Goal: Information Seeking & Learning: Learn about a topic

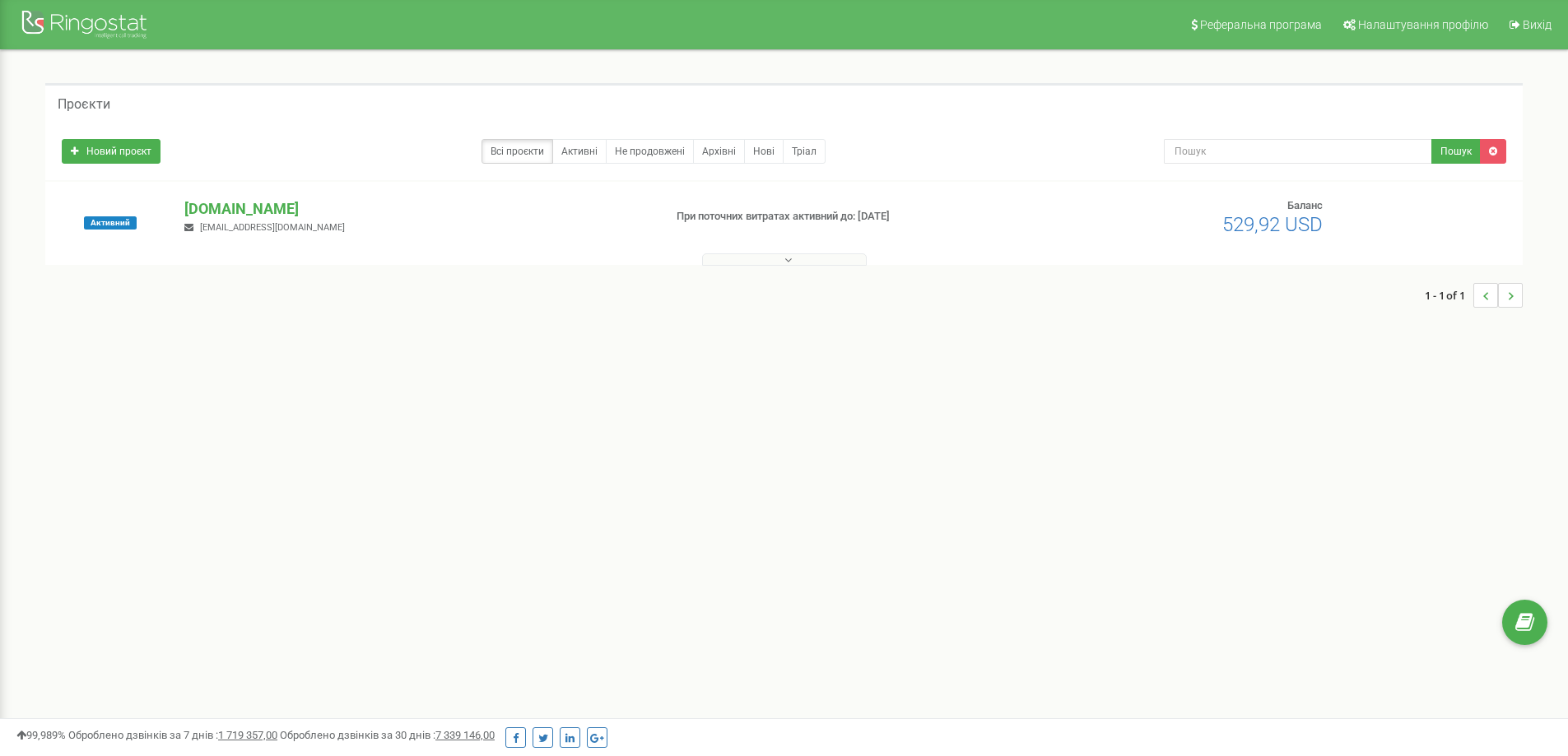
click at [690, 460] on div "Реферальна програма Налаштування профілю Вихід Проєкти Новий проєкт Всі проєкти…" at bounding box center [784, 493] width 1568 height 987
click at [788, 259] on icon at bounding box center [788, 260] width 8 height 11
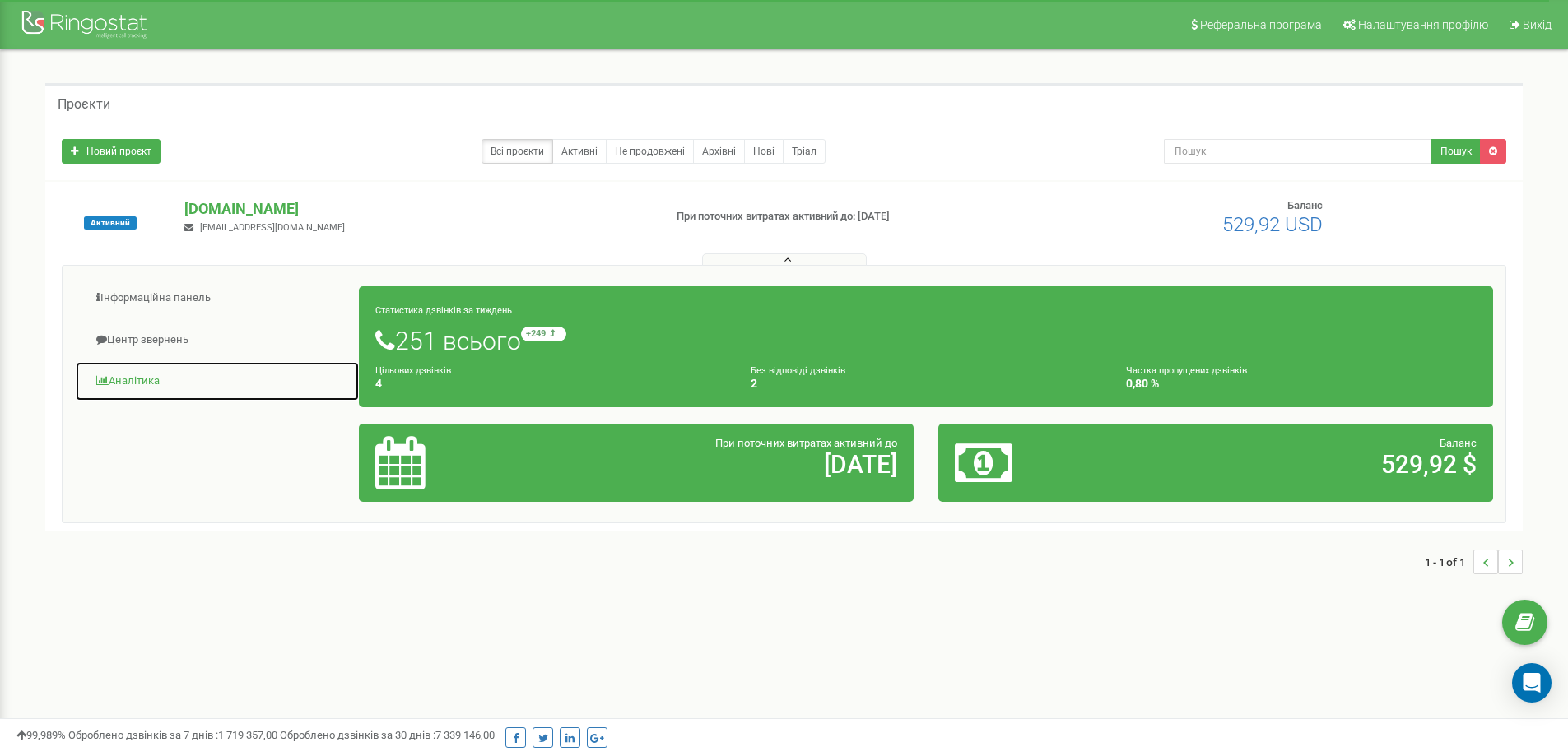
click at [124, 381] on link "Аналiтика" at bounding box center [218, 381] width 285 height 40
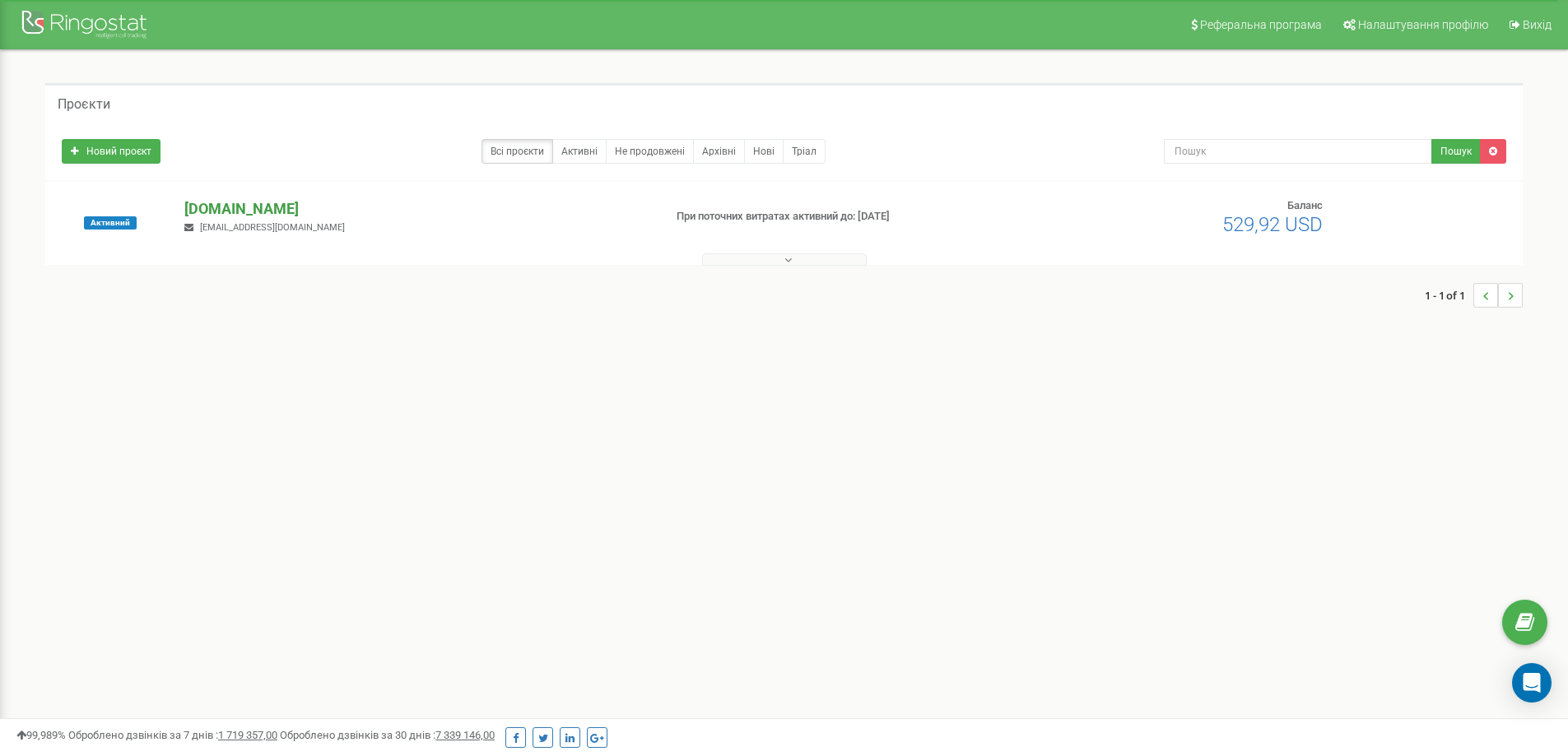
click at [208, 208] on p "[DOMAIN_NAME]" at bounding box center [416, 209] width 465 height 22
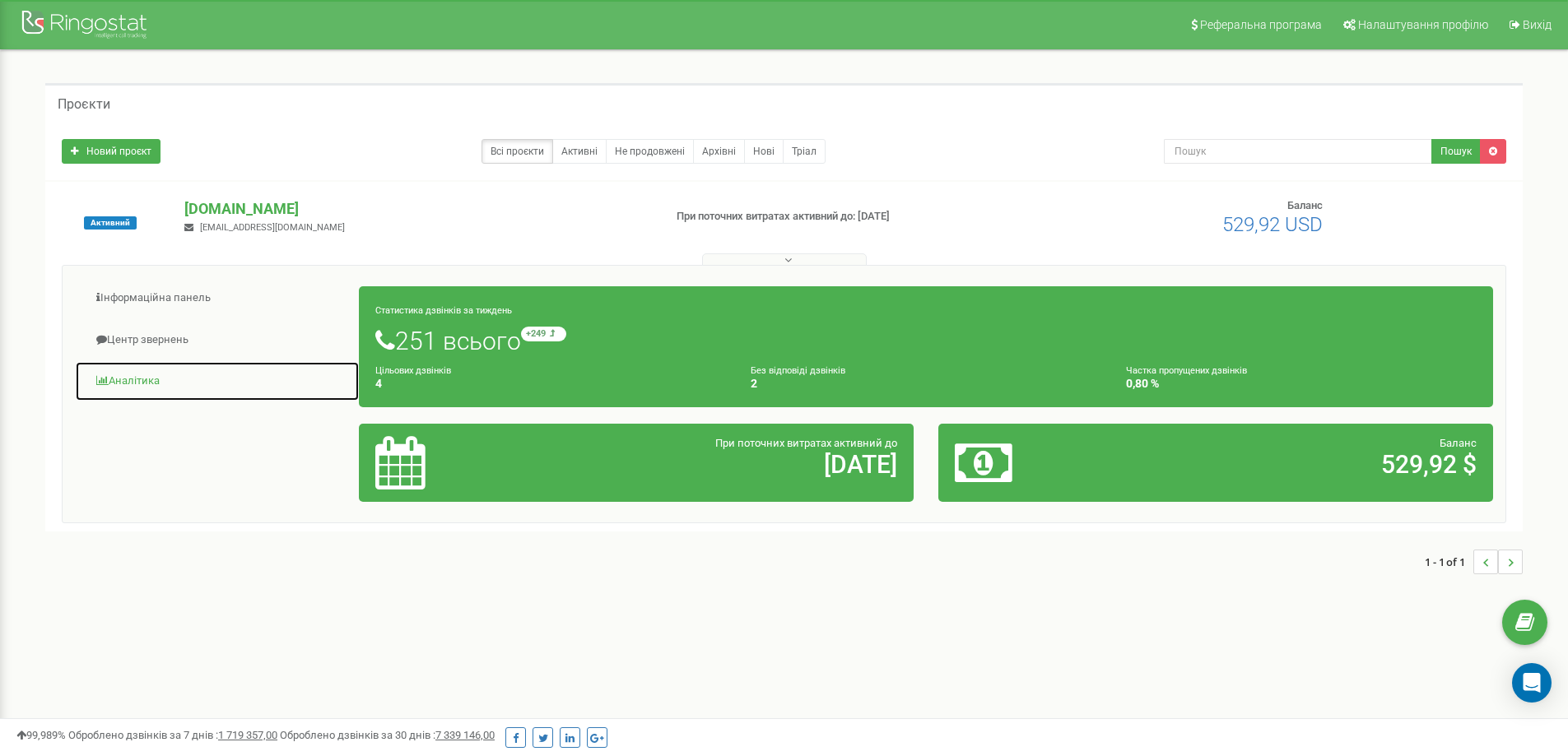
click at [115, 377] on link "Аналiтика" at bounding box center [218, 381] width 285 height 40
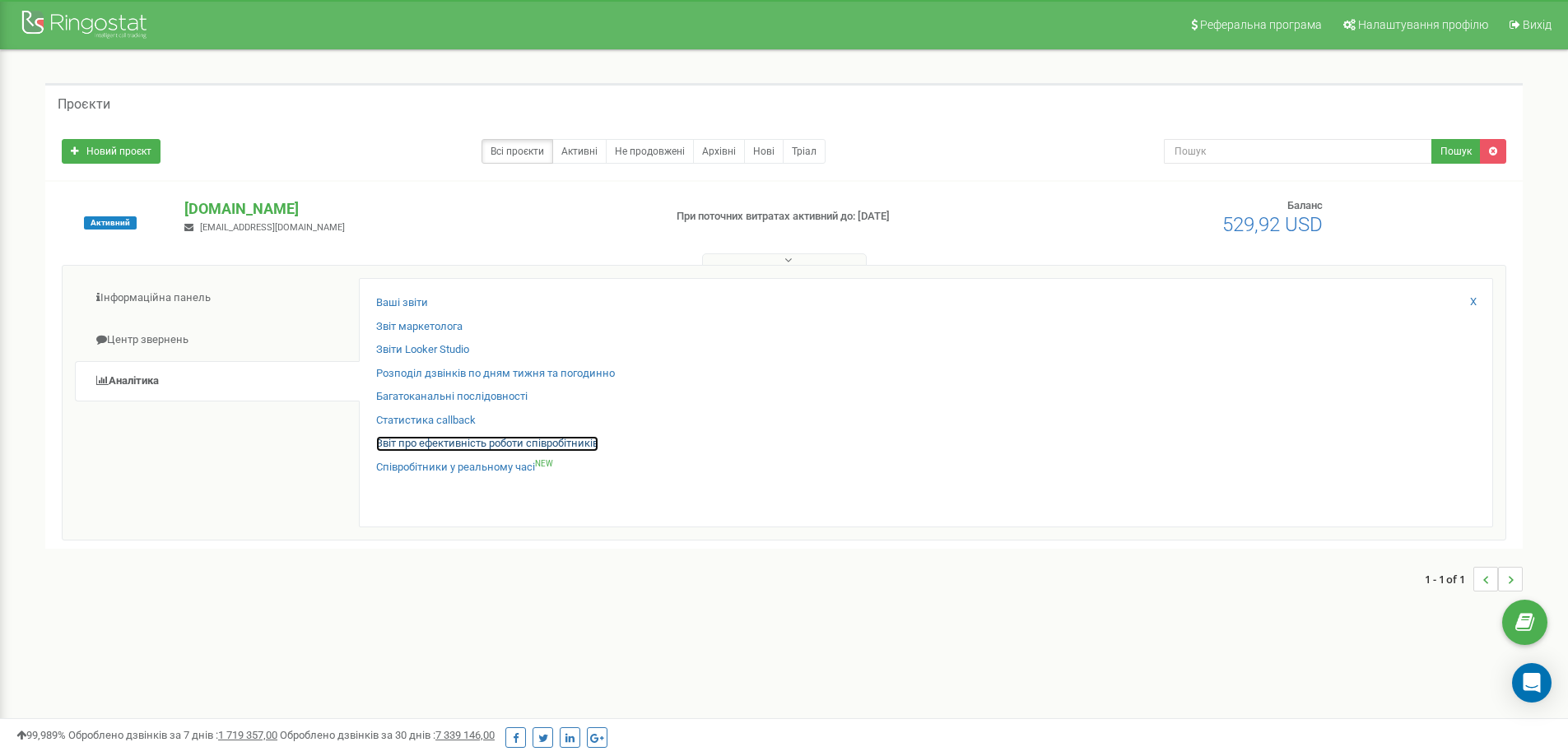
click at [447, 440] on link "Звіт про ефективність роботи співробітників" at bounding box center [488, 444] width 222 height 15
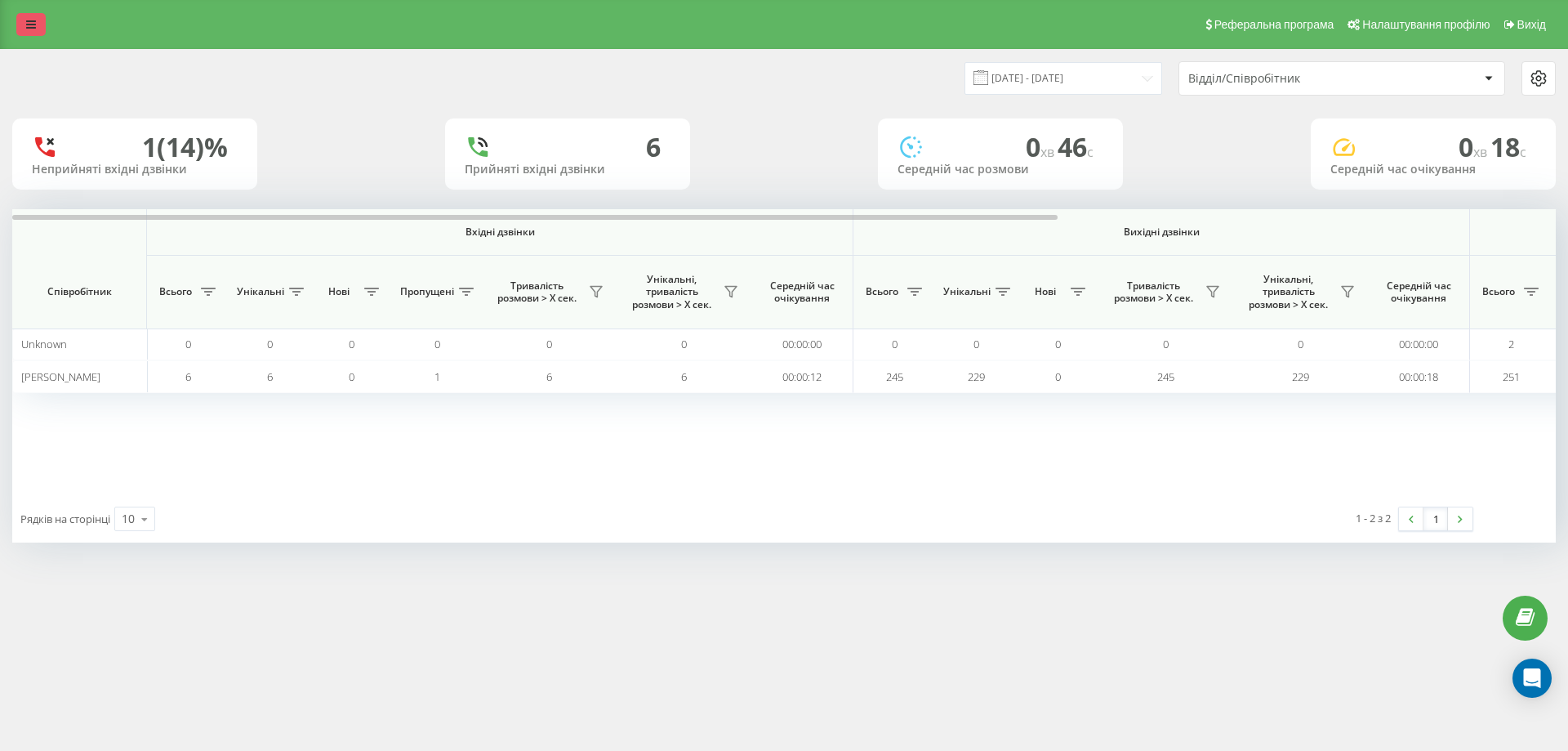
click at [28, 20] on icon at bounding box center [31, 25] width 9 height 11
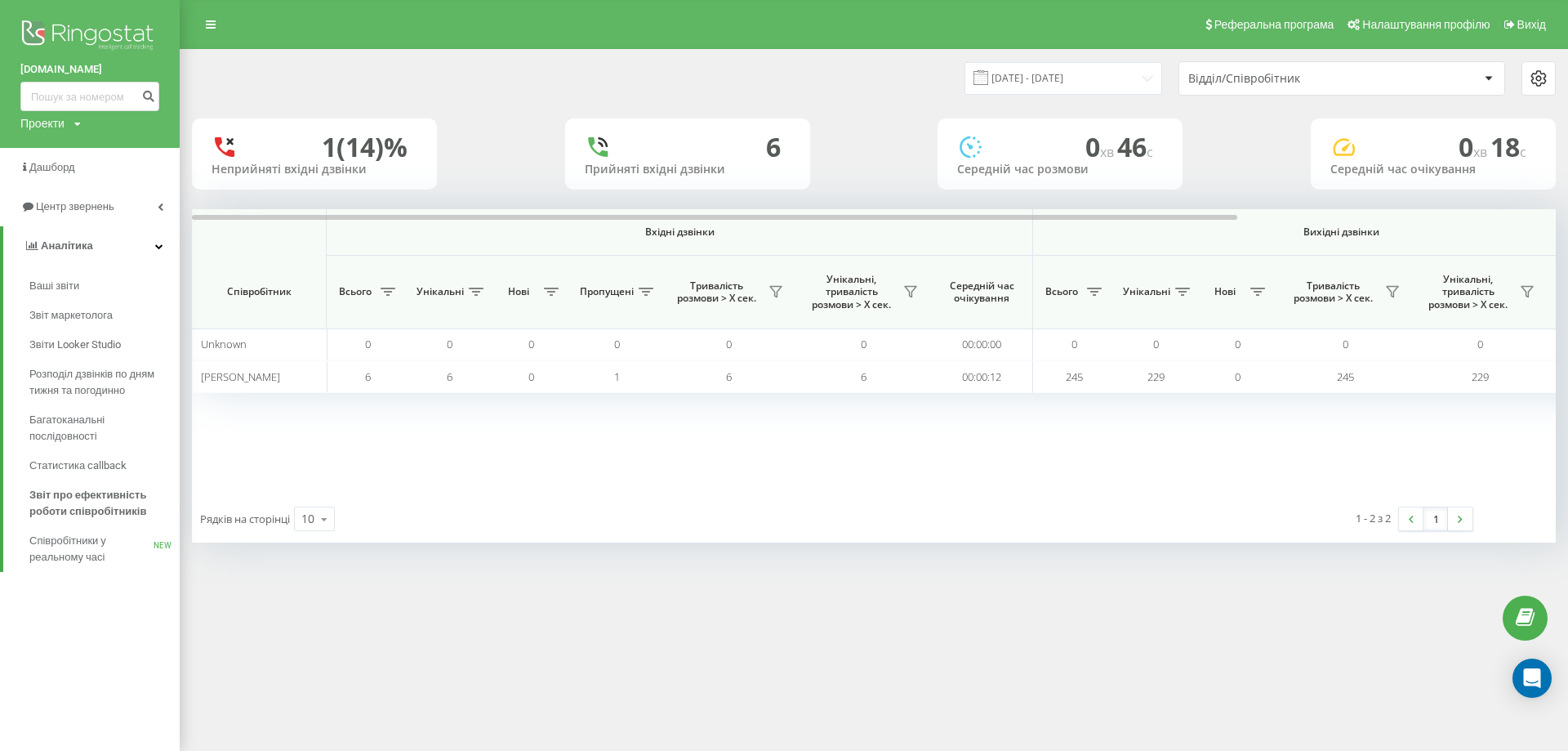
click at [563, 493] on div "Вхідні дзвінки Вихідні дзвінки Всі дзвінки Співробітник Всього Унікальні Нові П…" at bounding box center [873, 352] width 1363 height 286
click at [157, 206] on icon at bounding box center [160, 207] width 6 height 8
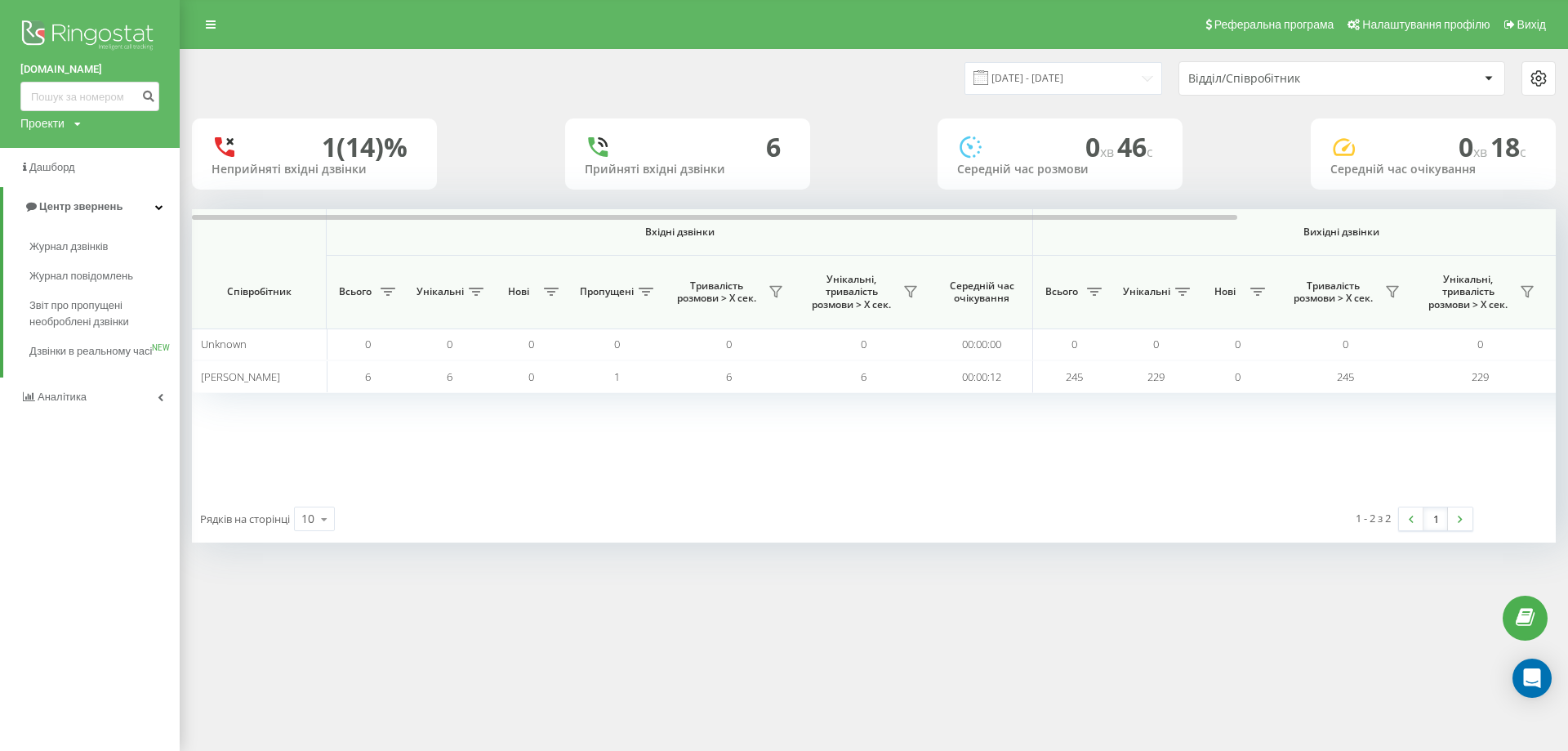
click at [430, 629] on div "Реферальна програма Налаштування профілю Вихід 19.07.2025 - 19.08.2025 Відділ/С…" at bounding box center [784, 376] width 1568 height 751
click at [267, 443] on div "Вхідні дзвінки Вихідні дзвінки Всі дзвінки Співробітник Всього Унікальні Нові П…" at bounding box center [873, 352] width 1363 height 286
click at [204, 26] on link at bounding box center [210, 25] width 29 height 23
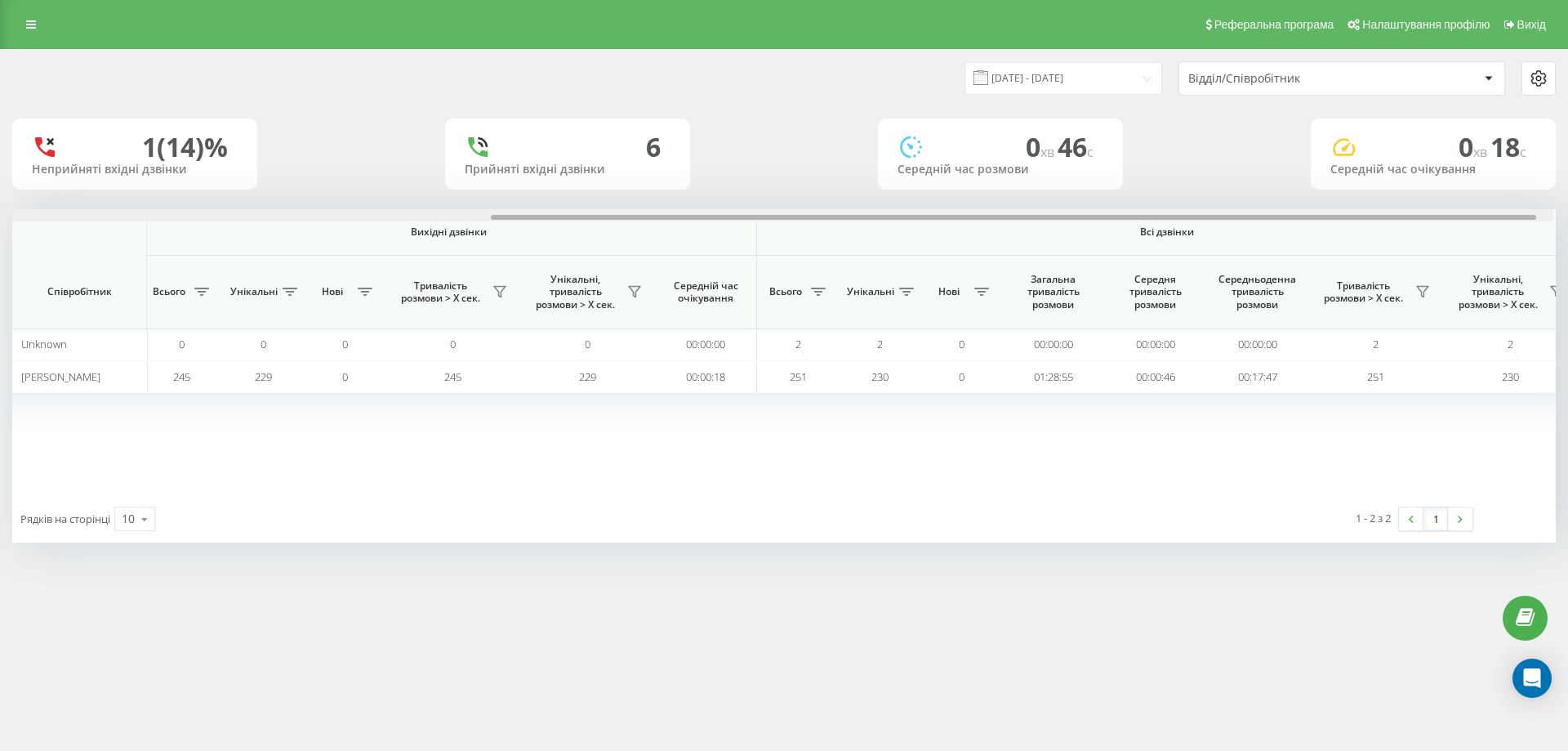
scroll to position [0, 734]
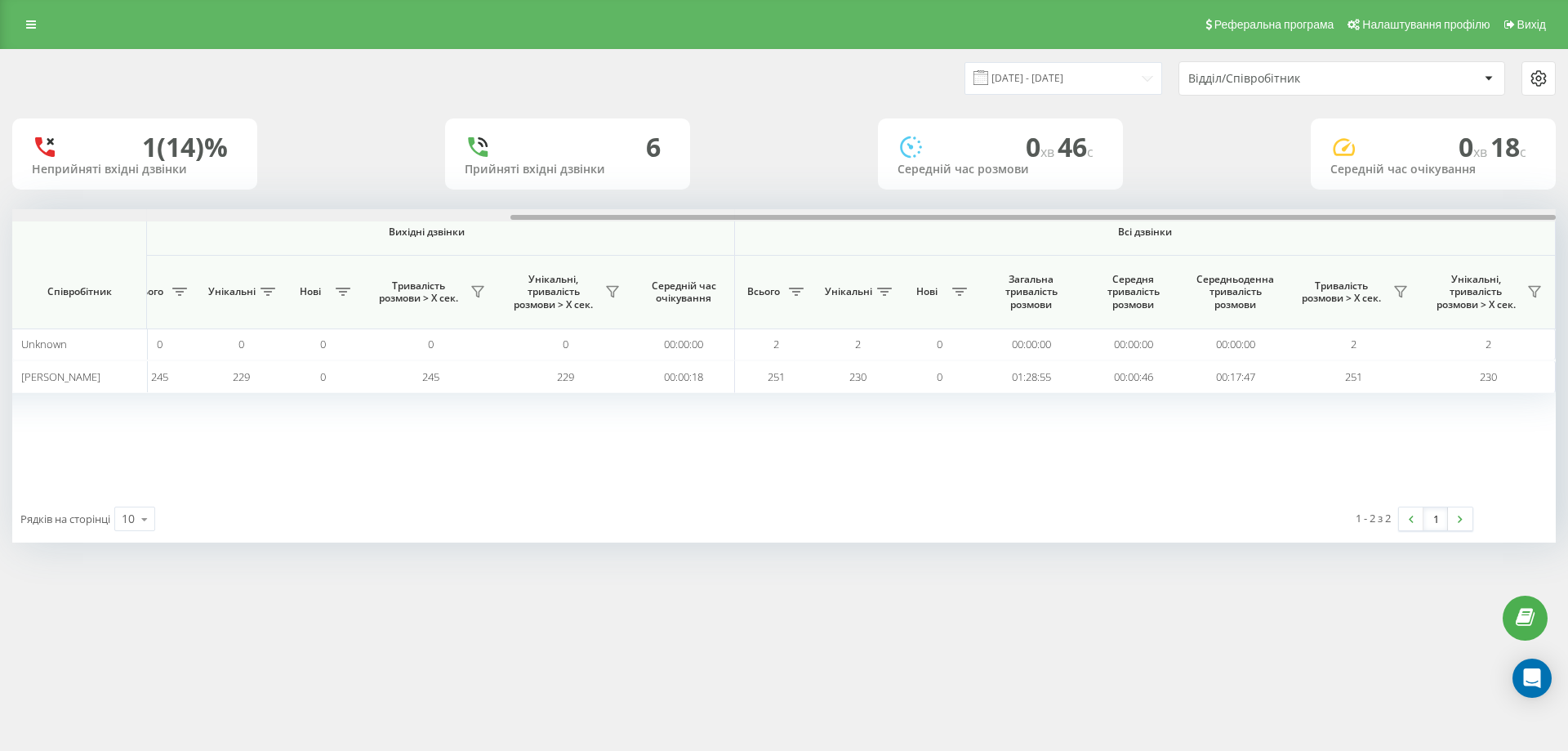
drag, startPoint x: 609, startPoint y: 216, endPoint x: 1200, endPoint y: 228, distance: 591.1
click at [1172, 223] on div "Вхідні дзвінки Вихідні дзвінки Всі дзвінки Співробітник Всього Унікальні Нові П…" at bounding box center [784, 352] width 1543 height 286
click at [988, 80] on span at bounding box center [981, 77] width 15 height 15
click at [1044, 78] on input "19.07.2025 - 19.08.2025" at bounding box center [1064, 78] width 198 height 32
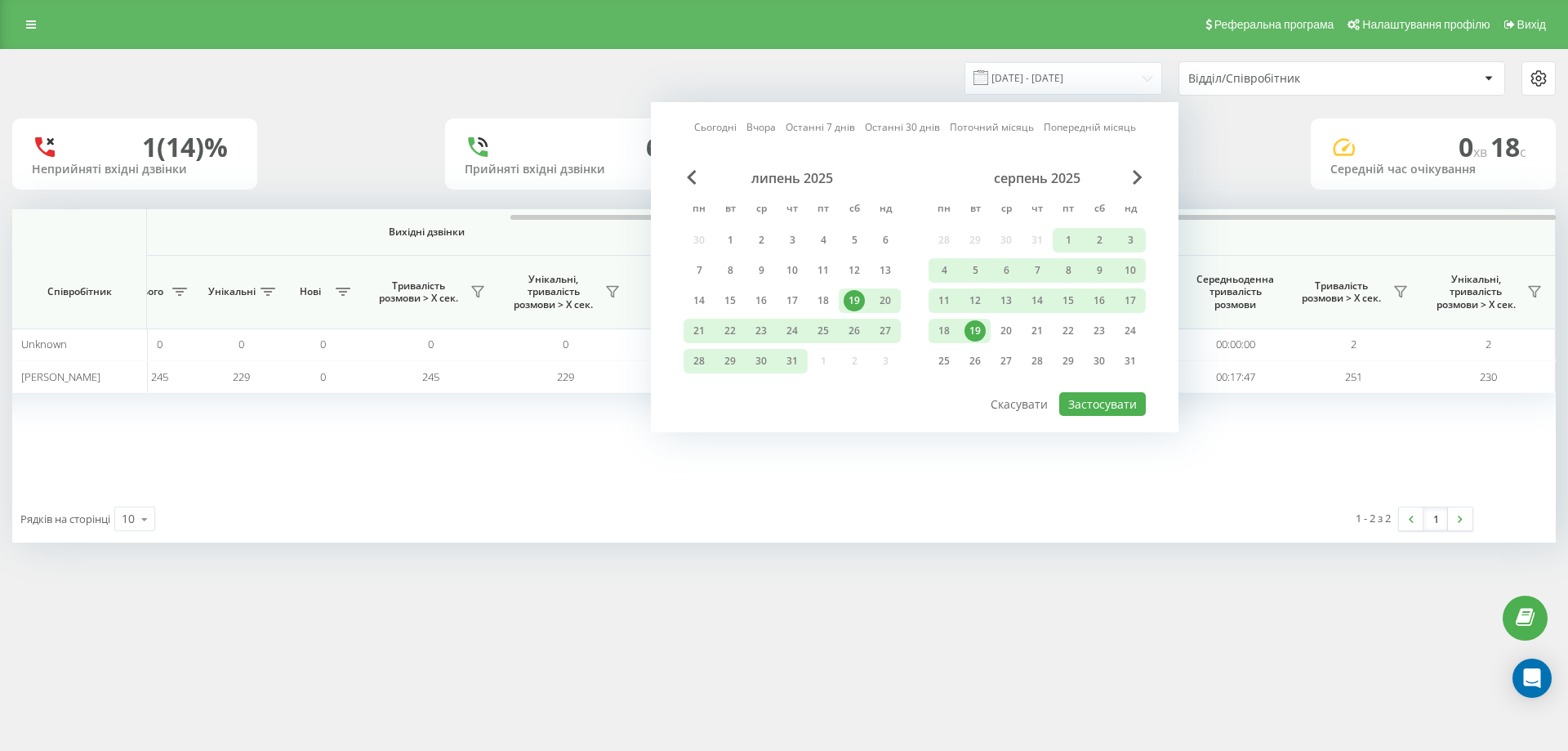
click at [982, 325] on div "19" at bounding box center [975, 330] width 22 height 22
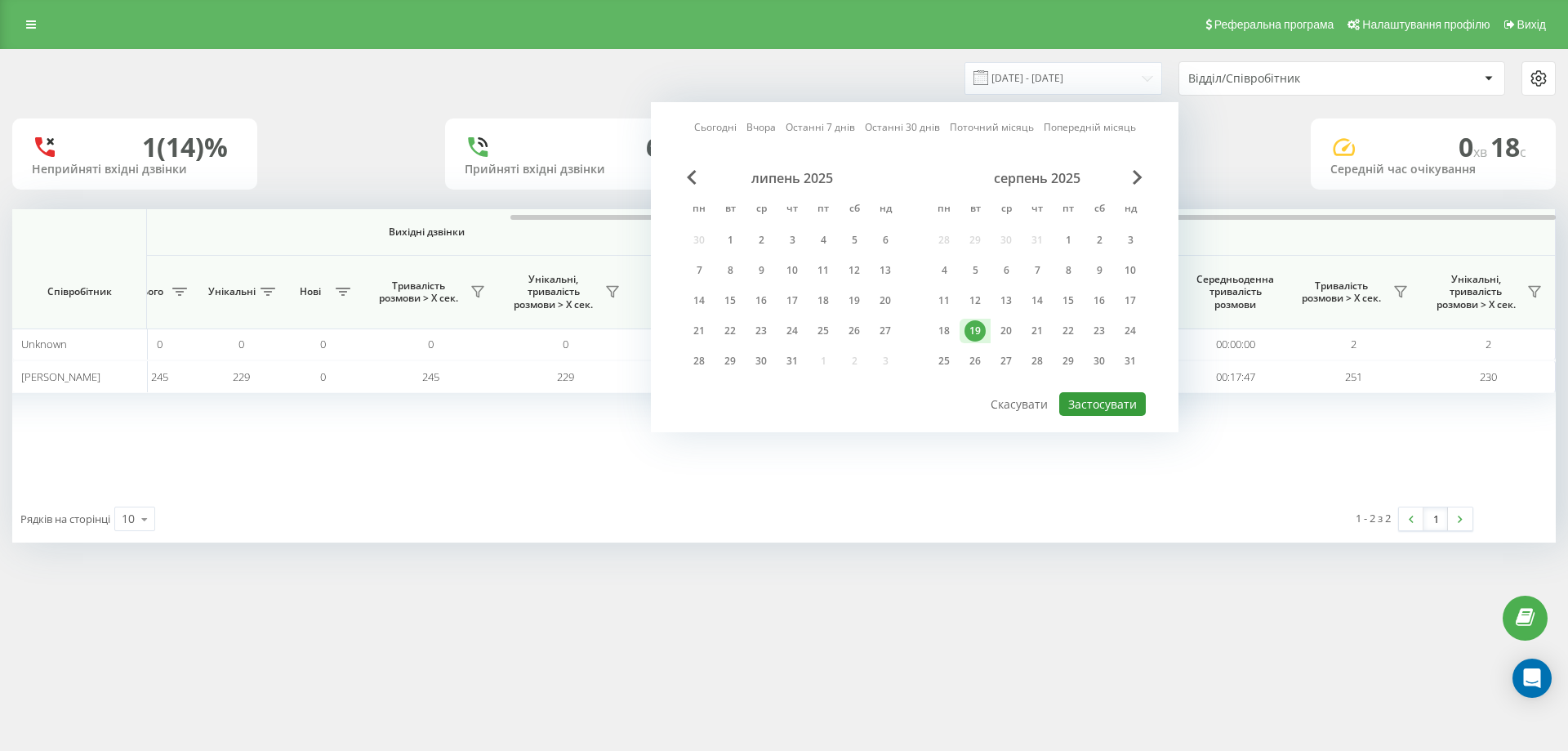
click at [1116, 405] on button "Застосувати" at bounding box center [1102, 404] width 87 height 24
type input "19.08.2025 - 19.08.2025"
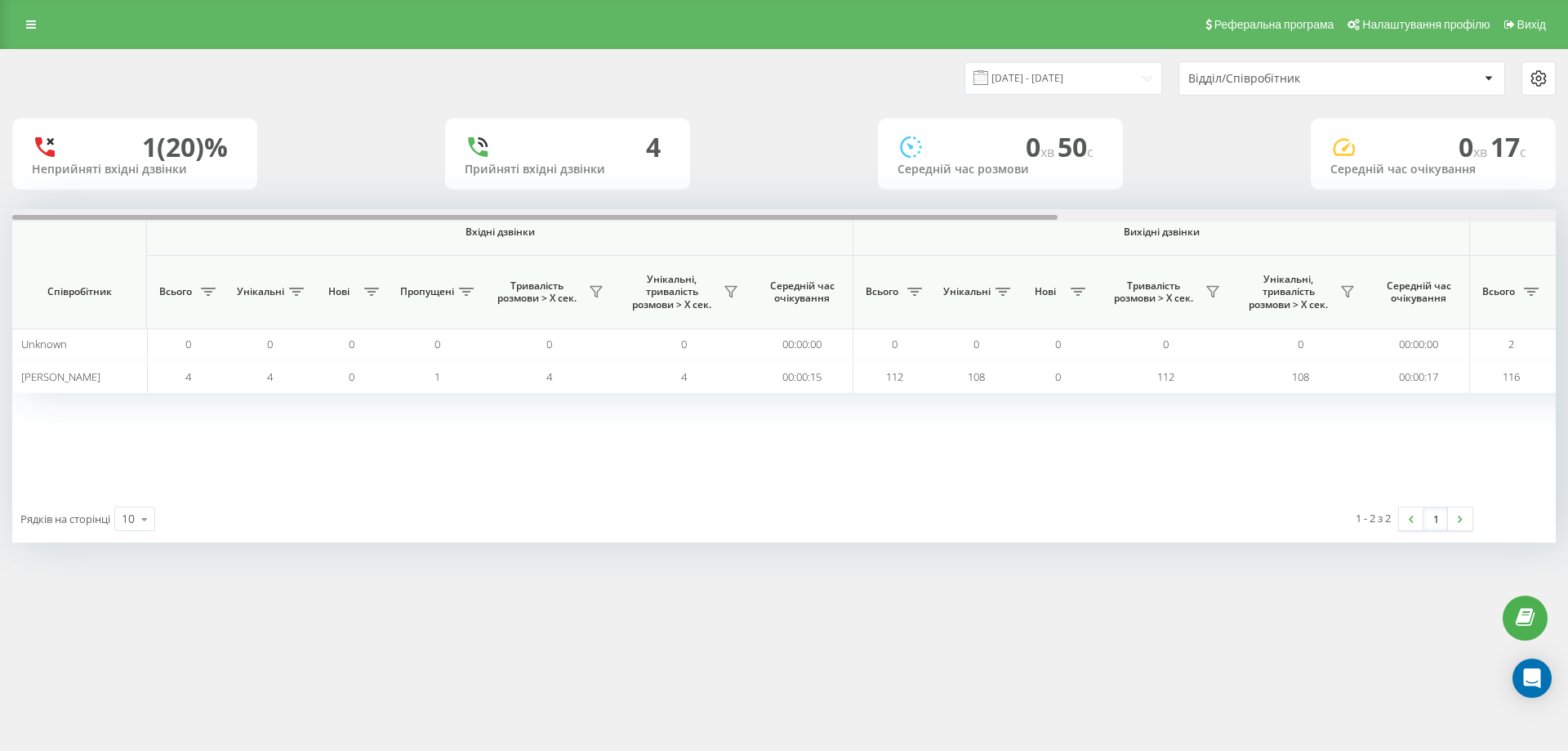
drag, startPoint x: 977, startPoint y: 215, endPoint x: 699, endPoint y: 231, distance: 278.5
click at [699, 231] on div "Вхідні дзвінки Вихідні дзвінки Всі дзвінки Співробітник Всього Унікальні Нові П…" at bounding box center [784, 352] width 1543 height 286
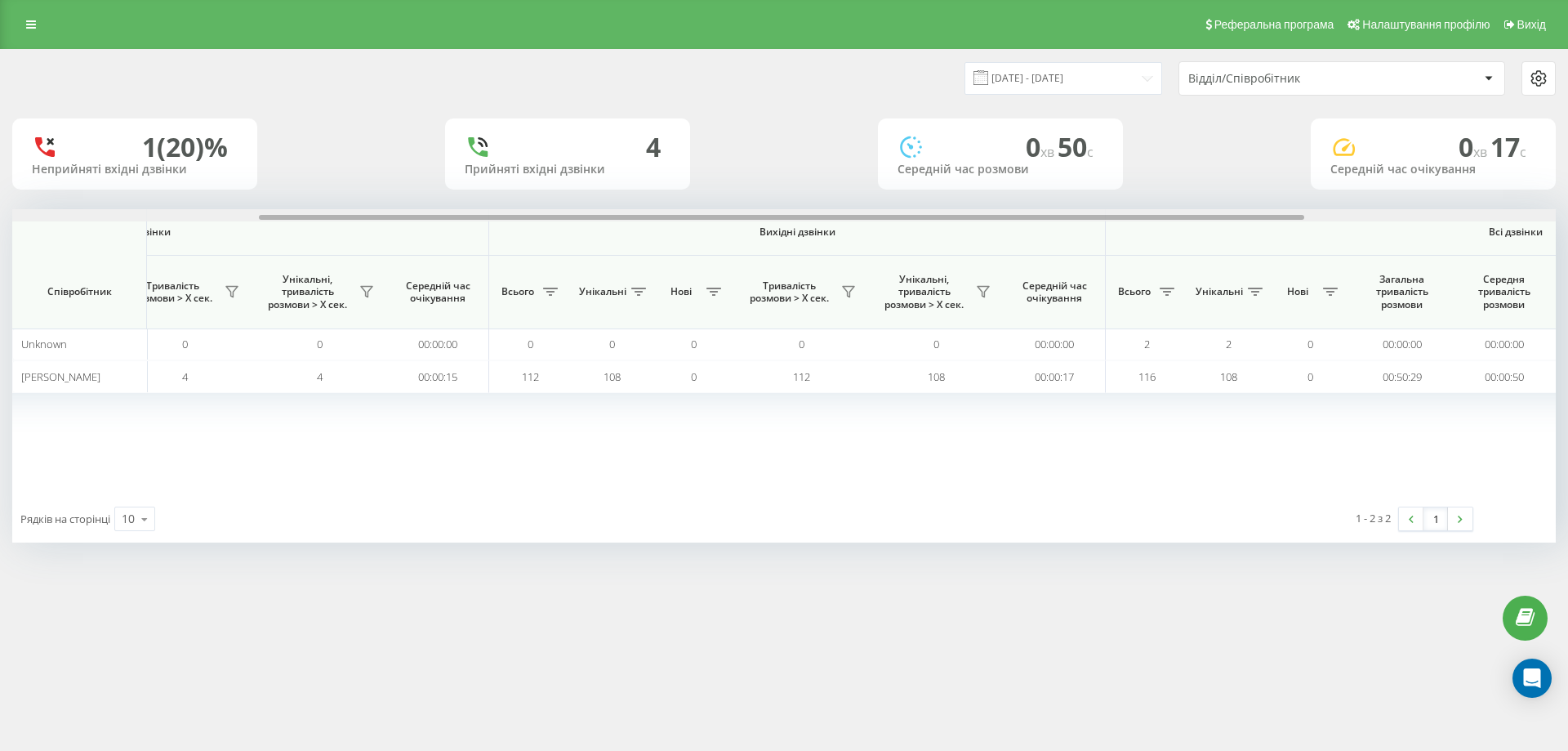
scroll to position [0, 368]
drag, startPoint x: 886, startPoint y: 216, endPoint x: 1135, endPoint y: 217, distance: 249.0
click at [1135, 217] on div at bounding box center [778, 217] width 1045 height 5
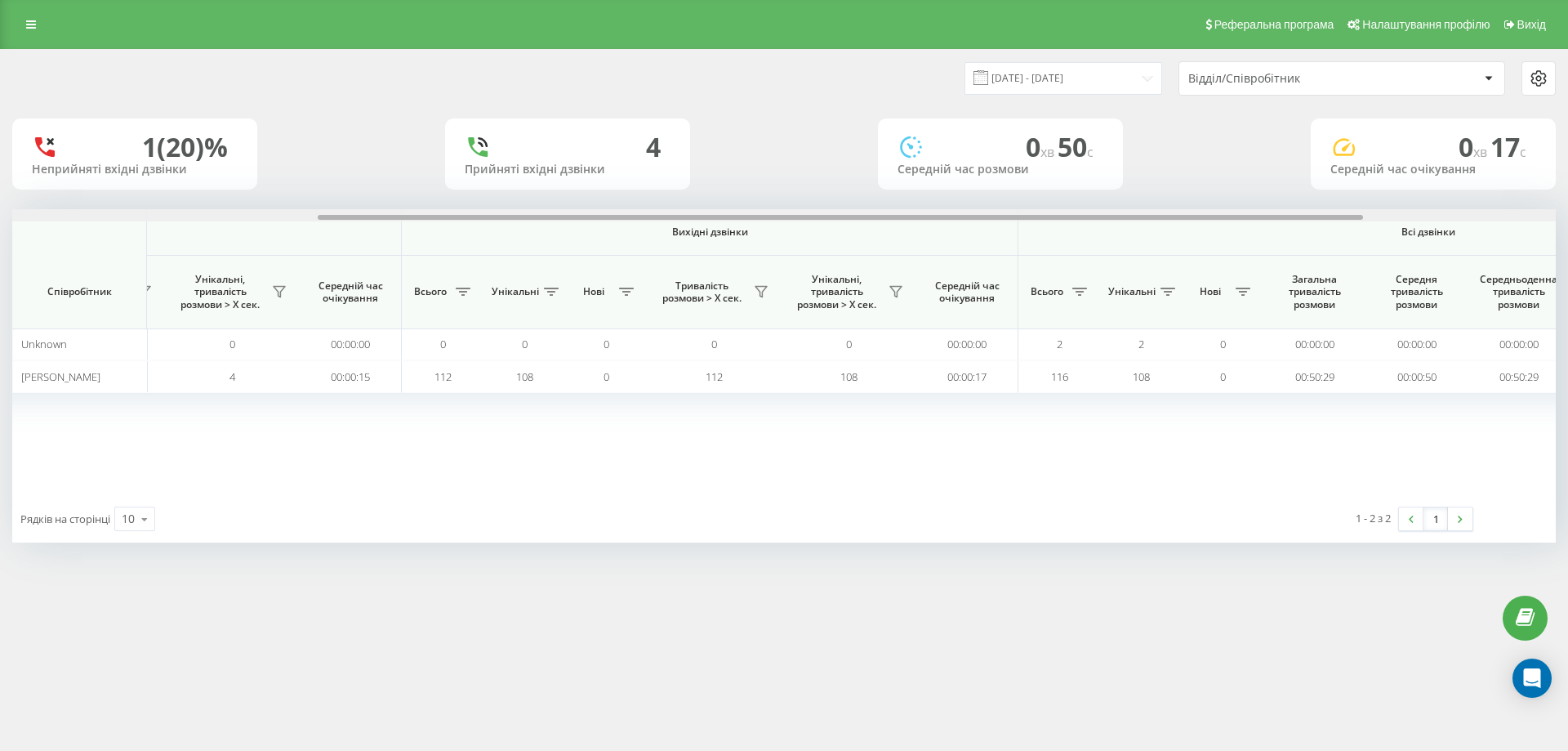
scroll to position [0, 428]
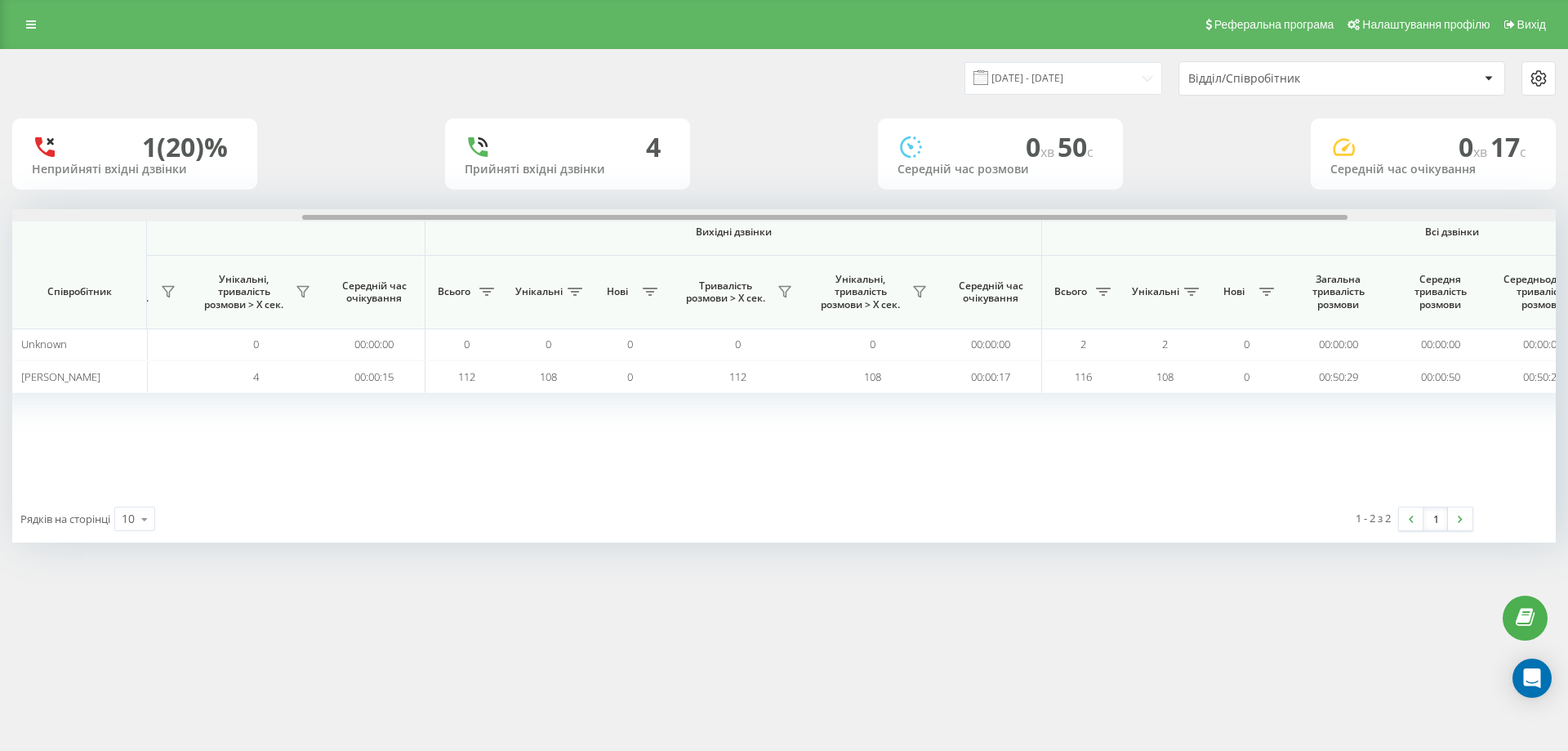
drag, startPoint x: 989, startPoint y: 217, endPoint x: 1030, endPoint y: 225, distance: 41.8
click at [1030, 225] on div "Вхідні дзвінки Вихідні дзвінки Всі дзвінки Співробітник Всього Унікальні Нові П…" at bounding box center [784, 352] width 1543 height 286
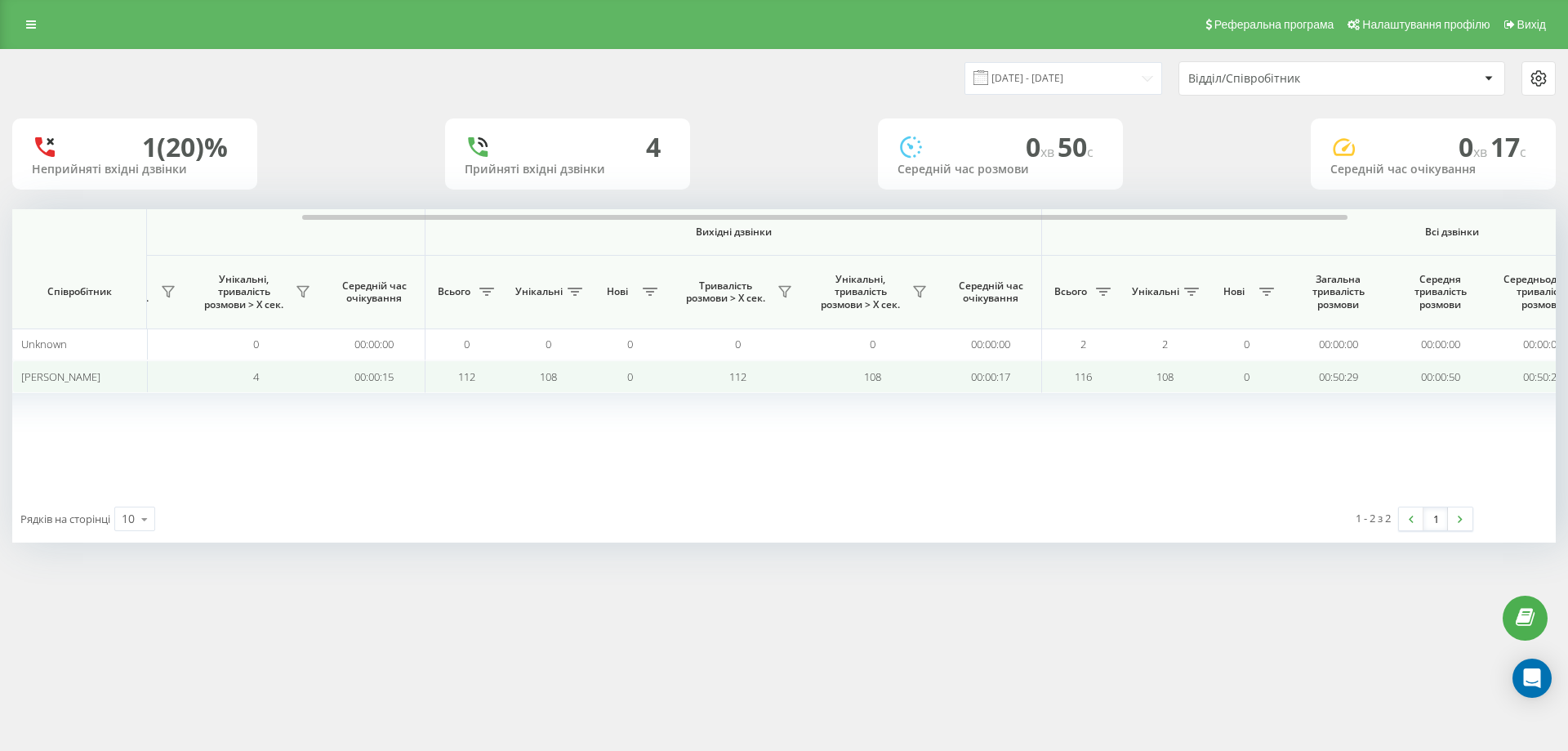
click at [468, 380] on span "112" at bounding box center [467, 376] width 17 height 15
click at [469, 376] on span "112" at bounding box center [467, 376] width 17 height 15
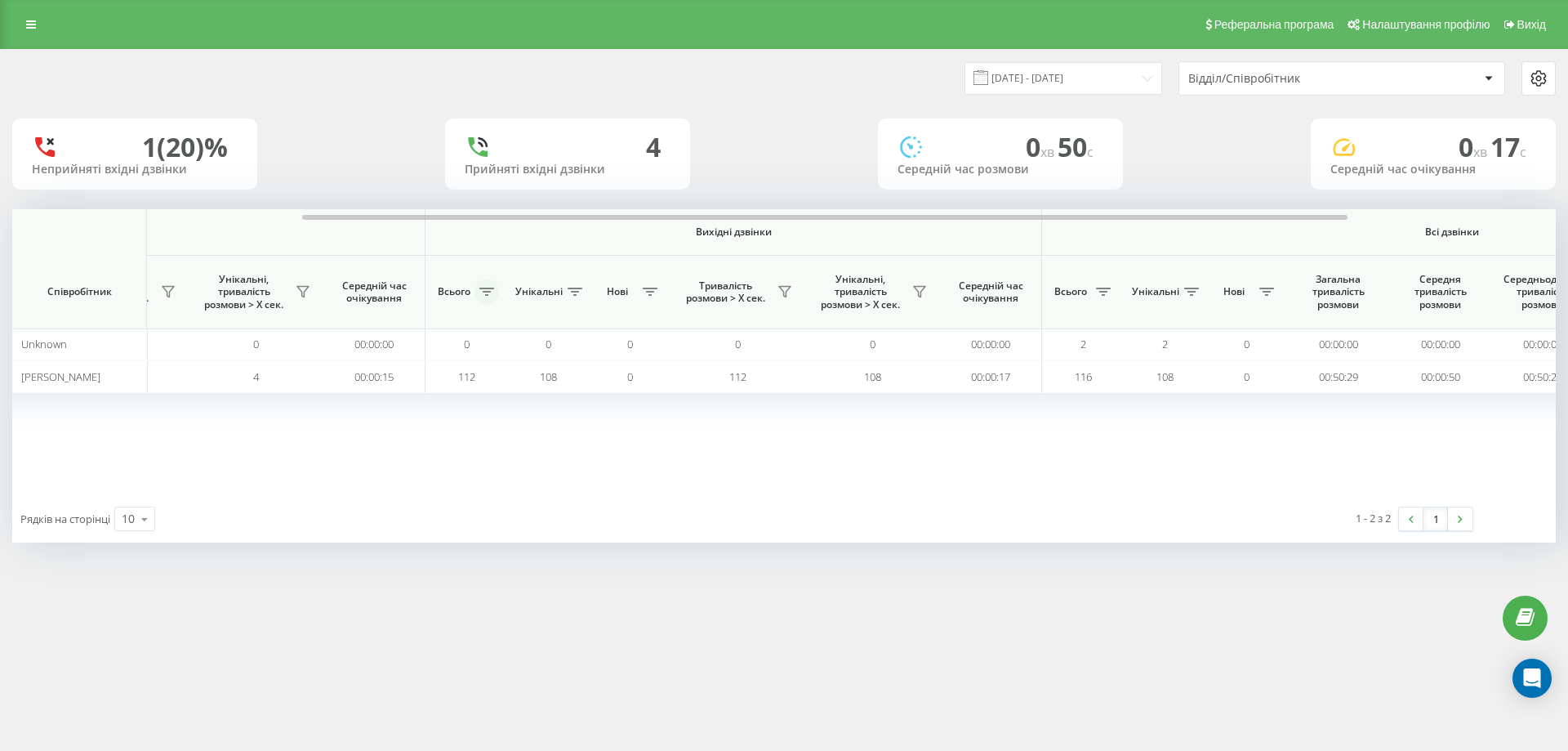
click at [484, 291] on icon at bounding box center [487, 292] width 15 height 8
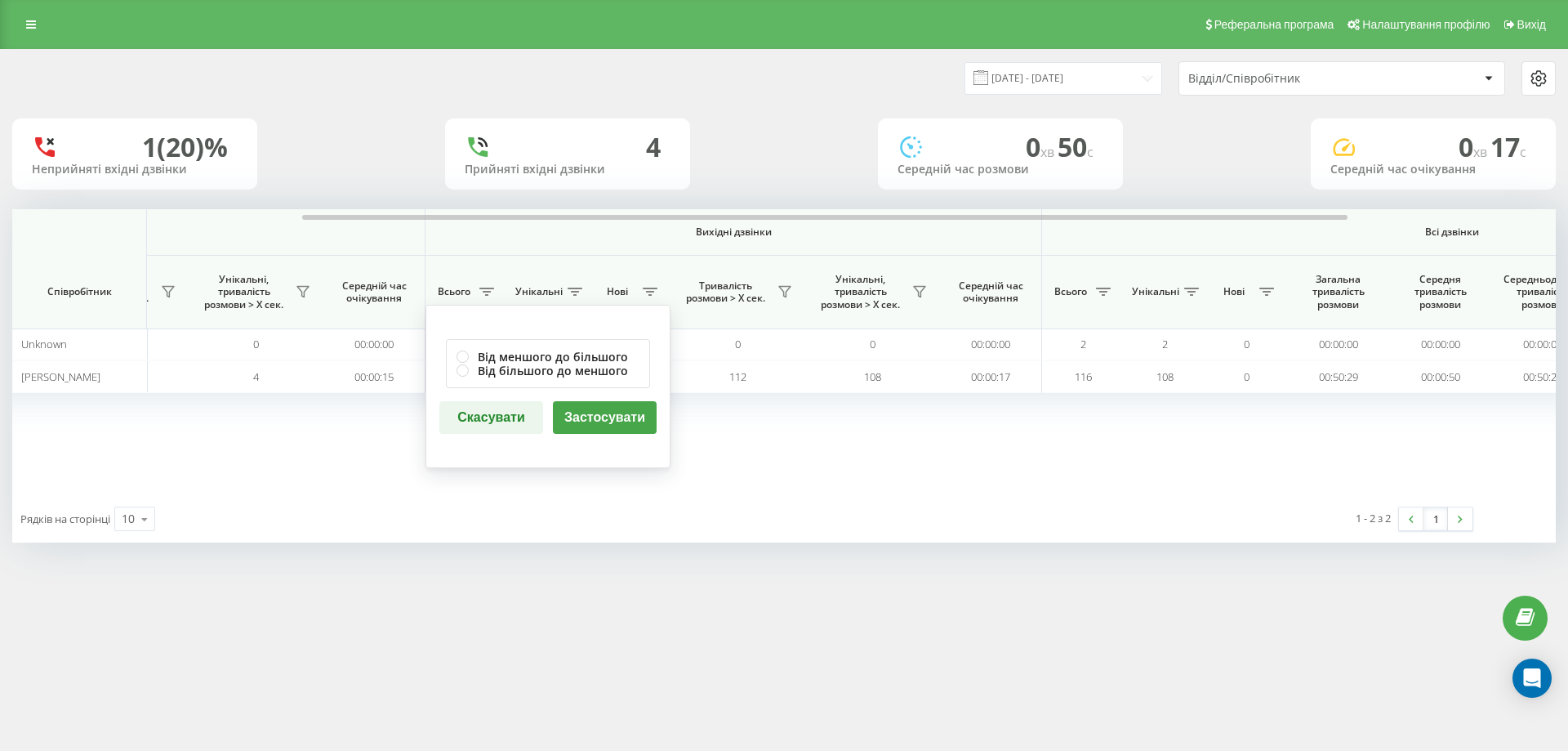
click at [793, 485] on div "Вхідні дзвінки Вихідні дзвінки Всі дзвінки Співробітник Всього Унікальні Нові П…" at bounding box center [355, 352] width 1543 height 286
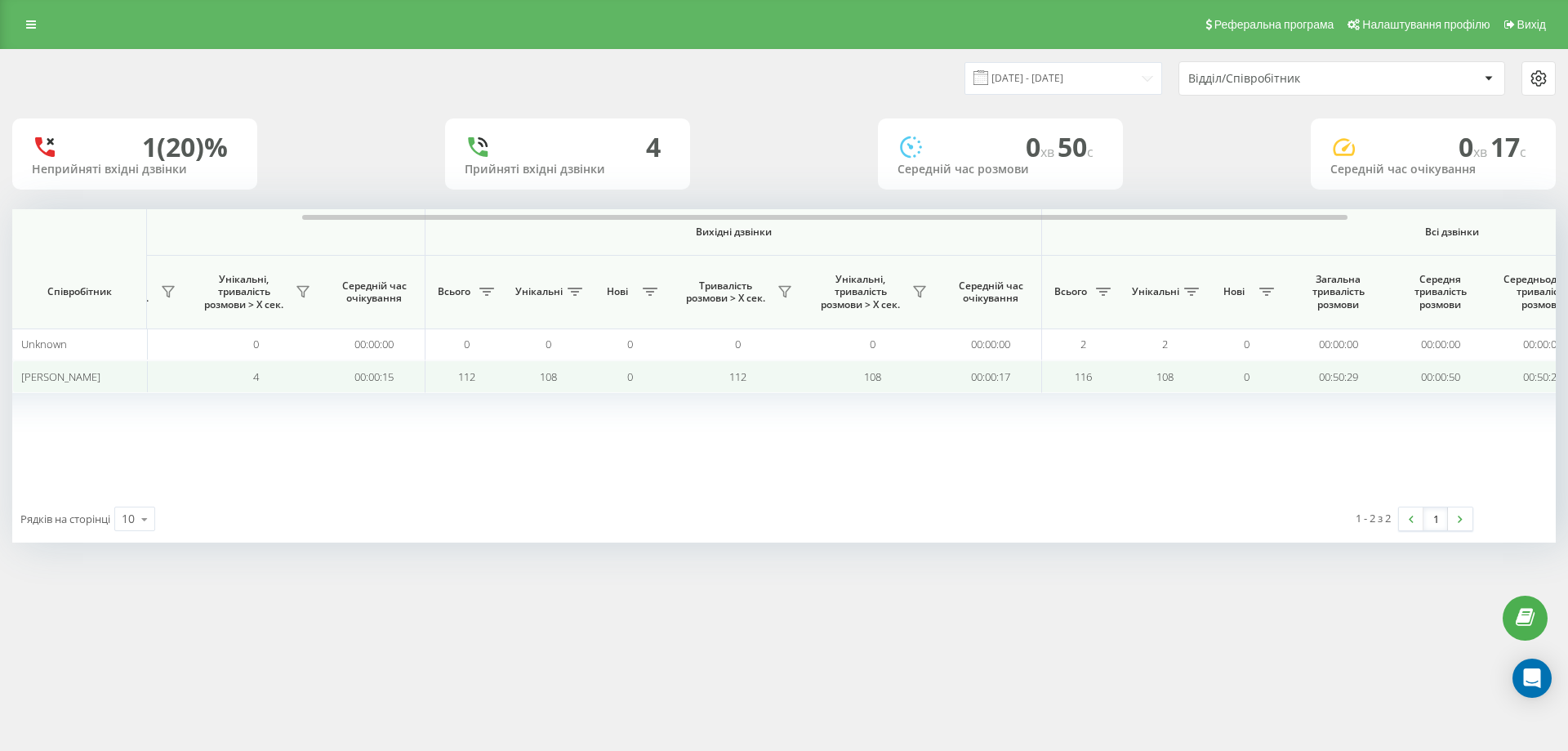
click at [467, 378] on span "112" at bounding box center [467, 376] width 17 height 15
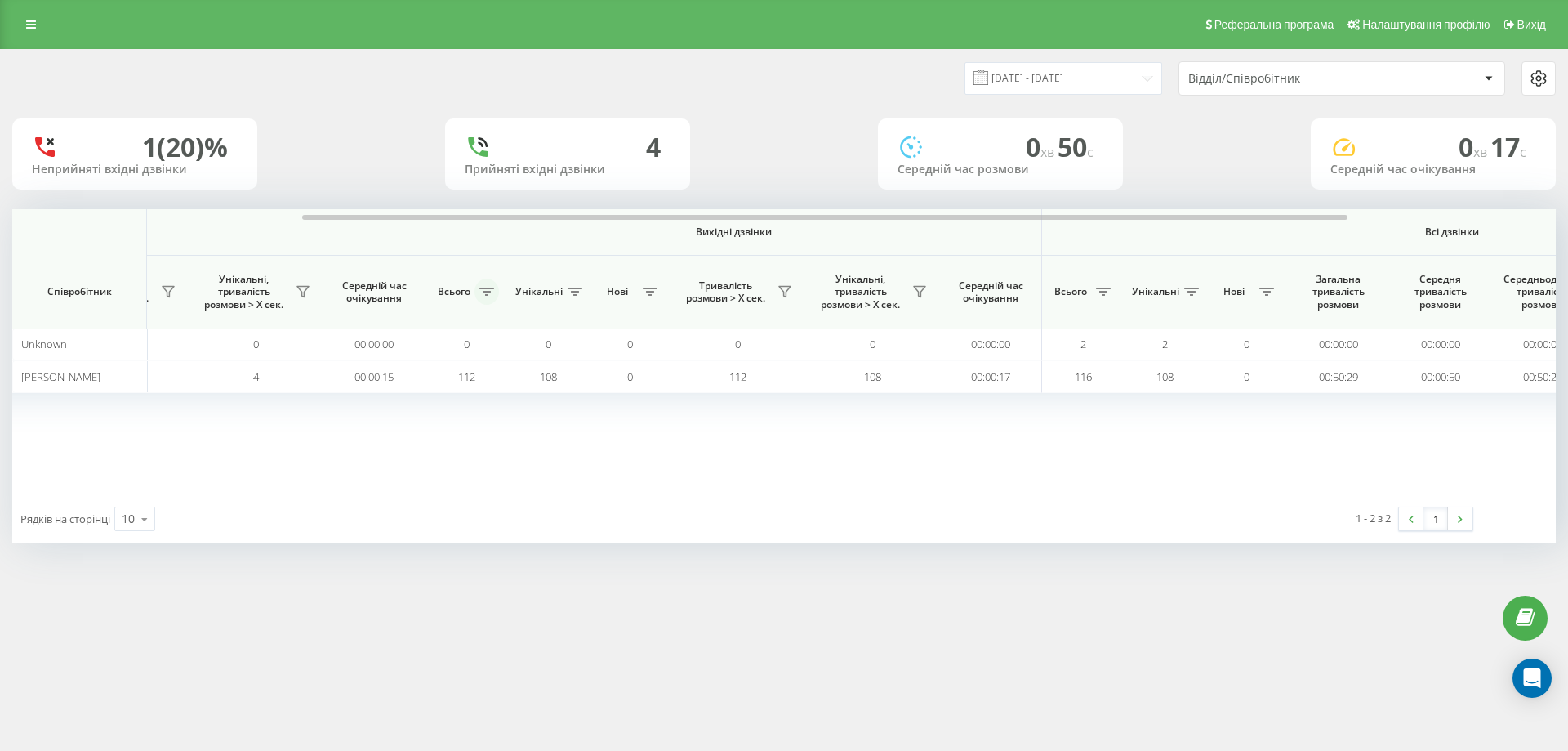
click at [483, 291] on icon at bounding box center [487, 292] width 15 height 8
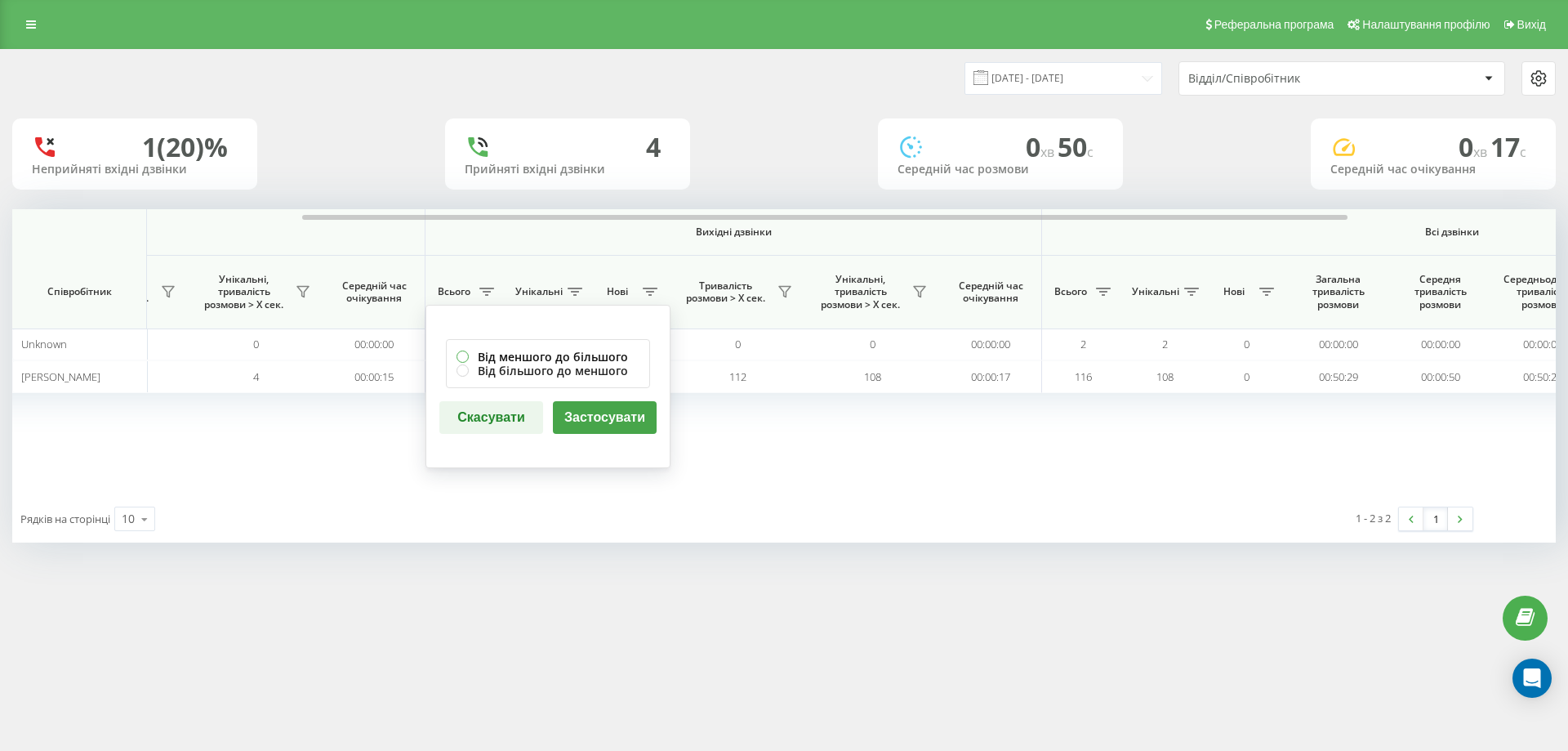
click at [462, 359] on label "Від меншого до більшого" at bounding box center [548, 357] width 183 height 14
click at [462, 373] on label "Від більшого до меншого" at bounding box center [548, 370] width 183 height 14
radio input "false"
radio input "true"
click at [586, 417] on button "Застосувати" at bounding box center [604, 417] width 104 height 33
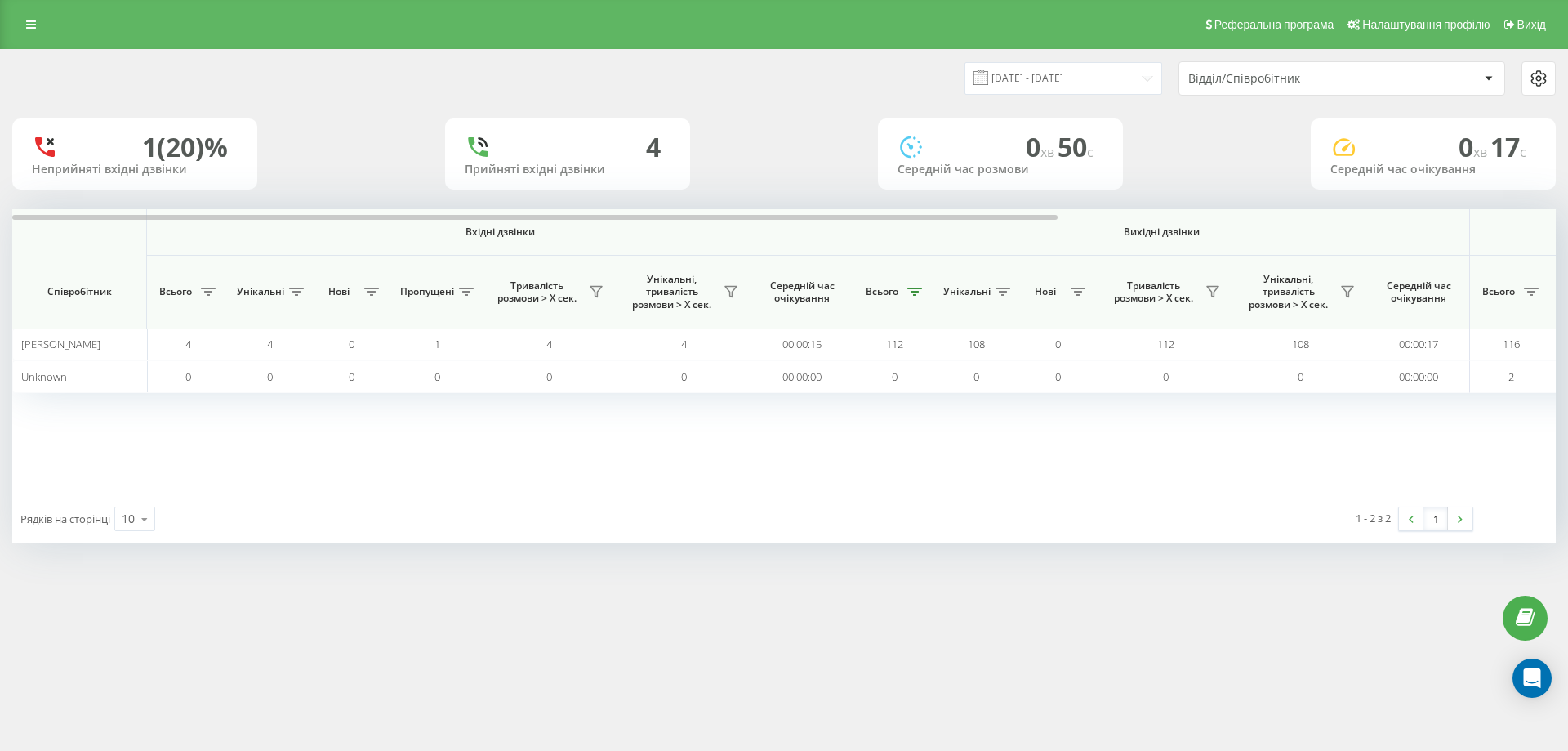
scroll to position [0, 734]
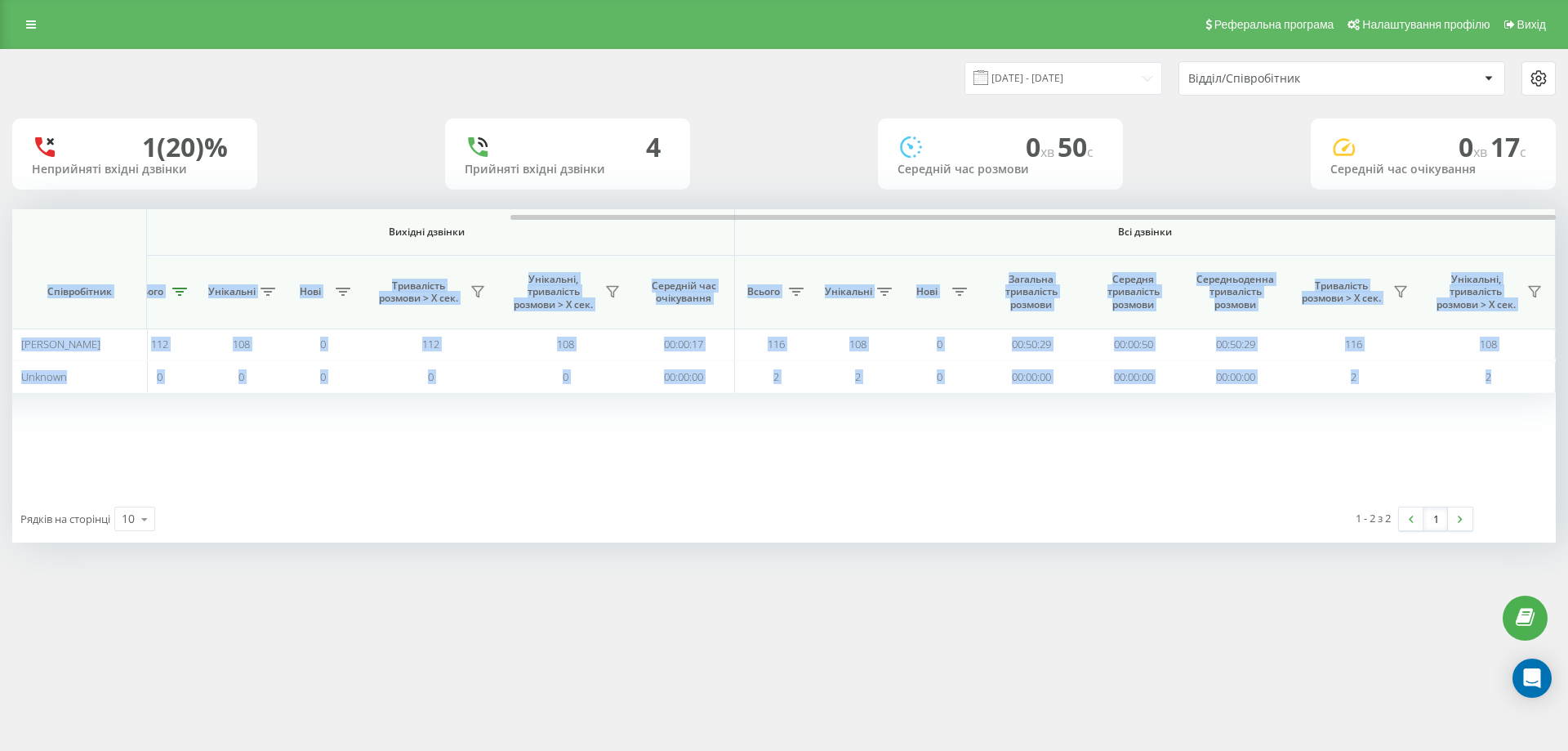
drag, startPoint x: 972, startPoint y: 212, endPoint x: 1392, endPoint y: 232, distance: 420.5
click at [1430, 236] on div "Вхідні дзвінки Вихідні дзвінки Всі дзвінки Співробітник Всього Унікальні Нові П…" at bounding box center [784, 352] width 1543 height 286
drag, startPoint x: 1083, startPoint y: 216, endPoint x: 1235, endPoint y: 243, distance: 154.4
click at [1257, 216] on div at bounding box center [1032, 217] width 1045 height 5
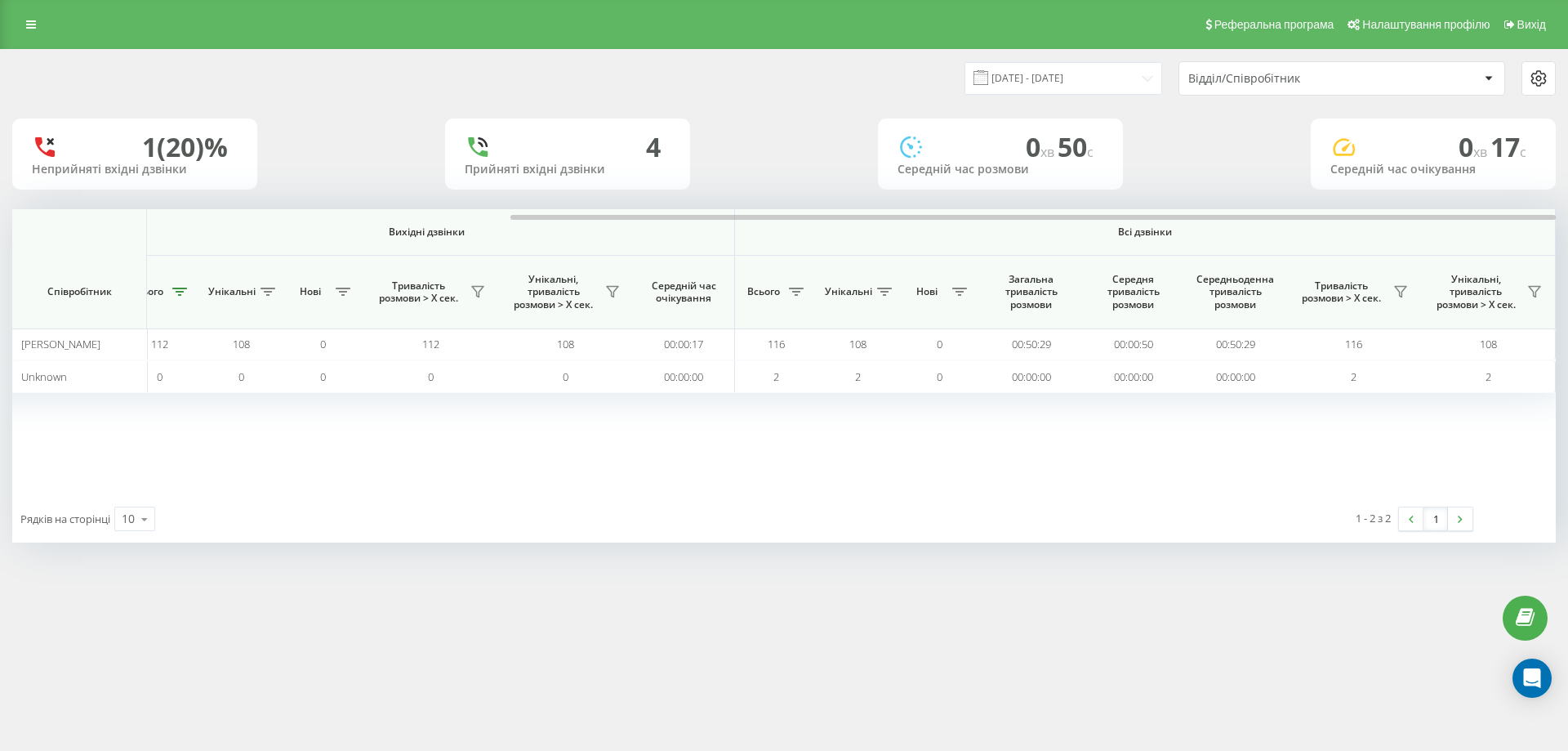
click at [639, 515] on div "Рядків на сторінці 10 10 25 50 100" at bounding box center [398, 519] width 771 height 47
click at [637, 460] on div "Вхідні дзвінки Вихідні дзвінки Всі дзвінки Співробітник Всього Унікальні Нові П…" at bounding box center [49, 352] width 1543 height 286
drag, startPoint x: 596, startPoint y: 214, endPoint x: 503, endPoint y: 212, distance: 93.0
click at [503, 212] on div at bounding box center [784, 215] width 1543 height 12
drag, startPoint x: 557, startPoint y: 214, endPoint x: 143, endPoint y: 222, distance: 414.1
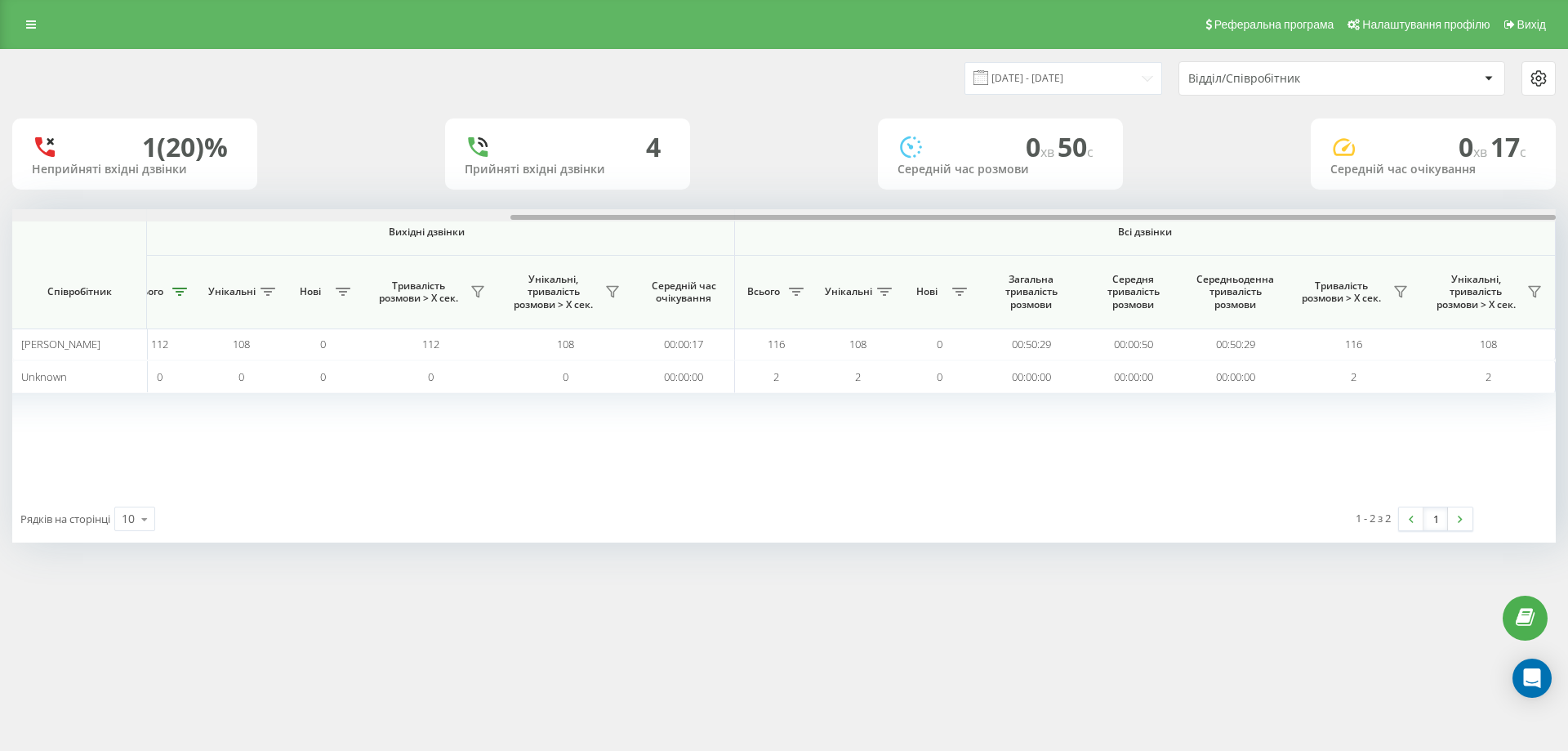
click at [175, 215] on div at bounding box center [784, 215] width 1543 height 12
click at [28, 20] on icon at bounding box center [31, 25] width 9 height 11
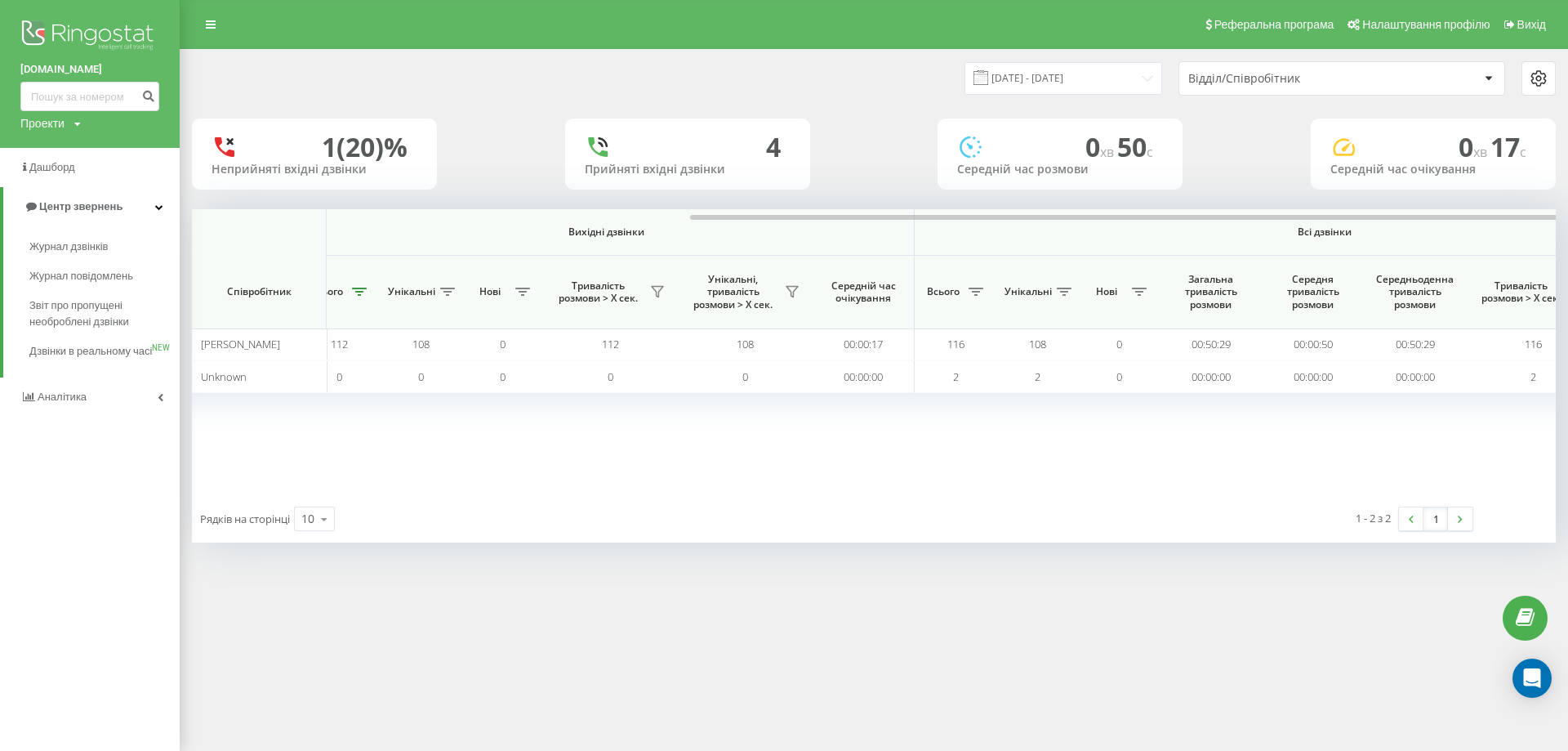
click at [528, 492] on div "Вхідні дзвінки Вихідні дзвінки Всі дзвінки Співробітник Всього Унікальні Нові П…" at bounding box center [139, 352] width 1363 height 286
click at [1135, 217] on div at bounding box center [1213, 217] width 1045 height 5
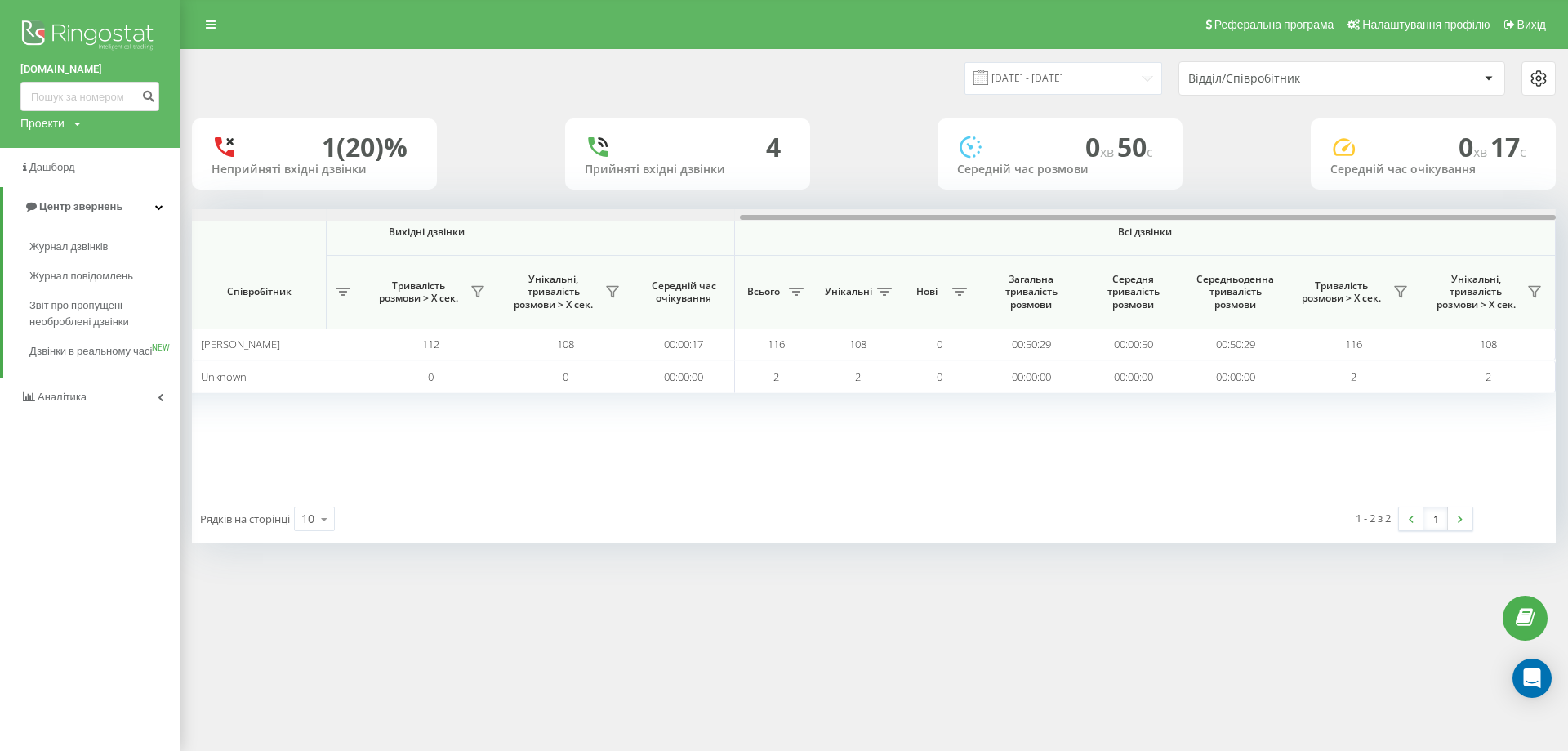
drag, startPoint x: 1134, startPoint y: 213, endPoint x: 1239, endPoint y: 213, distance: 105.0
click at [1239, 213] on div at bounding box center [873, 215] width 1363 height 12
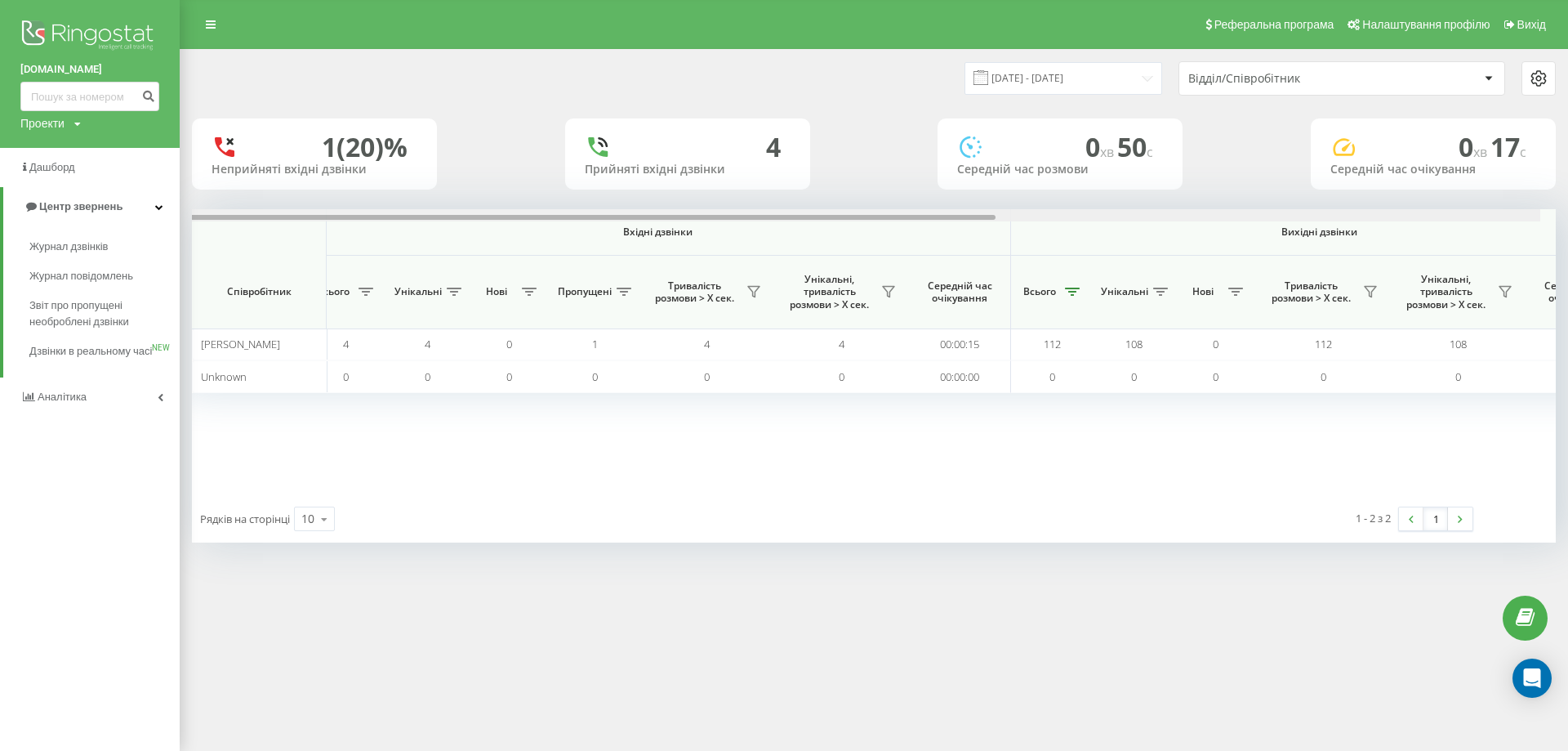
scroll to position [0, 0]
drag, startPoint x: 1220, startPoint y: 216, endPoint x: 546, endPoint y: 290, distance: 678.1
click at [575, 216] on div at bounding box center [599, 217] width 816 height 5
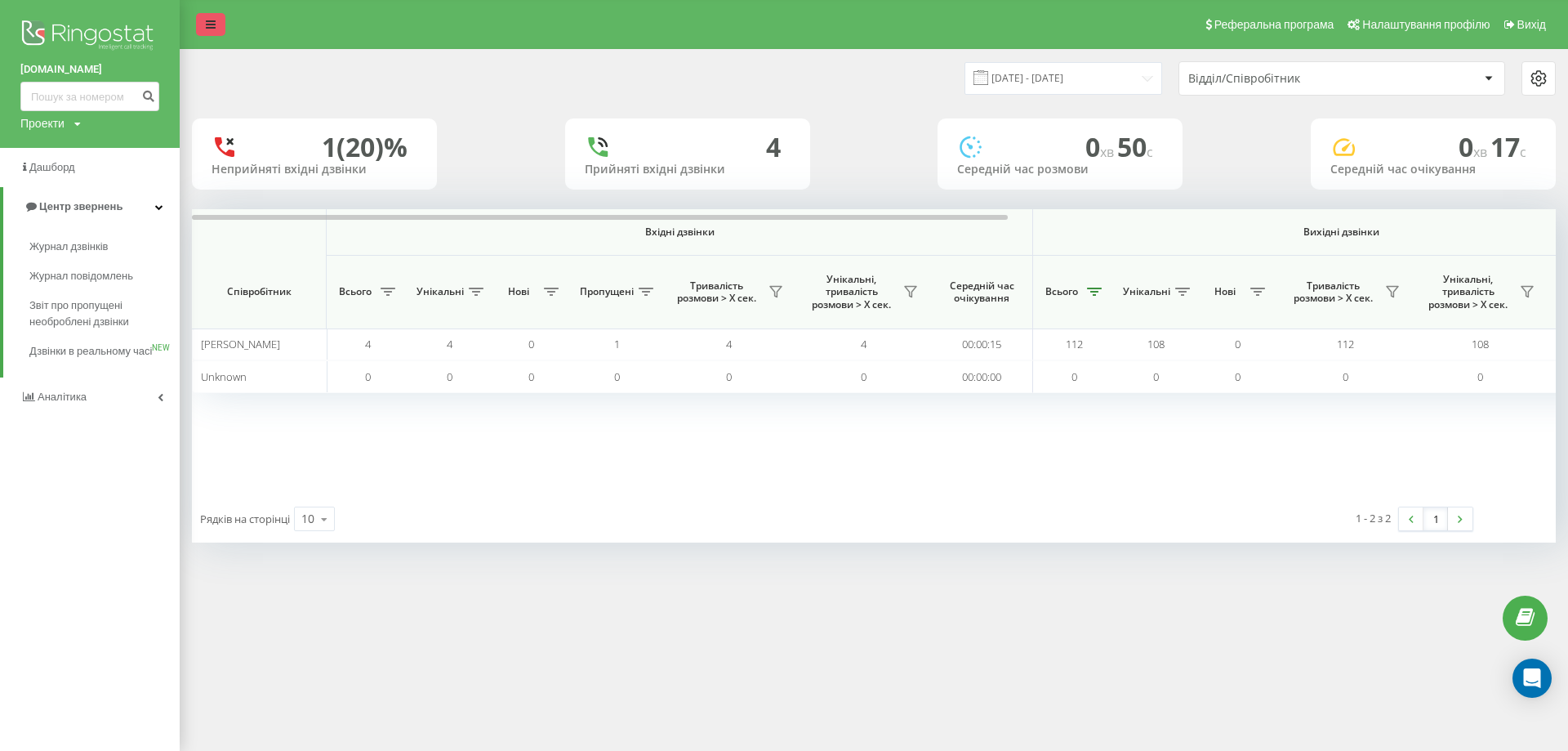
click at [211, 23] on icon at bounding box center [210, 25] width 9 height 11
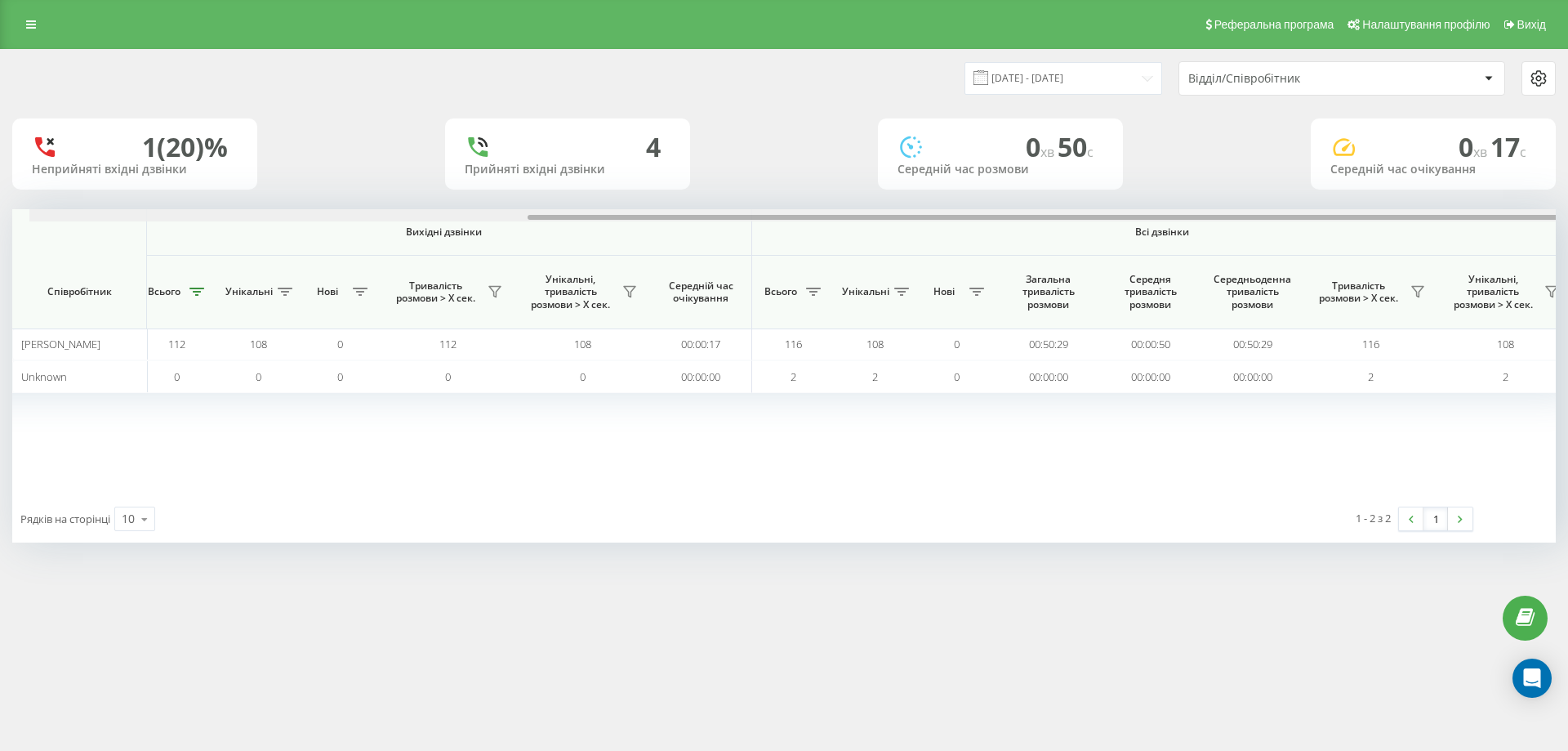
scroll to position [0, 734]
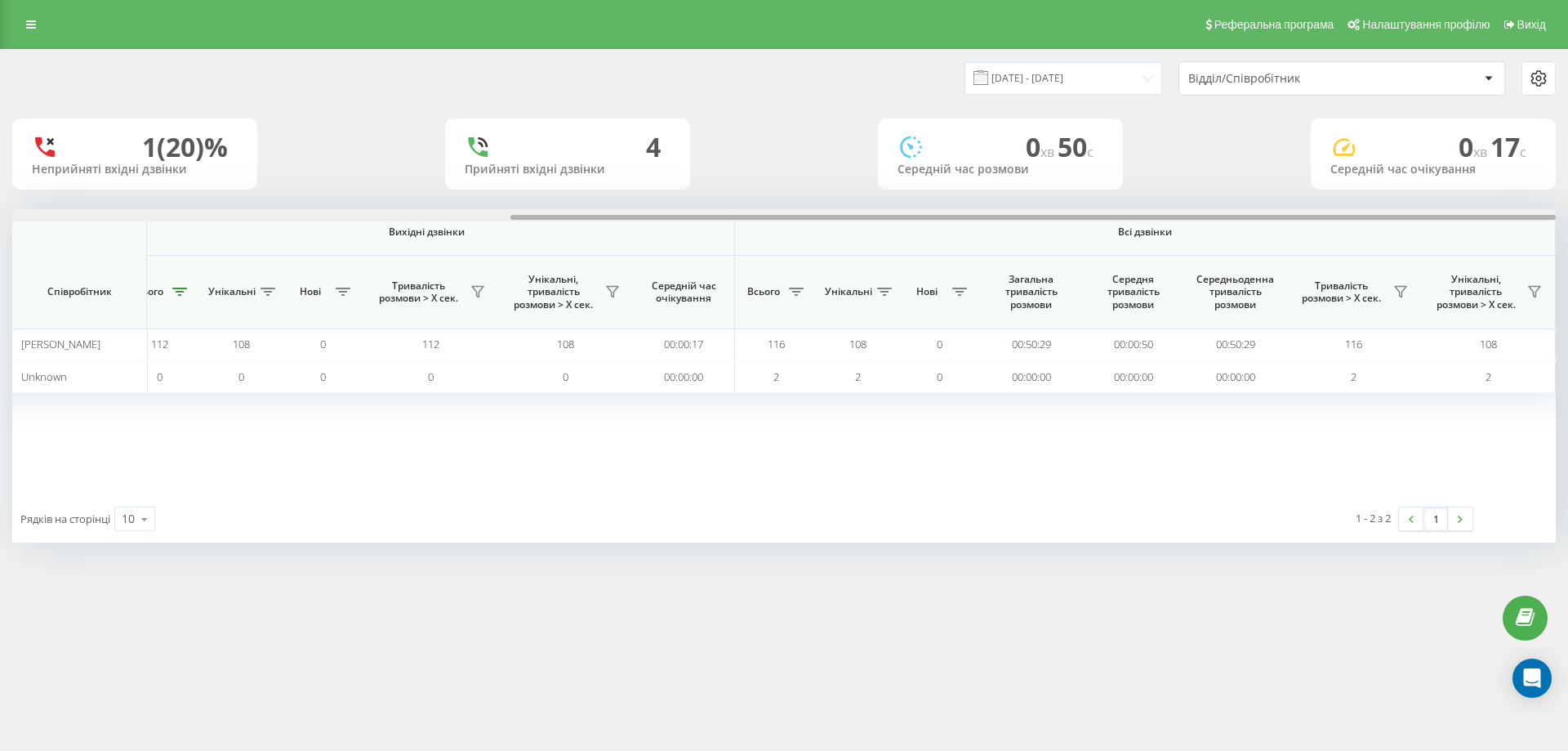
drag, startPoint x: 965, startPoint y: 216, endPoint x: 1513, endPoint y: 155, distance: 551.4
click at [1490, 223] on div "Вхідні дзвінки Вихідні дзвінки Всі дзвінки Співробітник Всього Унікальні Нові П…" at bounding box center [784, 352] width 1543 height 286
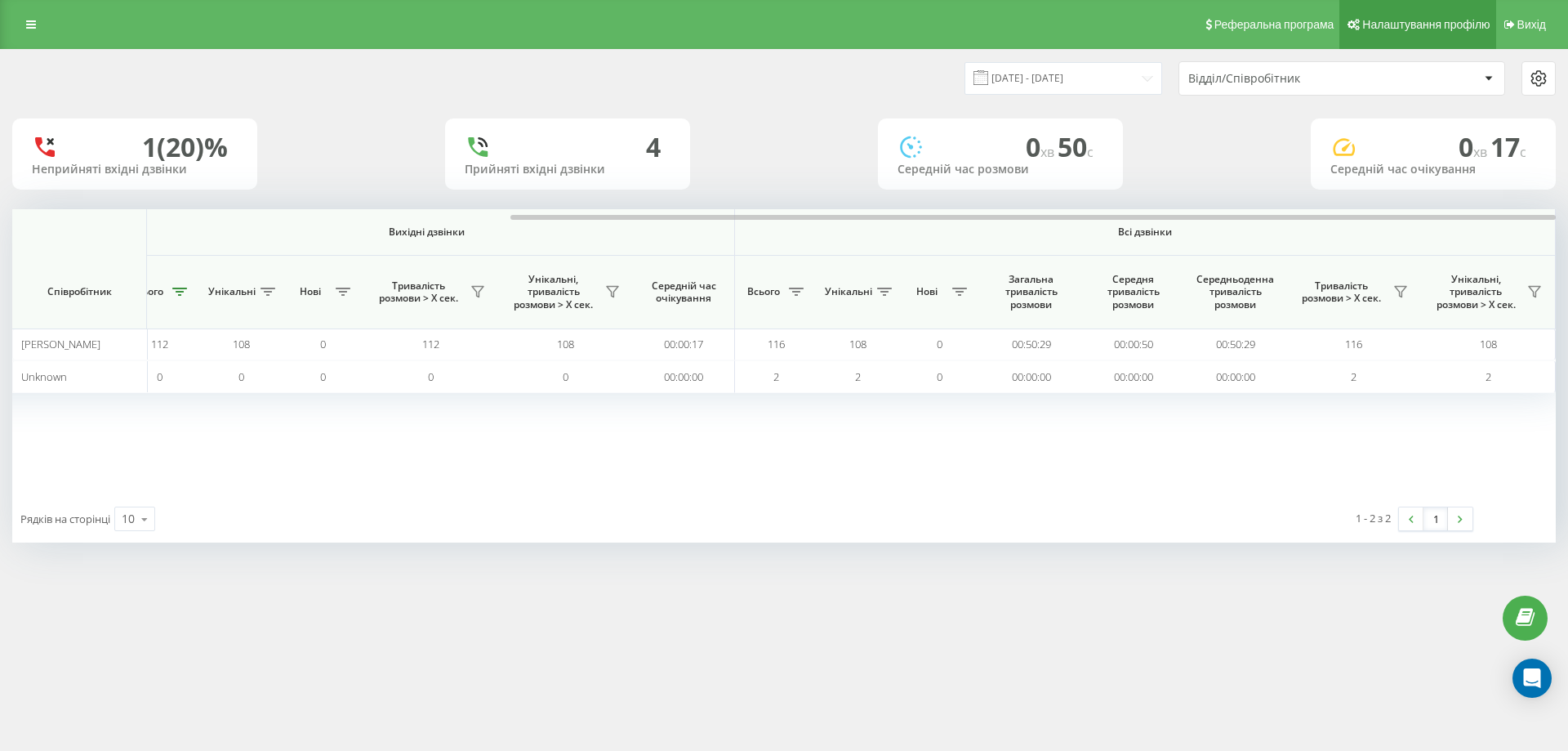
click at [1390, 20] on span "Налаштування профілю" at bounding box center [1425, 25] width 127 height 13
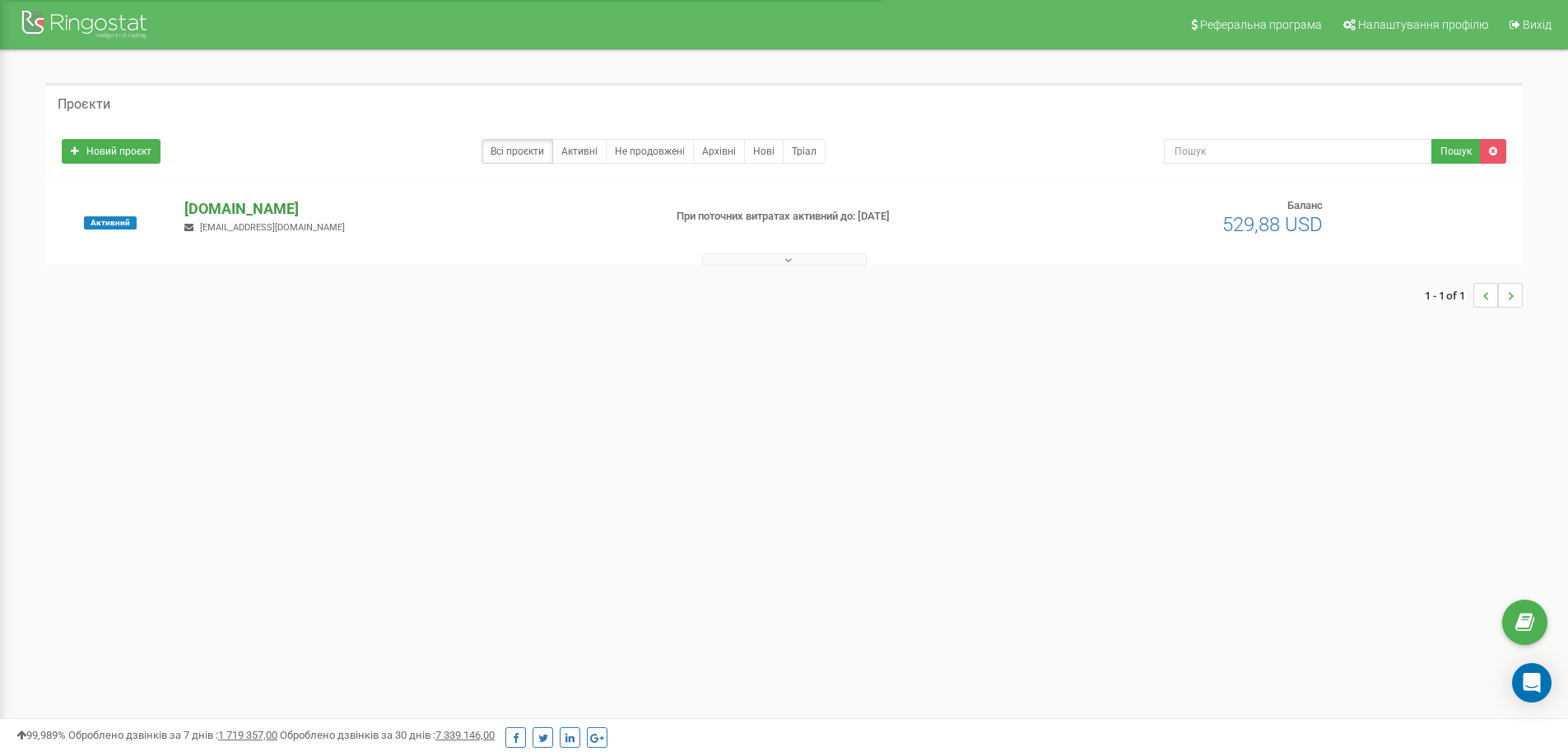
click at [194, 212] on p "[DOMAIN_NAME]" at bounding box center [416, 209] width 465 height 22
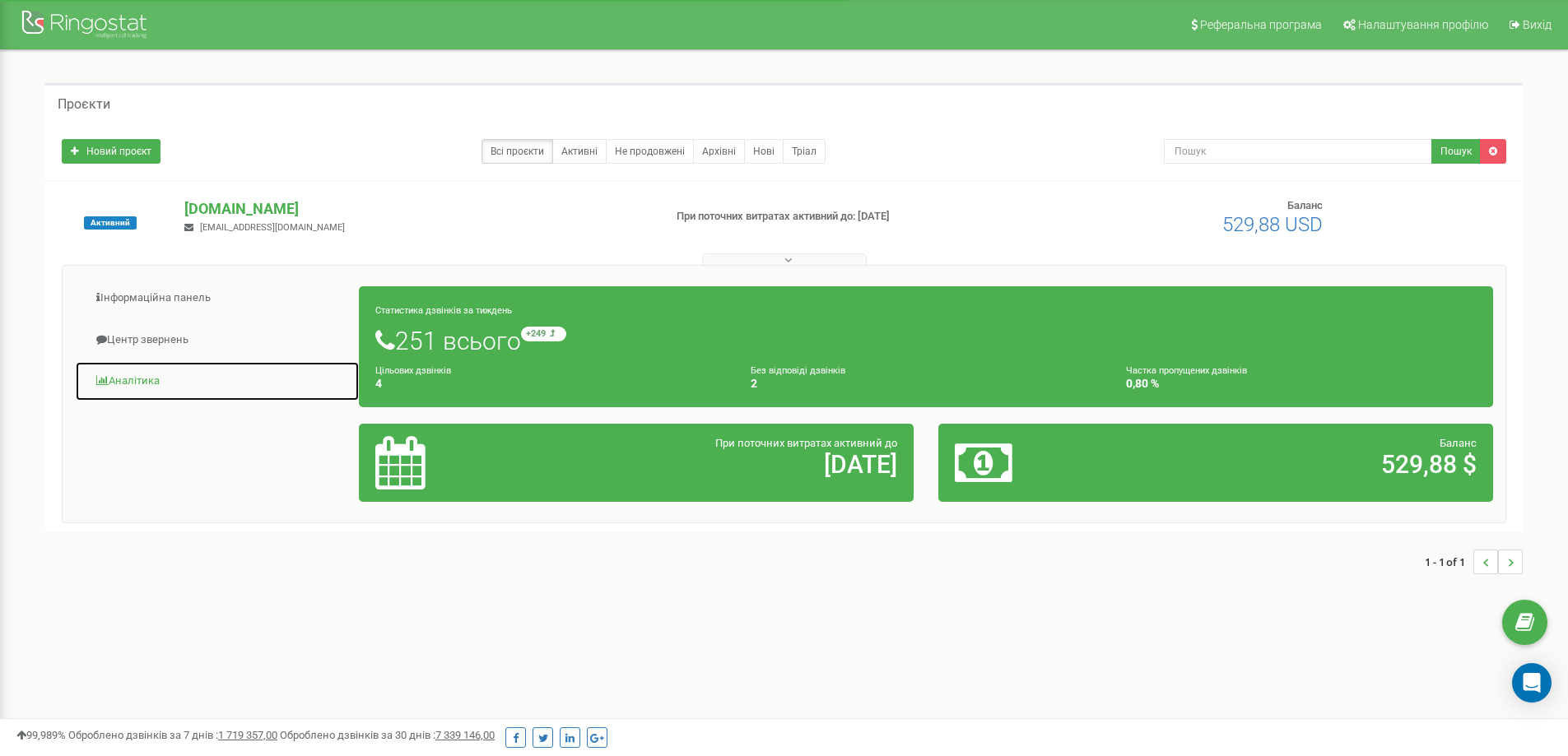
click at [122, 378] on link "Аналiтика" at bounding box center [218, 381] width 285 height 40
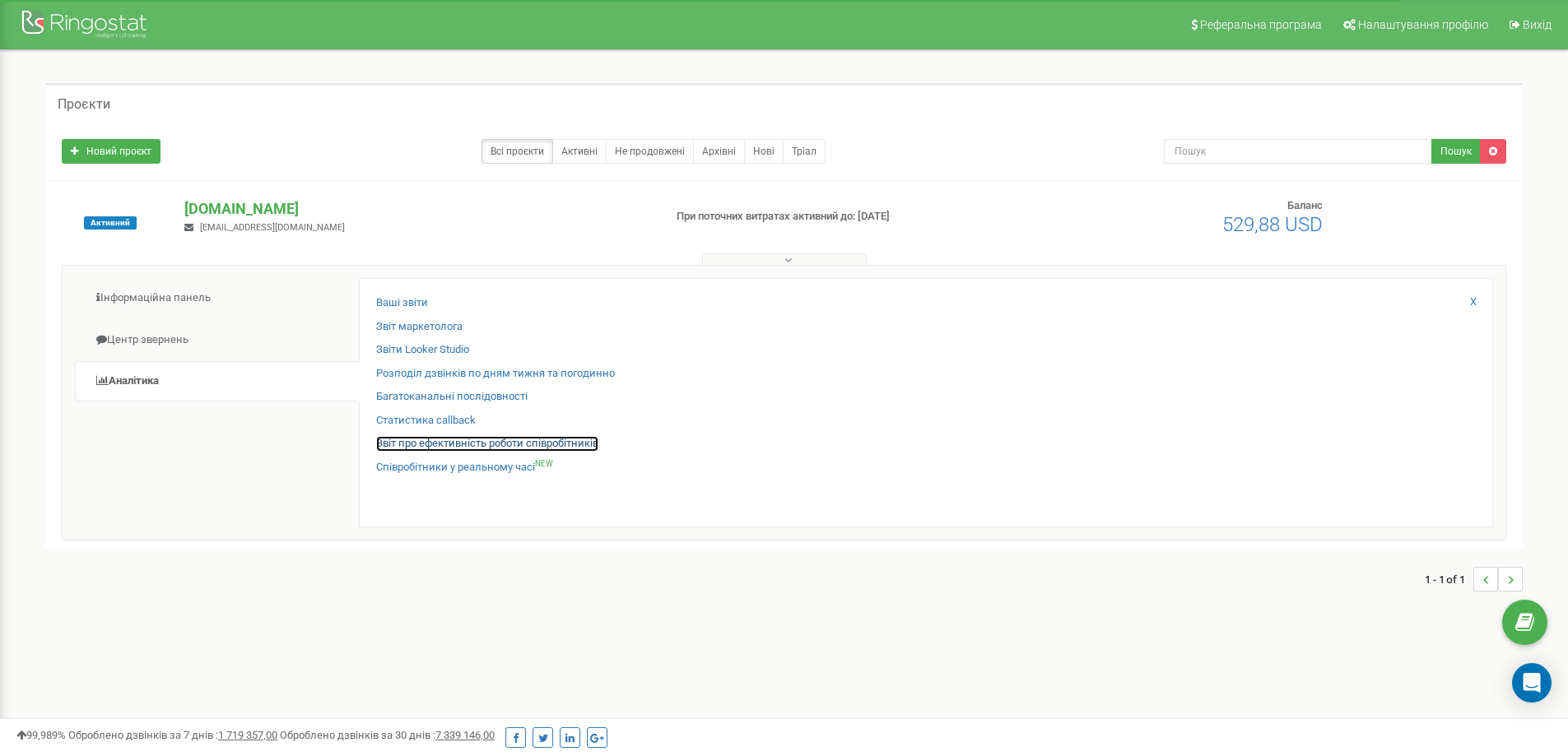
click at [434, 443] on link "Звіт про ефективність роботи співробітників" at bounding box center [488, 444] width 222 height 15
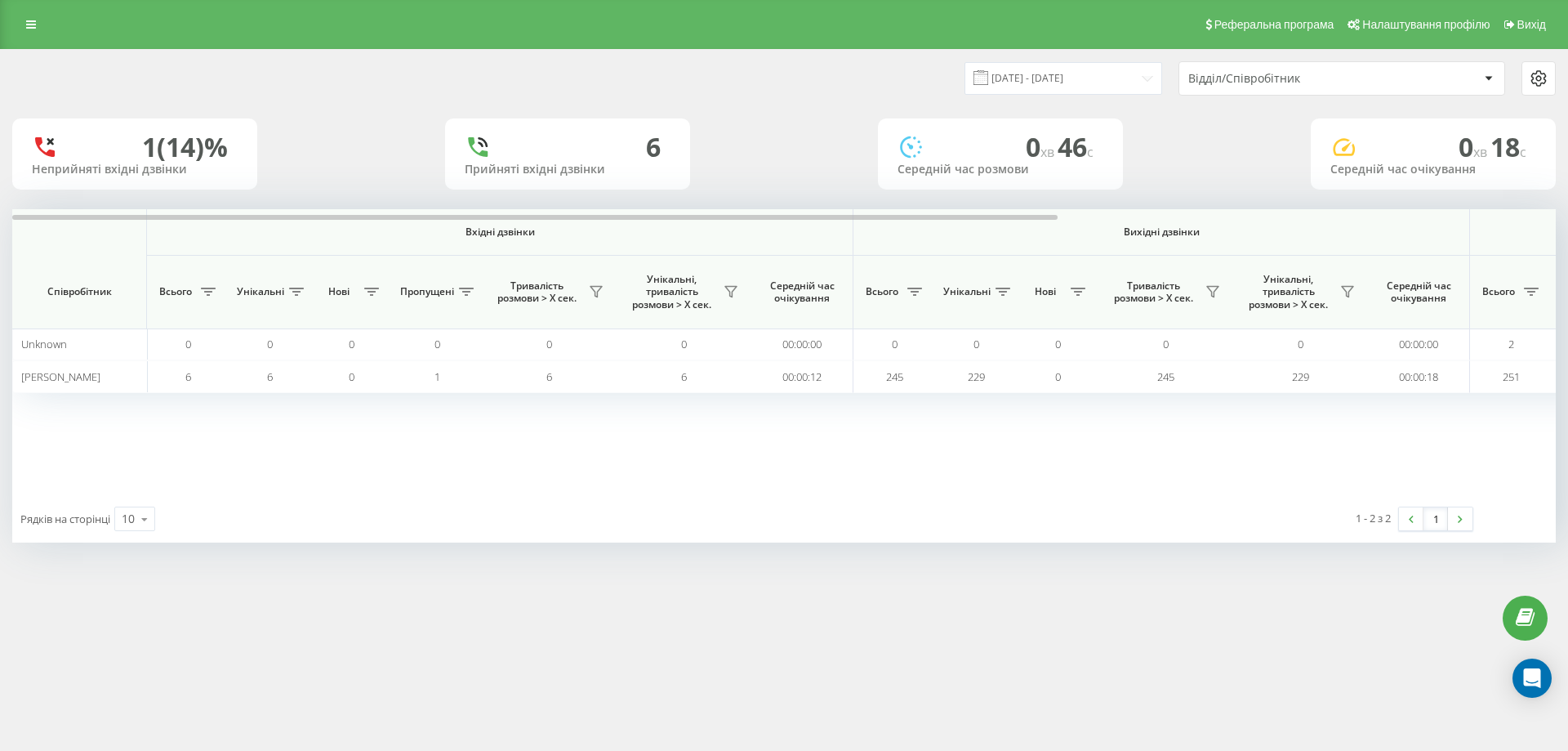
click at [988, 73] on span at bounding box center [981, 77] width 15 height 15
click at [1043, 74] on input "19.07.2025 - 19.08.2025" at bounding box center [1064, 78] width 198 height 32
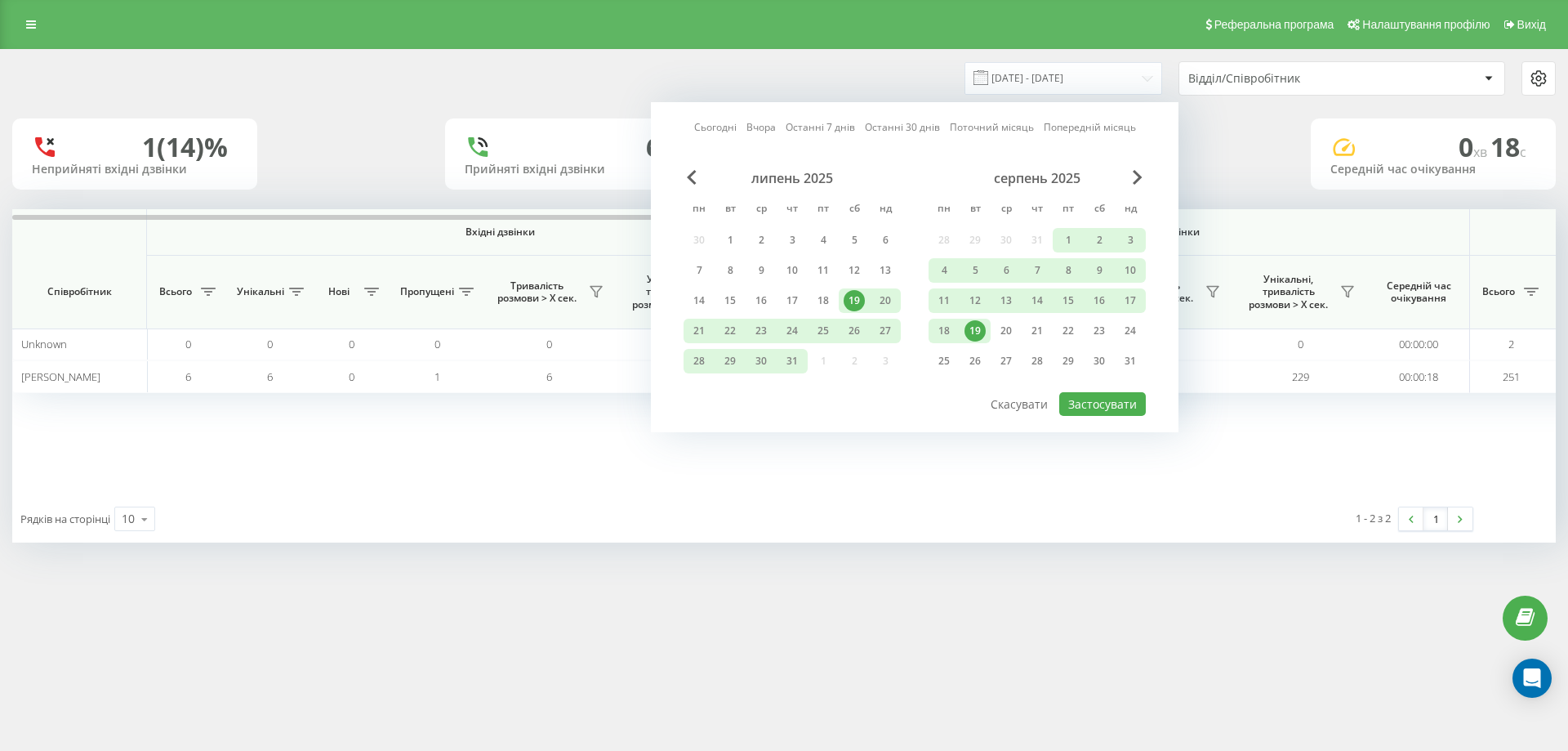
click at [973, 325] on div "19" at bounding box center [975, 330] width 22 height 22
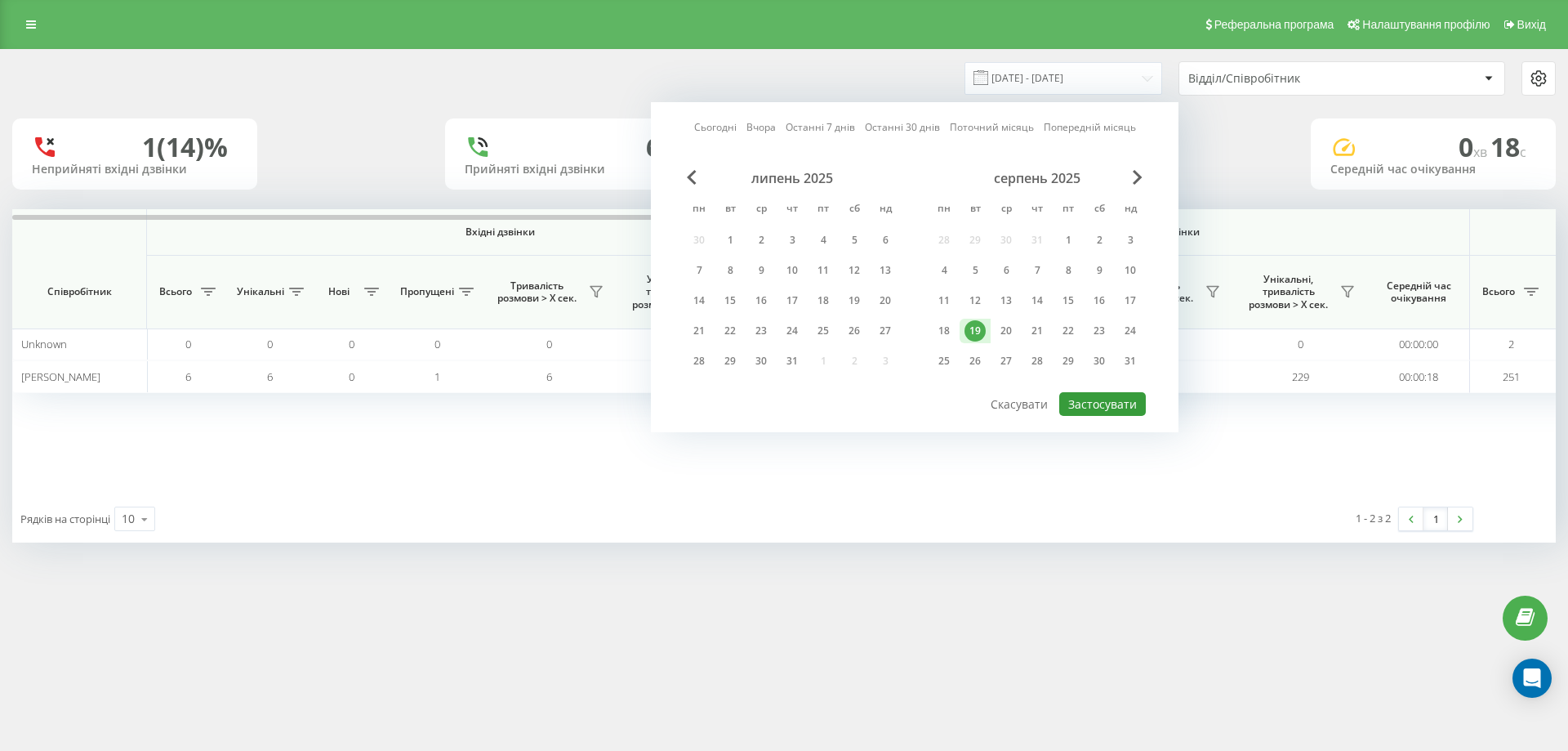
click at [1097, 400] on button "Застосувати" at bounding box center [1102, 404] width 87 height 24
type input "19.08.2025 - 19.08.2025"
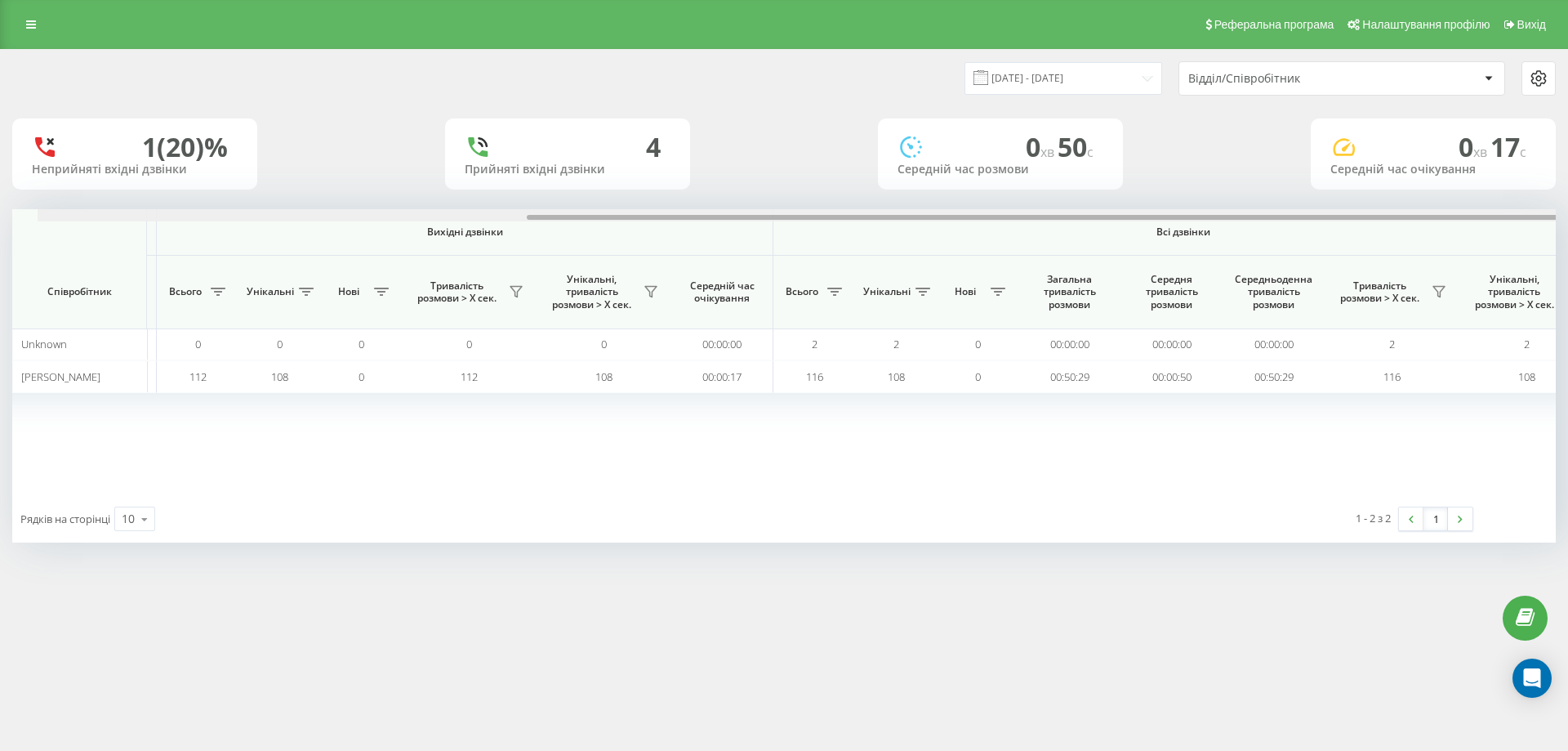
scroll to position [0, 734]
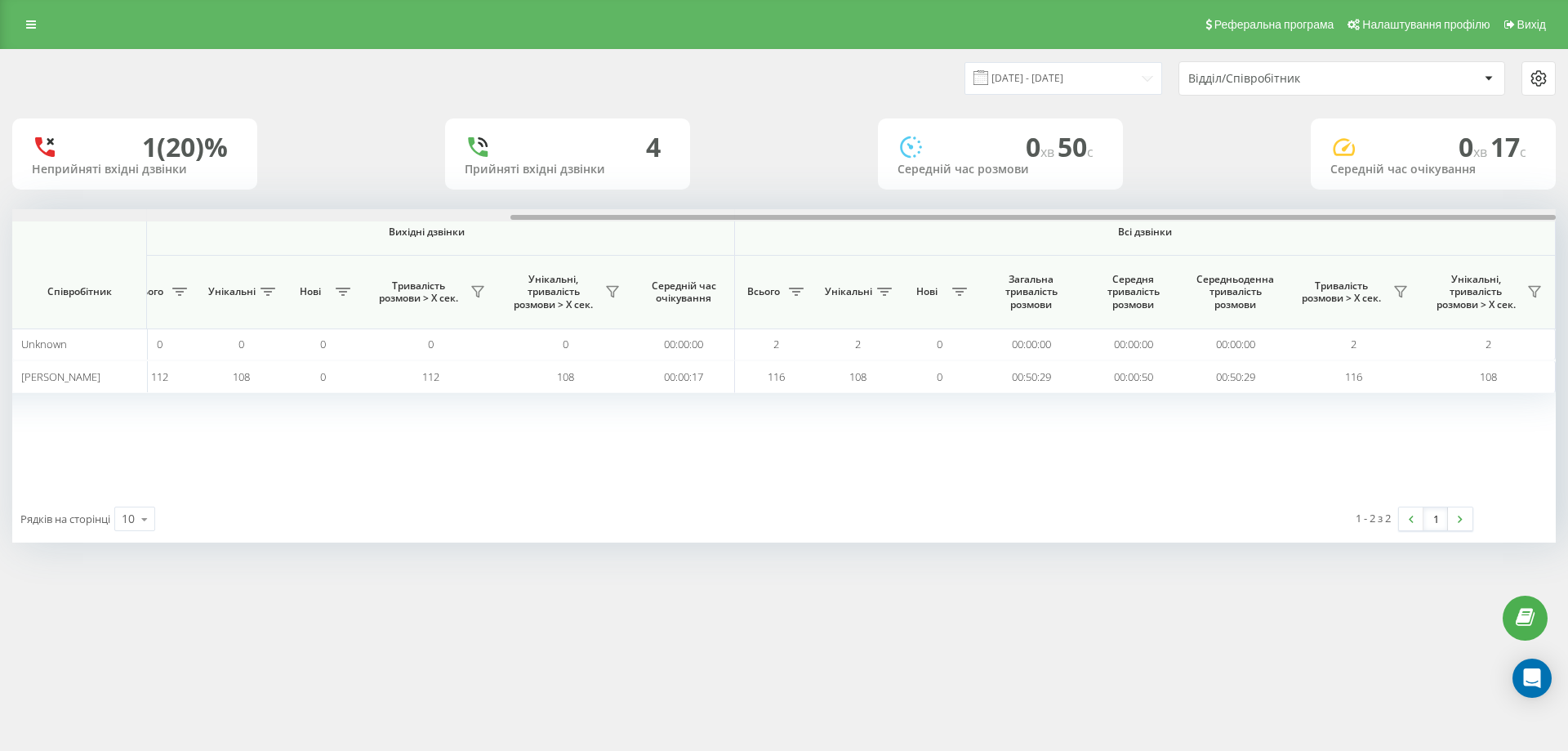
drag, startPoint x: 499, startPoint y: 216, endPoint x: 1082, endPoint y: 253, distance: 584.2
click at [1082, 253] on div "Вхідні дзвінки Вихідні дзвінки Всі дзвінки Співробітник Всього Унікальні Нові П…" at bounding box center [784, 352] width 1543 height 286
click at [1403, 286] on icon at bounding box center [1400, 292] width 13 height 13
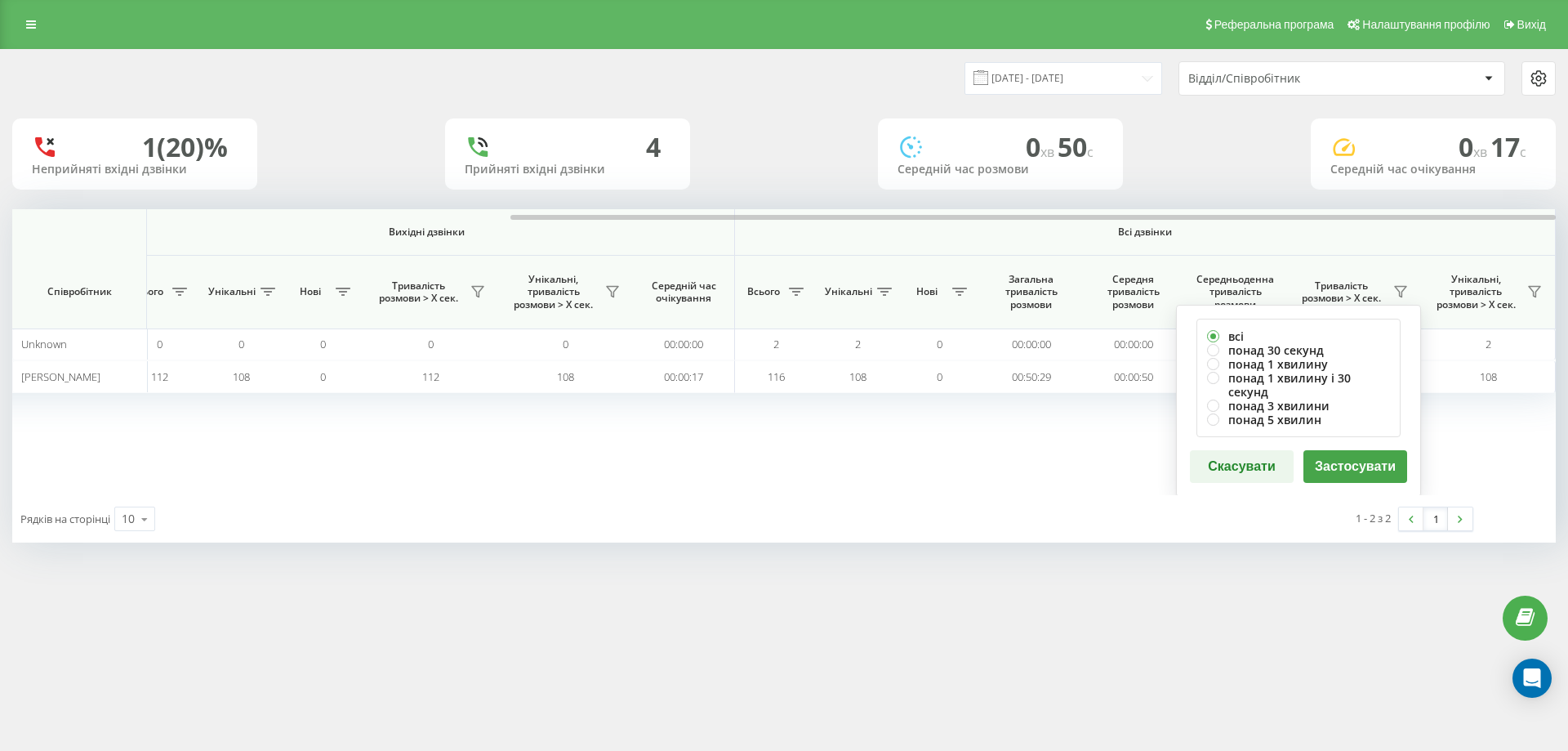
click at [953, 458] on div "Вхідні дзвінки Вихідні дзвінки Всі дзвінки Співробітник Всього Унікальні Нові П…" at bounding box center [784, 352] width 1543 height 286
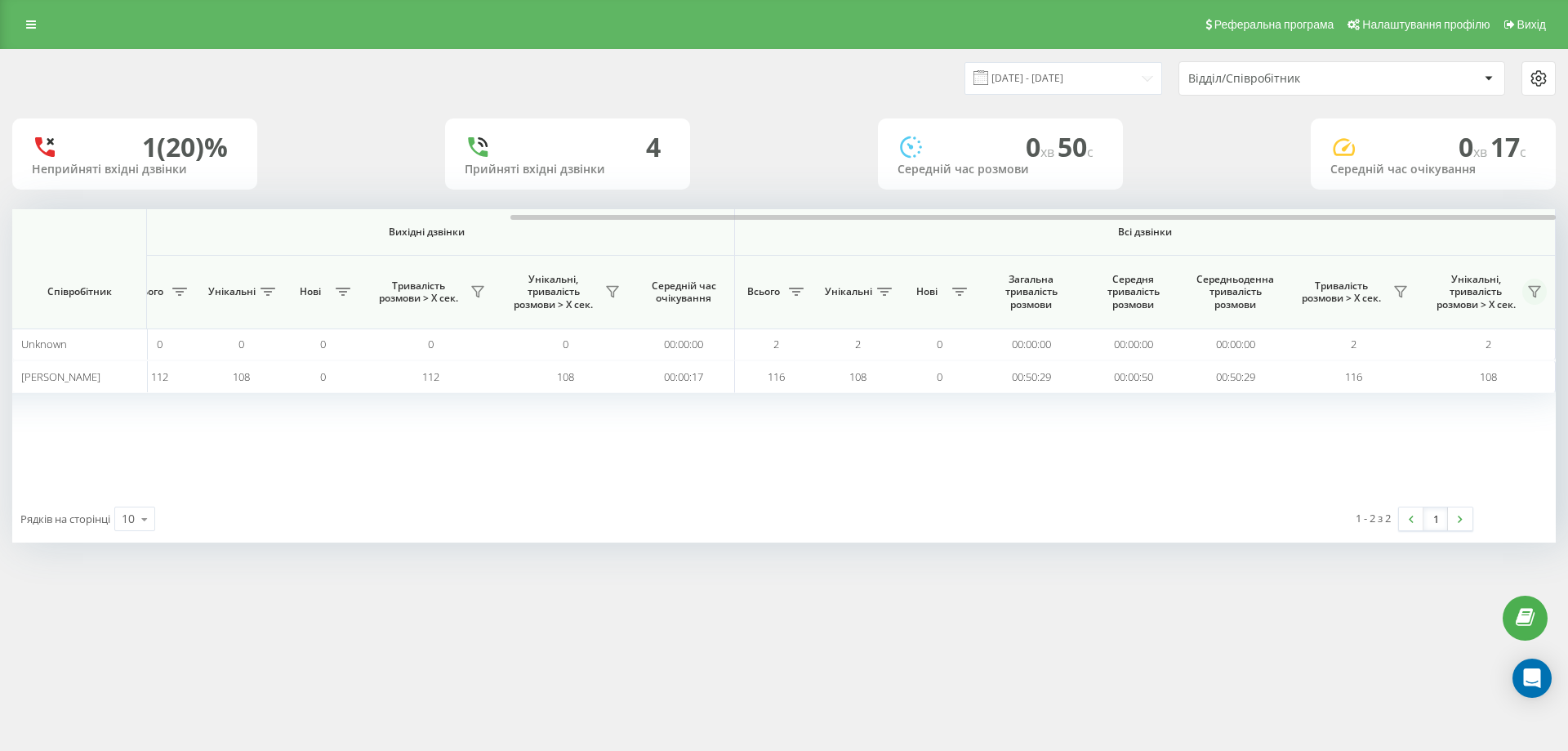
click at [1531, 291] on icon at bounding box center [1534, 292] width 11 height 10
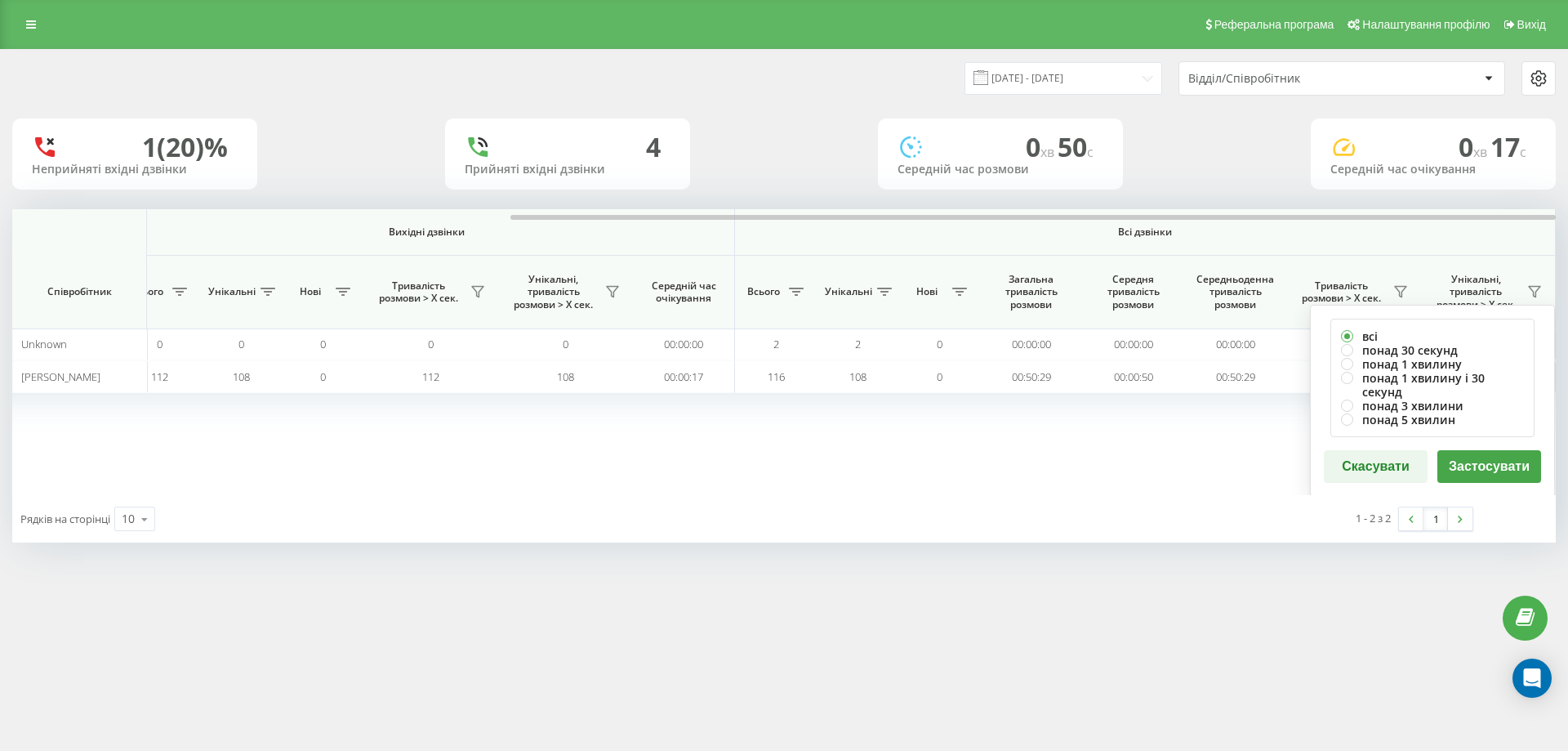
click at [1485, 453] on button "Застосувати" at bounding box center [1489, 466] width 104 height 33
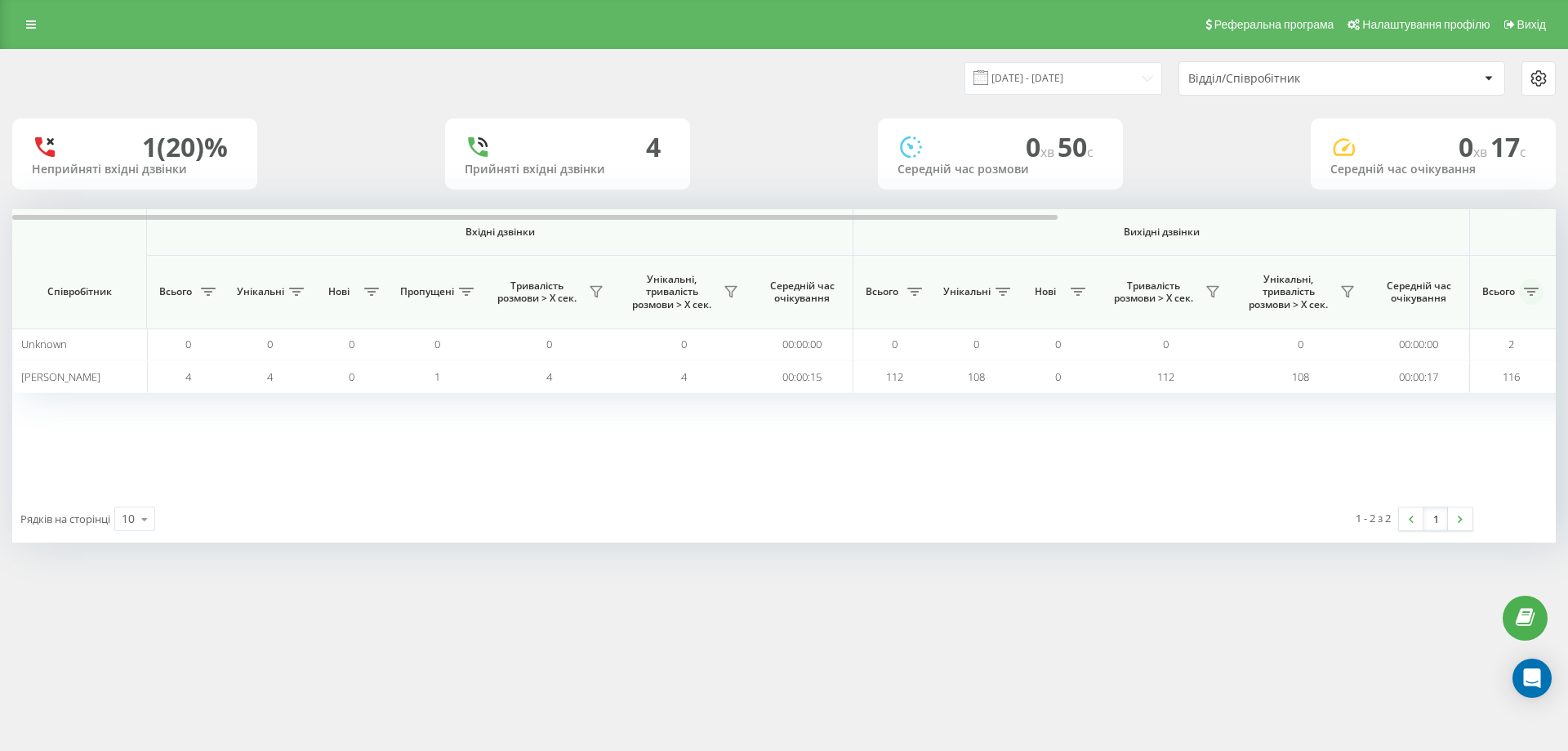
click at [1535, 295] on icon at bounding box center [1531, 292] width 15 height 8
click at [1200, 454] on div "Вхідні дзвінки Вихідні дзвінки Всі дзвінки Співробітник Всього Унікальні Нові П…" at bounding box center [784, 352] width 1543 height 286
click at [1531, 284] on button at bounding box center [1531, 292] width 25 height 26
click at [1515, 418] on button "Скасувати" at bounding box center [1535, 417] width 104 height 33
drag, startPoint x: 1046, startPoint y: 513, endPoint x: 1029, endPoint y: 491, distance: 27.8
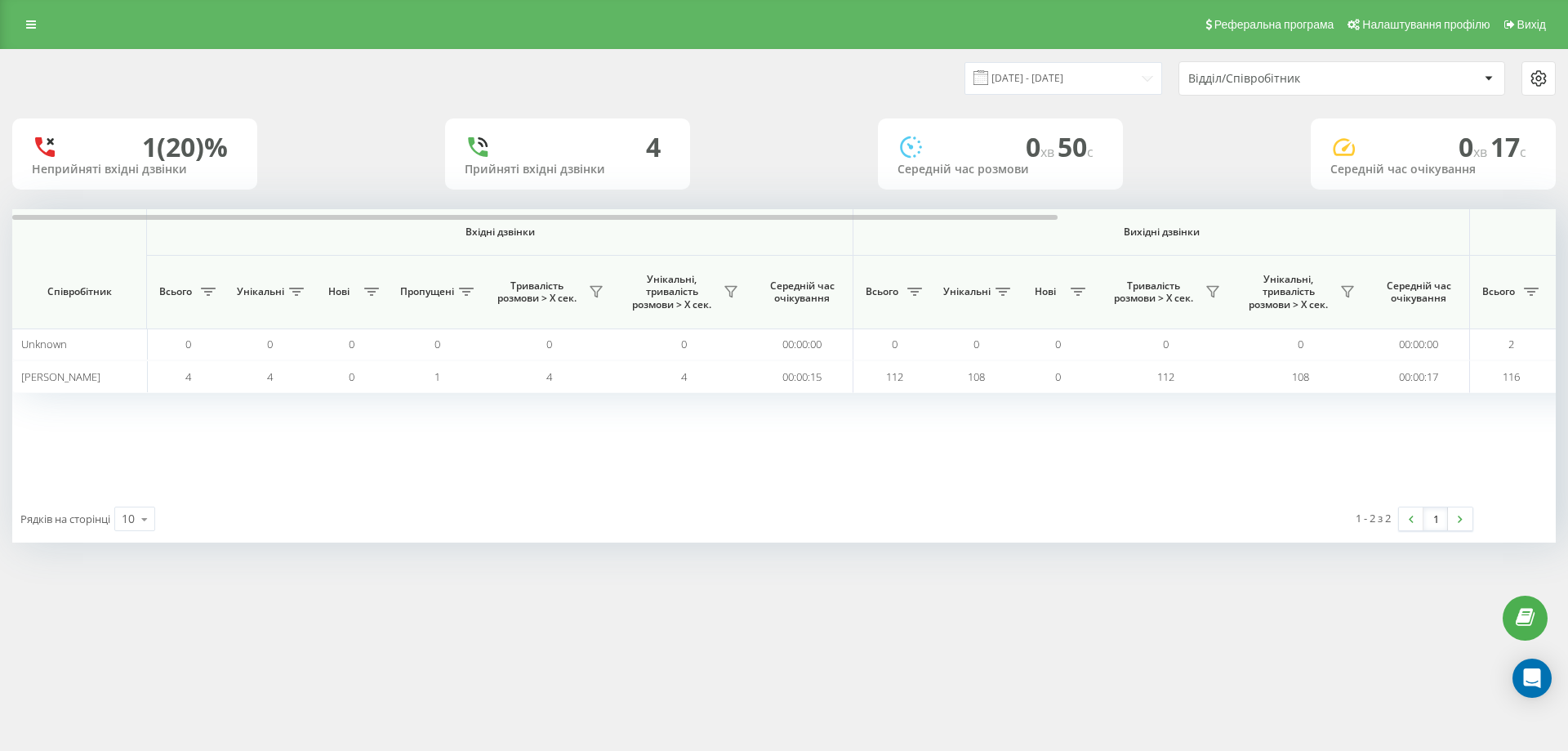
click at [1044, 513] on div "1 - 2 з 2 1" at bounding box center [1195, 519] width 579 height 47
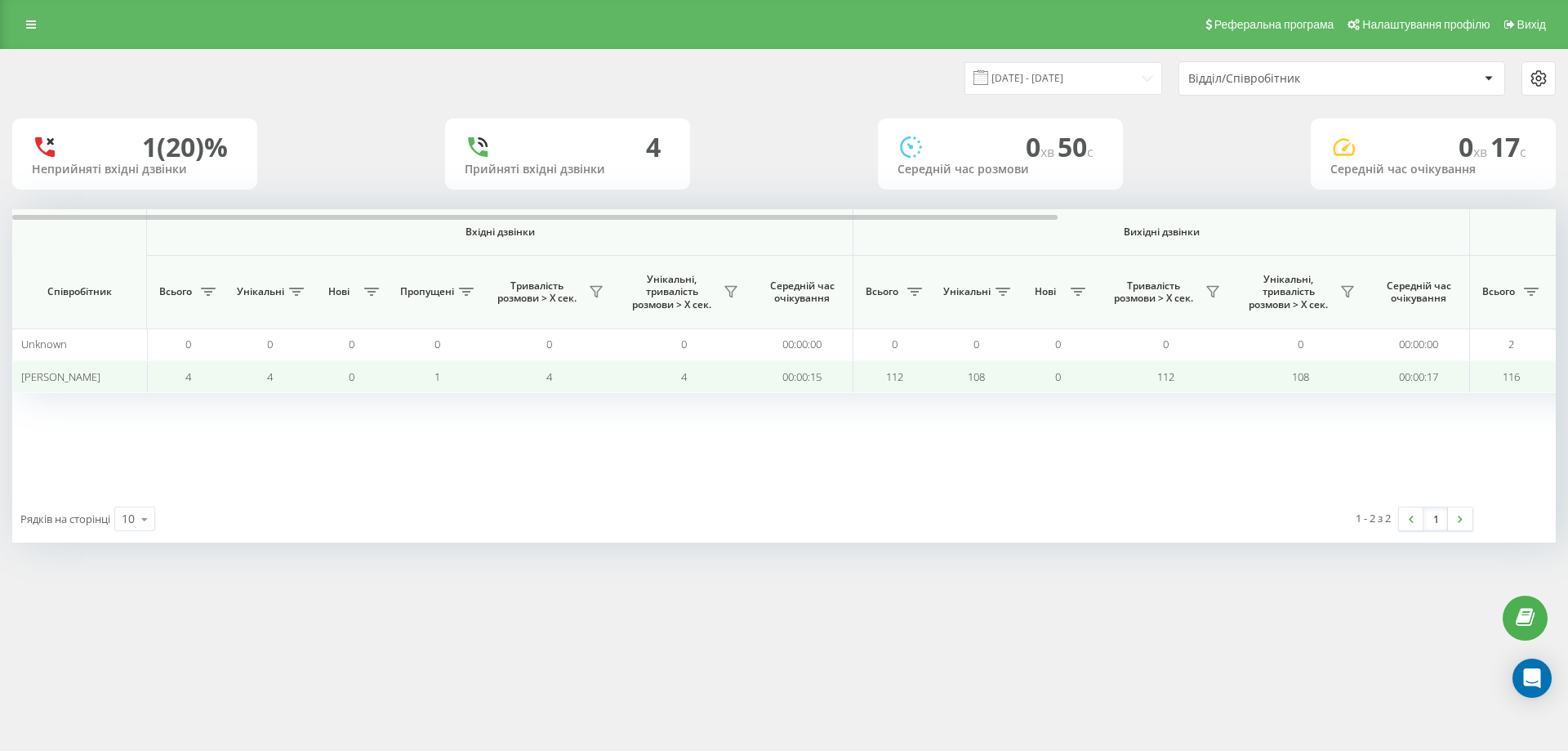
click at [890, 377] on span "112" at bounding box center [895, 376] width 17 height 15
click at [967, 376] on span "108" at bounding box center [976, 376] width 17 height 15
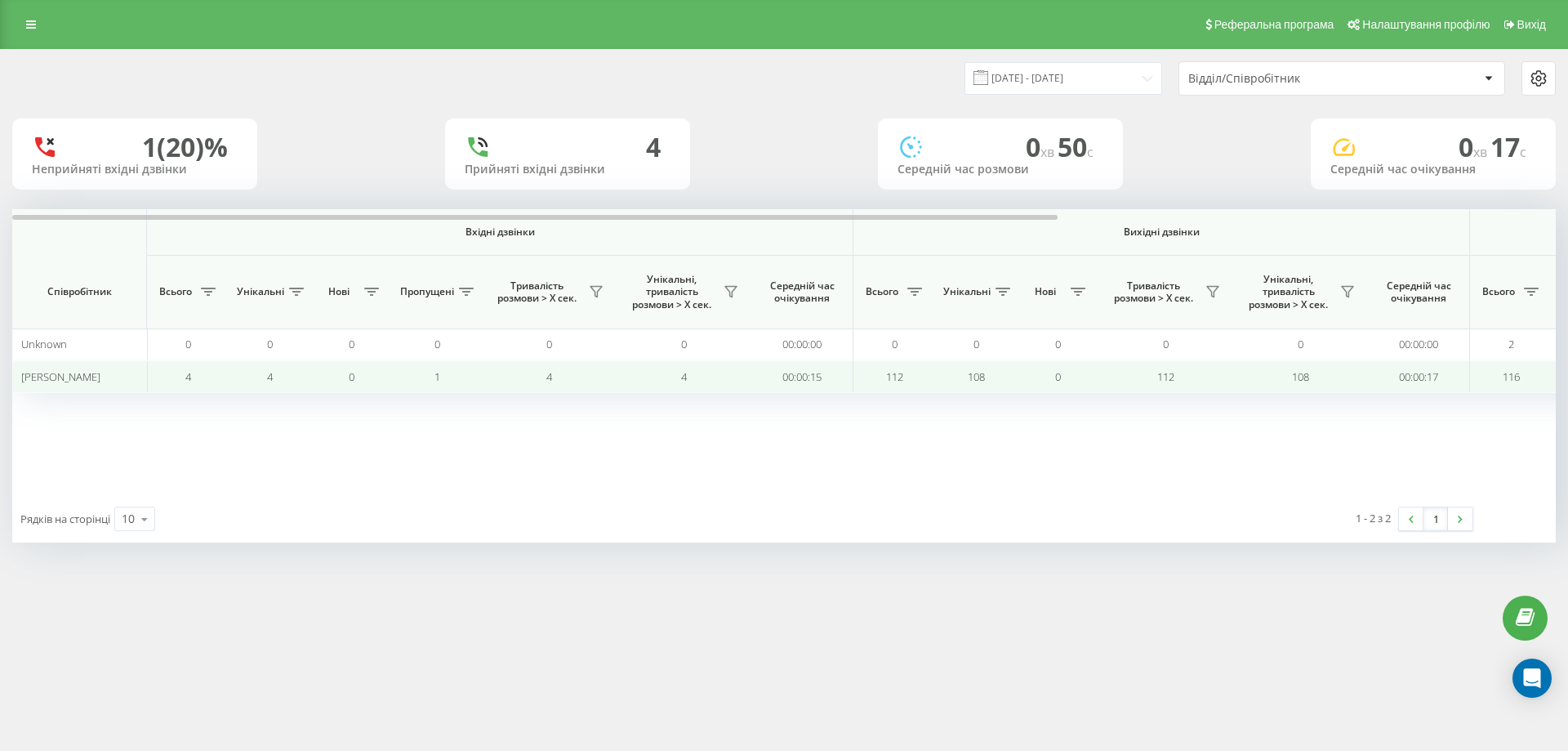
click at [970, 375] on span "108" at bounding box center [976, 376] width 17 height 15
click at [892, 373] on span "112" at bounding box center [895, 376] width 17 height 15
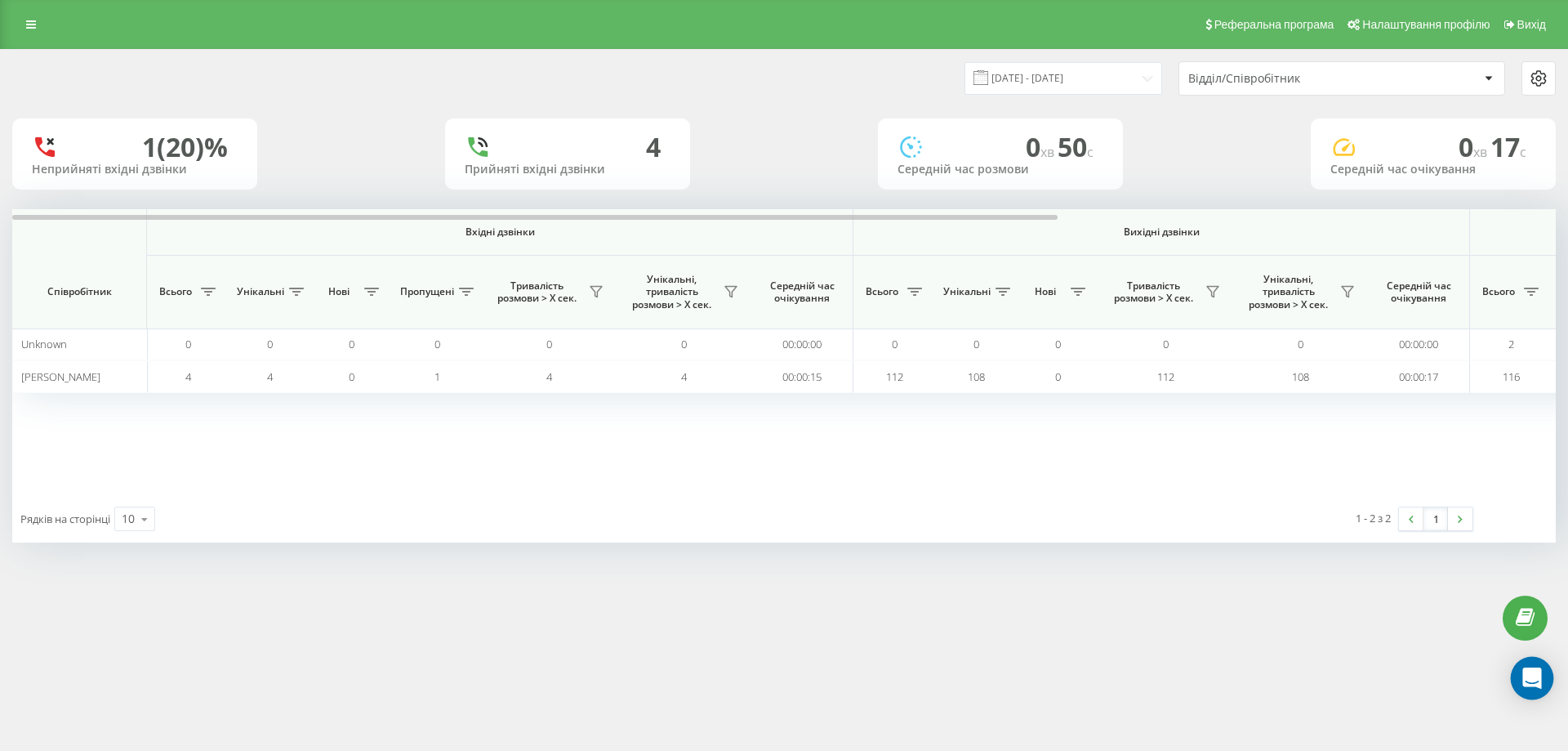
click at [1531, 679] on icon "Open Intercom Messenger" at bounding box center [1531, 677] width 19 height 22
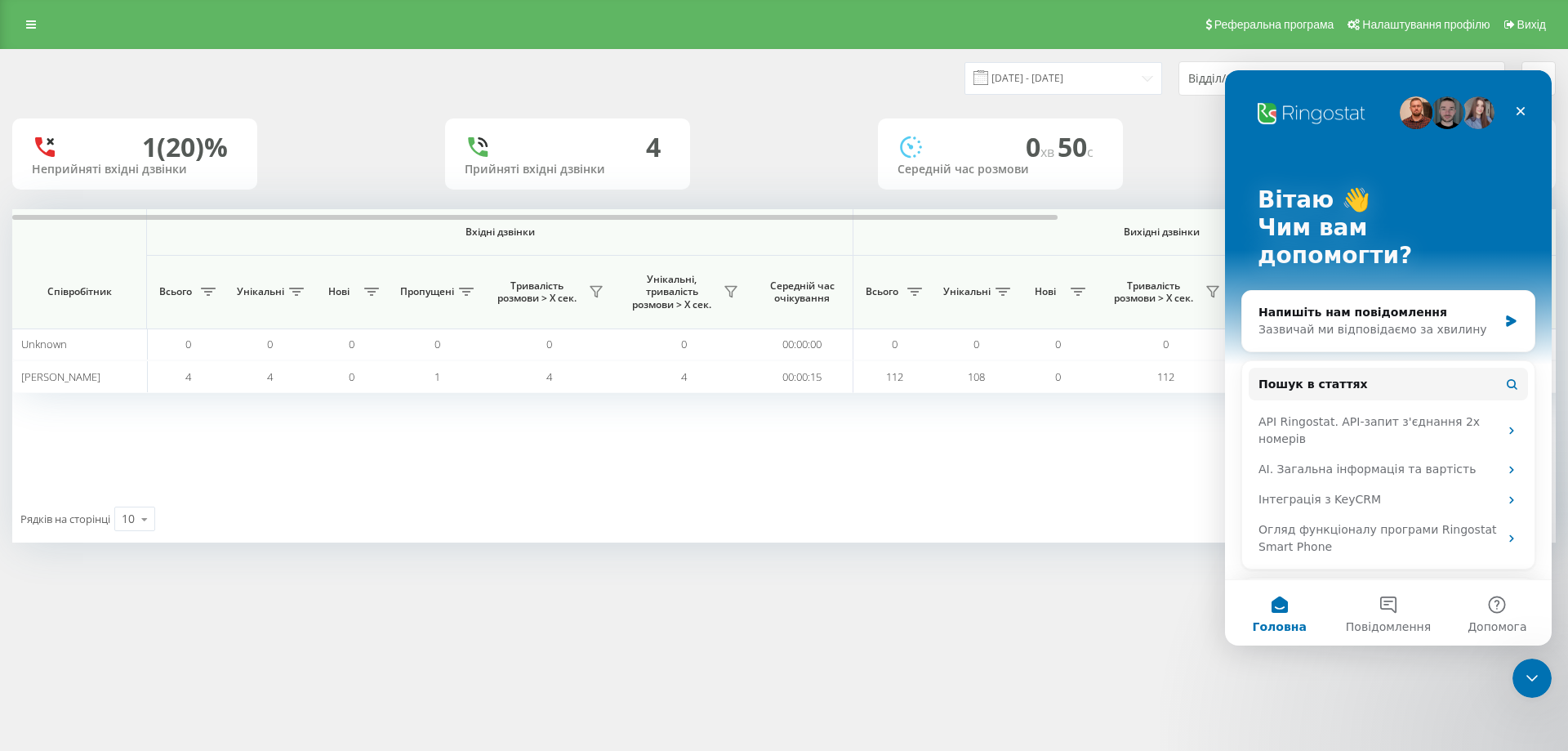
scroll to position [0, 0]
click at [1518, 108] on icon "Закрити" at bounding box center [1521, 111] width 9 height 9
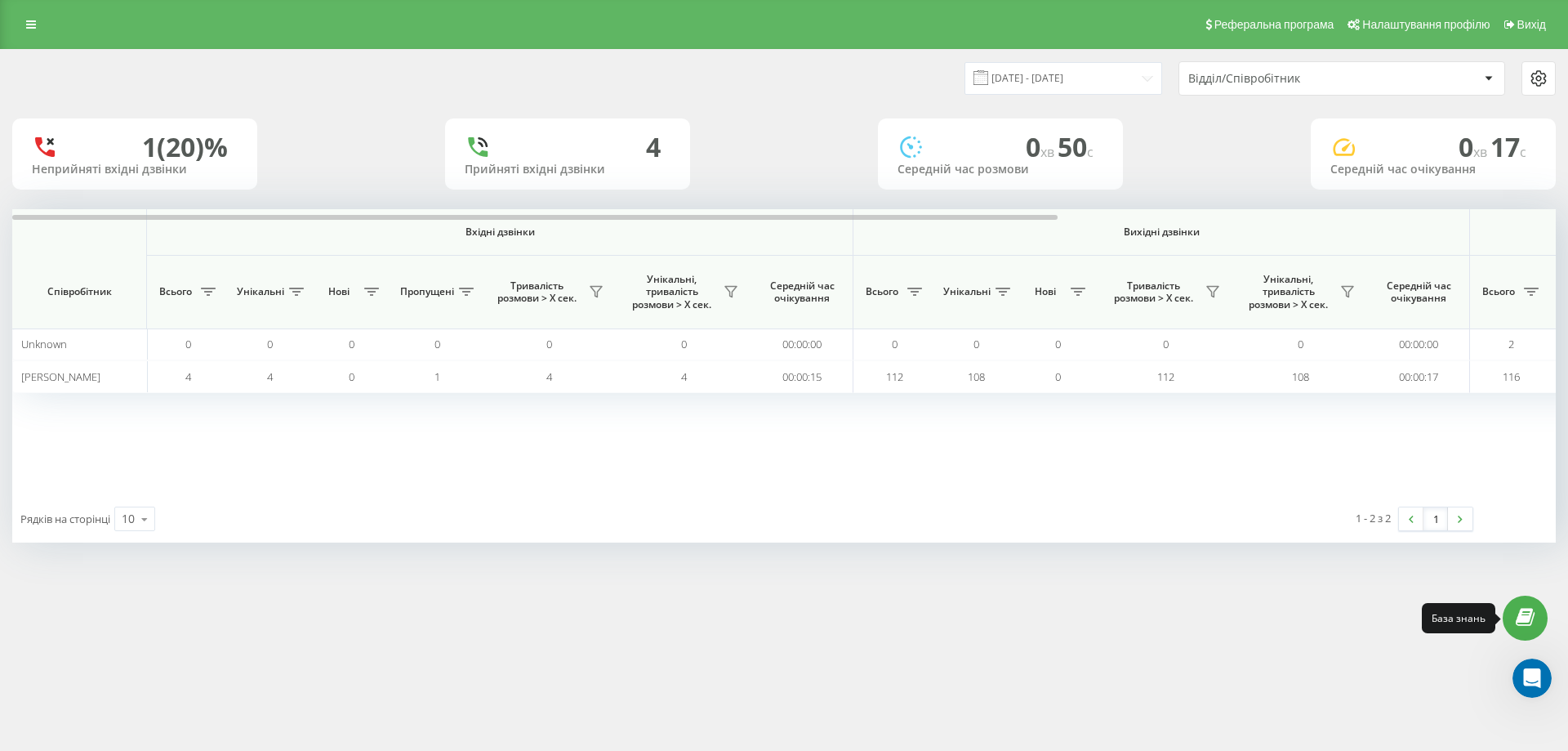
click at [1527, 612] on icon at bounding box center [1525, 618] width 19 height 15
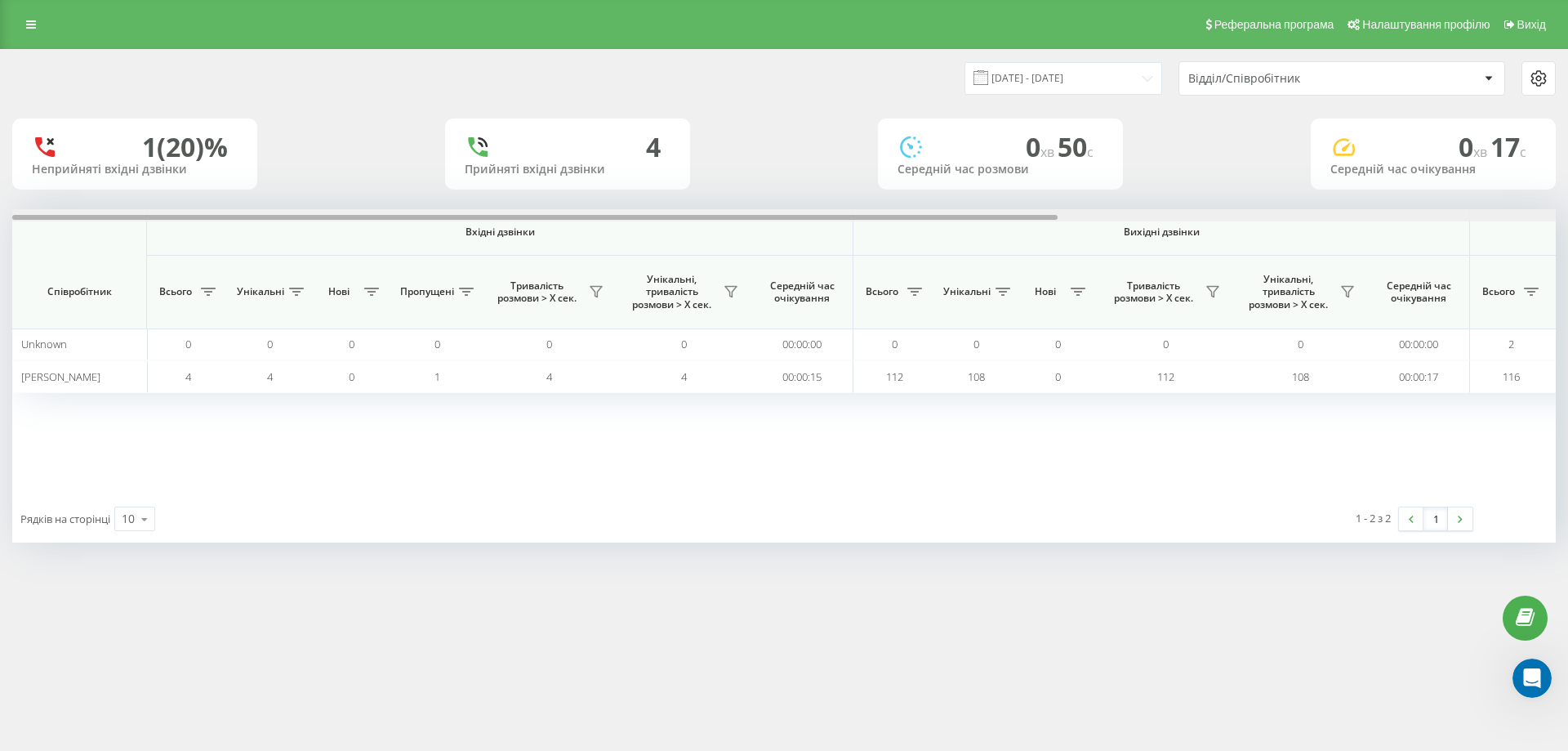
drag, startPoint x: 900, startPoint y: 217, endPoint x: 584, endPoint y: 224, distance: 316.1
click at [586, 223] on div "Вхідні дзвінки Вихідні дзвінки Всі дзвінки Співробітник Всього Унікальні Нові П…" at bounding box center [784, 352] width 1543 height 286
drag, startPoint x: 568, startPoint y: 216, endPoint x: 387, endPoint y: 268, distance: 188.3
click at [423, 257] on div "Вхідні дзвінки Вихідні дзвінки Всі дзвінки Співробітник Всього Унікальні Нові П…" at bounding box center [784, 352] width 1543 height 286
click at [157, 150] on div "1 (20)%" at bounding box center [185, 146] width 86 height 31
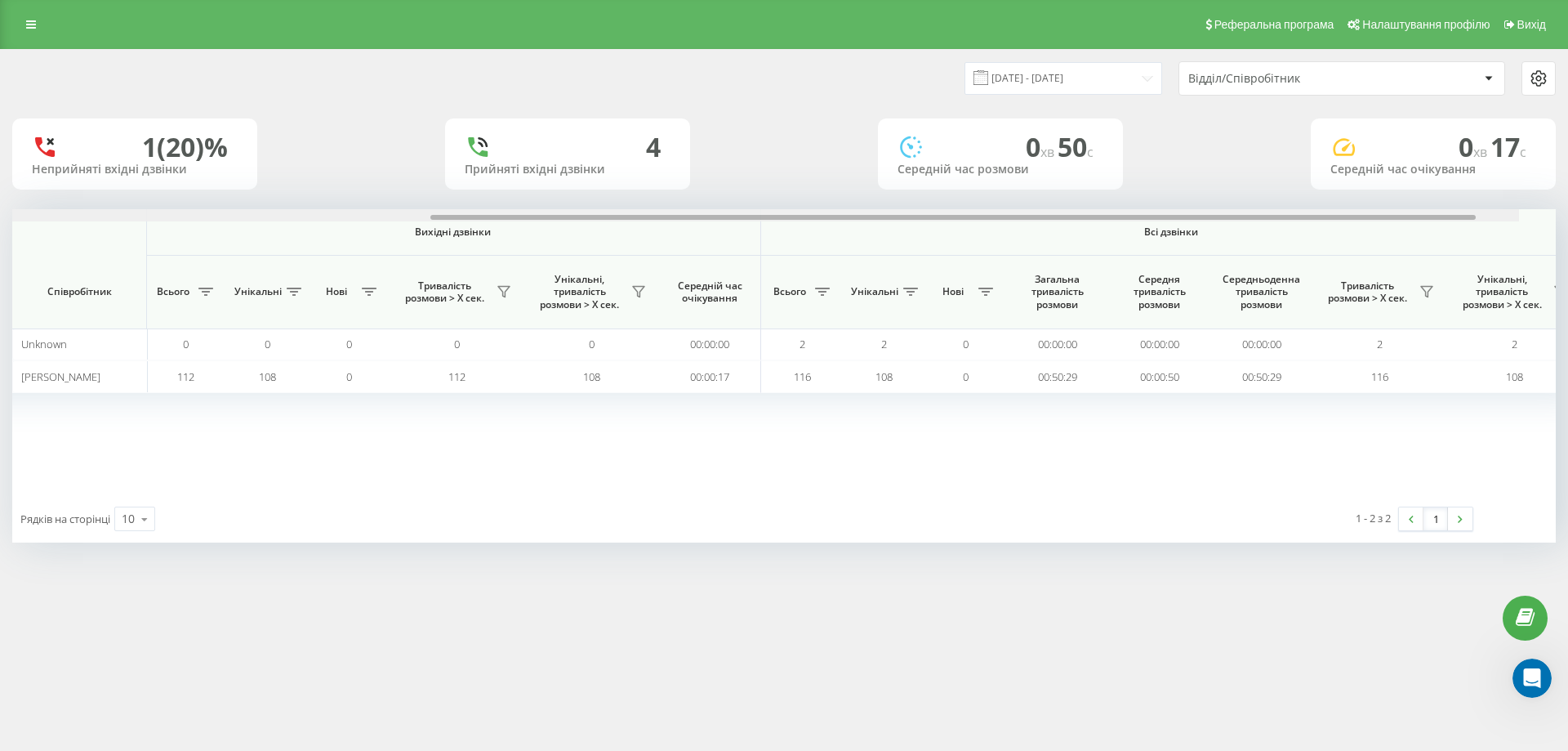
scroll to position [0, 734]
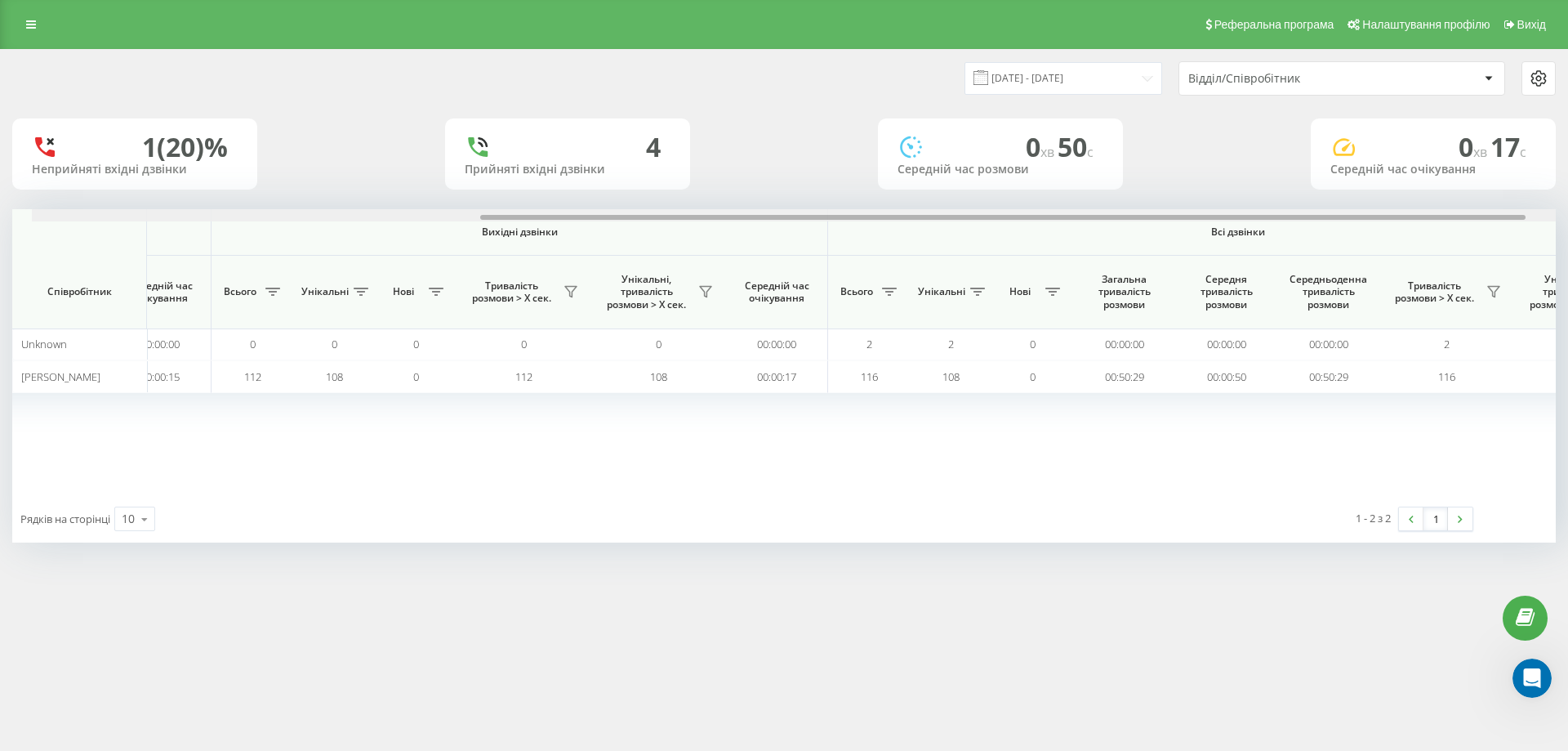
drag, startPoint x: 863, startPoint y: 216, endPoint x: 1298, endPoint y: 215, distance: 435.0
click at [1298, 215] on div at bounding box center [1002, 217] width 1045 height 5
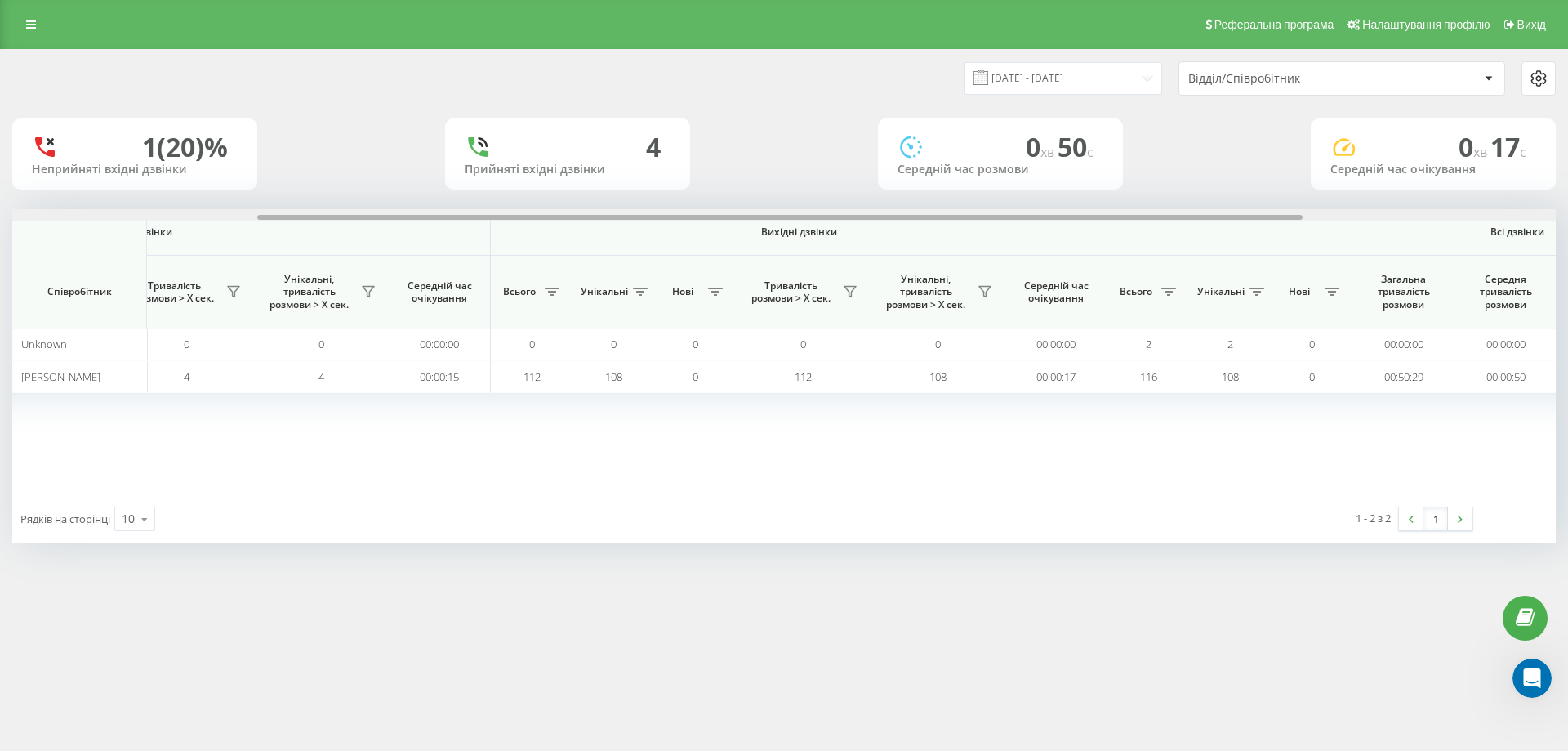
scroll to position [0, 0]
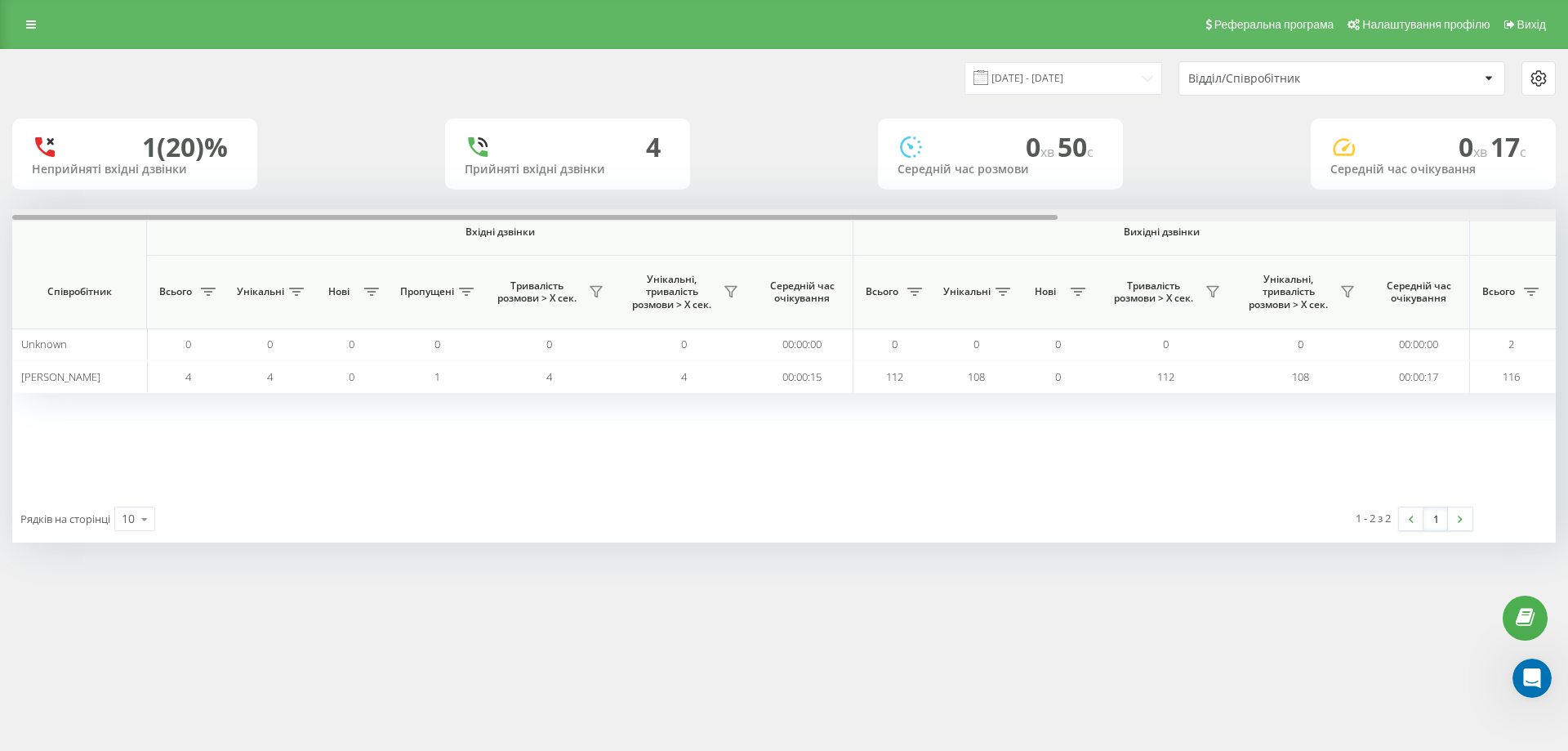
drag, startPoint x: 1298, startPoint y: 215, endPoint x: 532, endPoint y: 216, distance: 766.0
click at [532, 216] on div at bounding box center [535, 217] width 1045 height 5
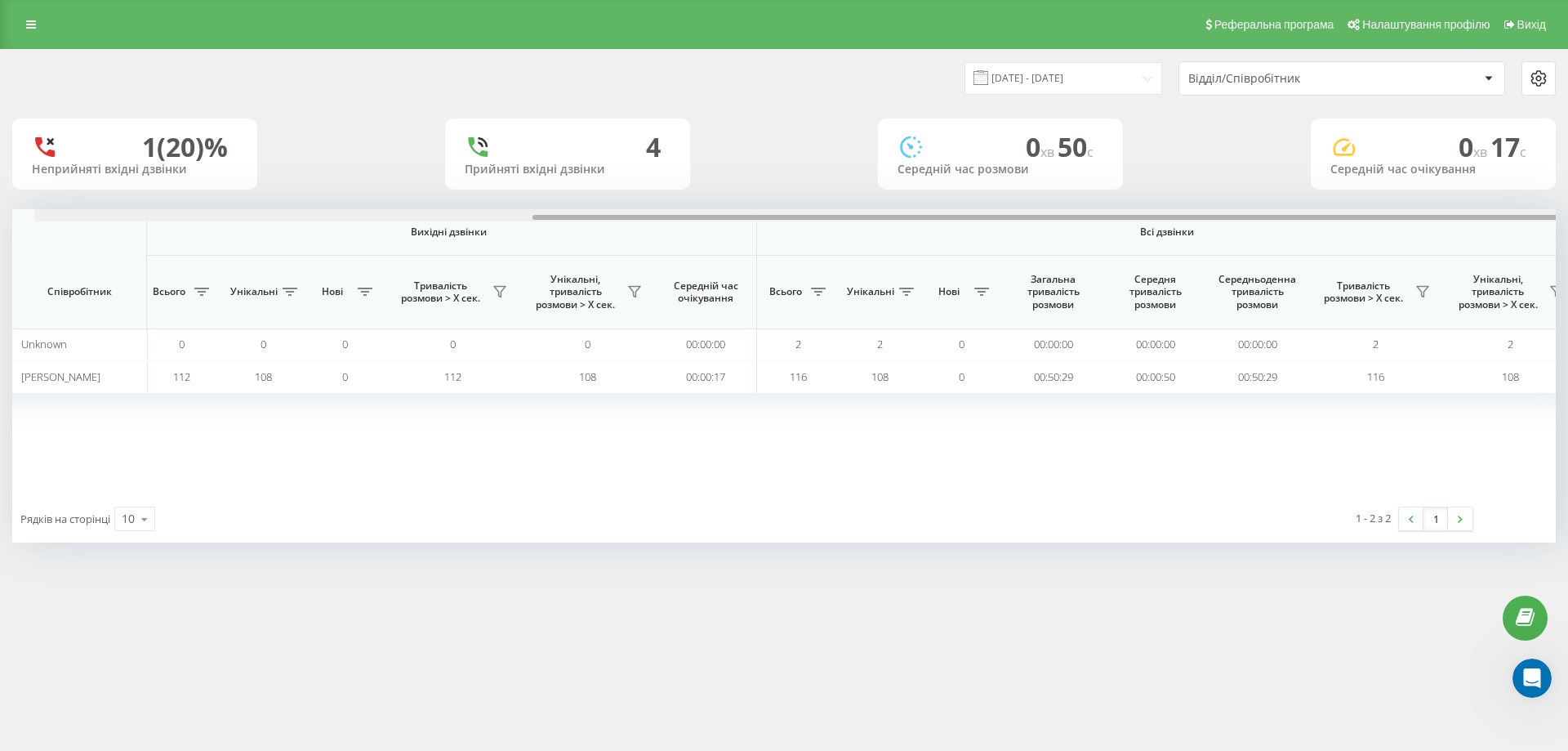
scroll to position [0, 734]
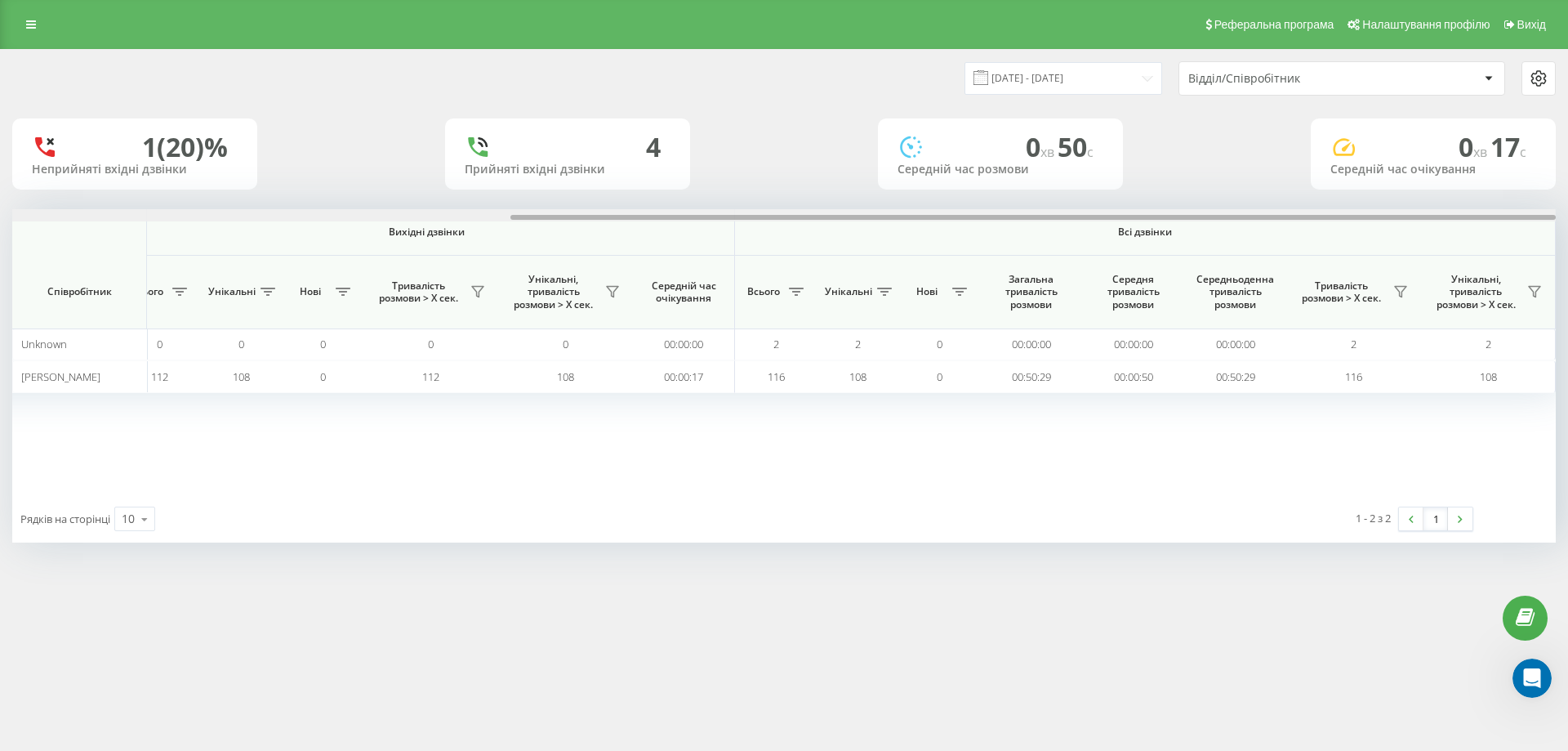
drag, startPoint x: 470, startPoint y: 217, endPoint x: 1041, endPoint y: 211, distance: 571.0
click at [1041, 211] on div at bounding box center [784, 215] width 1543 height 12
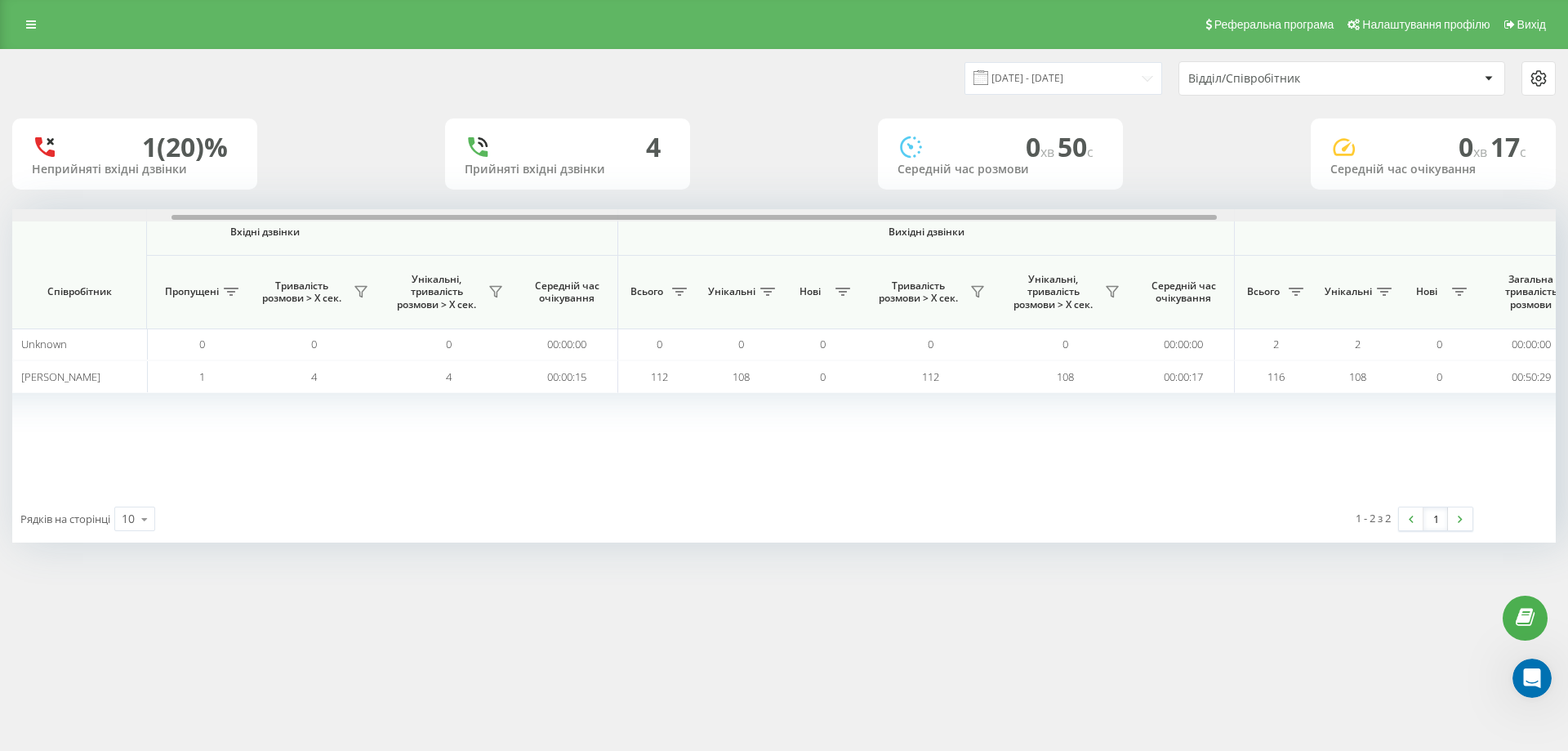
scroll to position [0, 0]
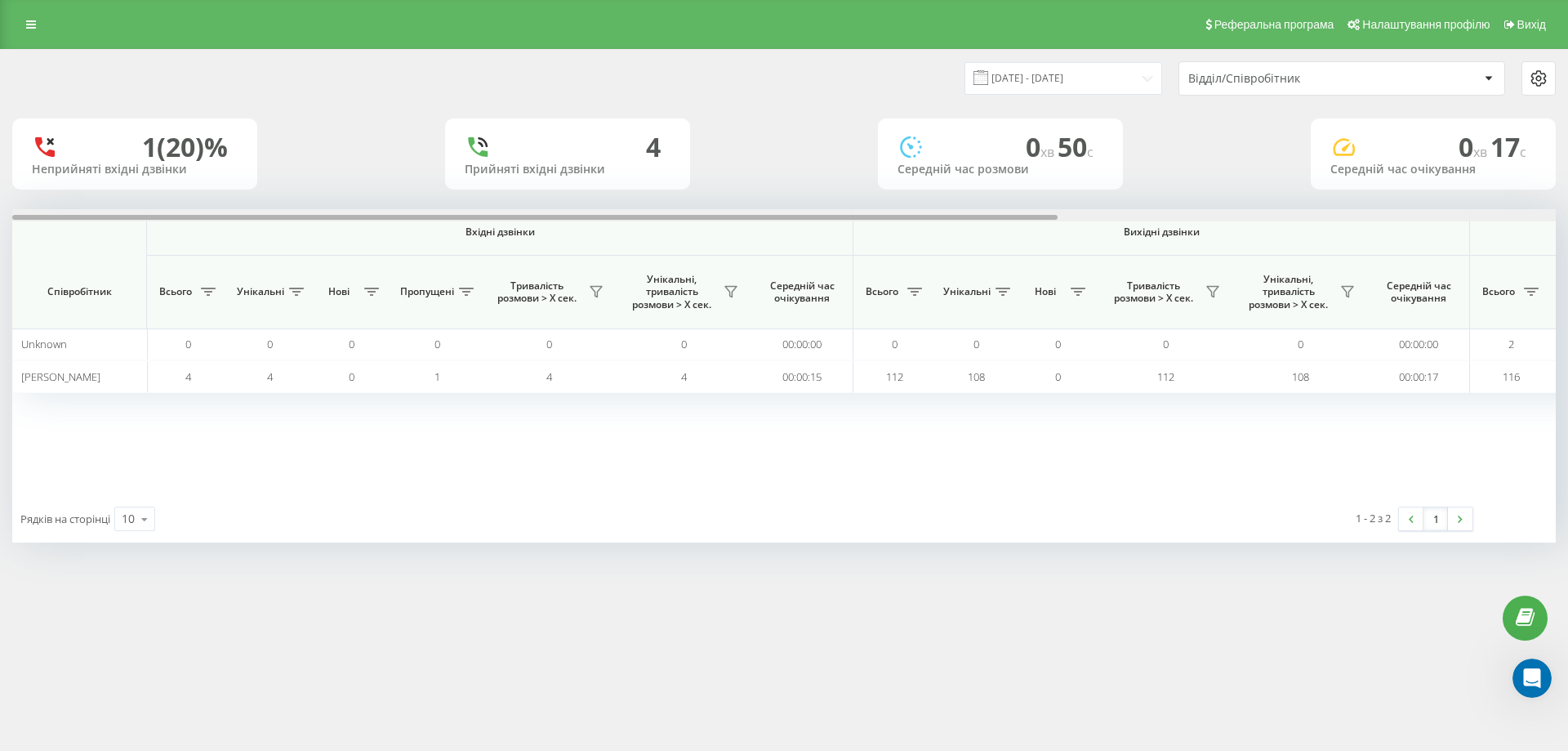
drag, startPoint x: 1032, startPoint y: 216, endPoint x: 295, endPoint y: 254, distance: 738.0
click at [289, 256] on div "Вхідні дзвінки Вихідні дзвінки Всі дзвінки Співробітник Всього Унікальні Нові П…" at bounding box center [784, 352] width 1543 height 286
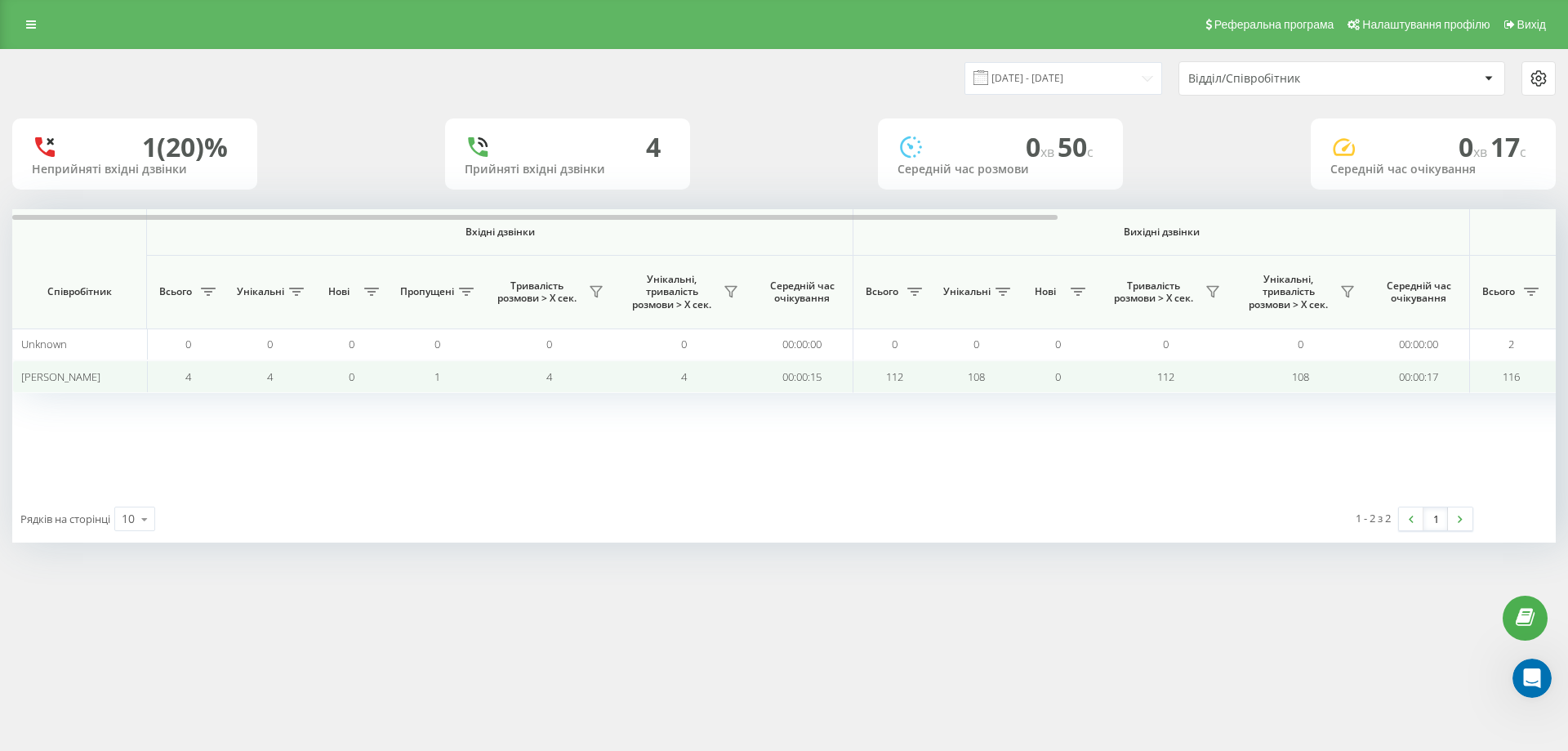
click at [898, 376] on span "112" at bounding box center [895, 376] width 17 height 15
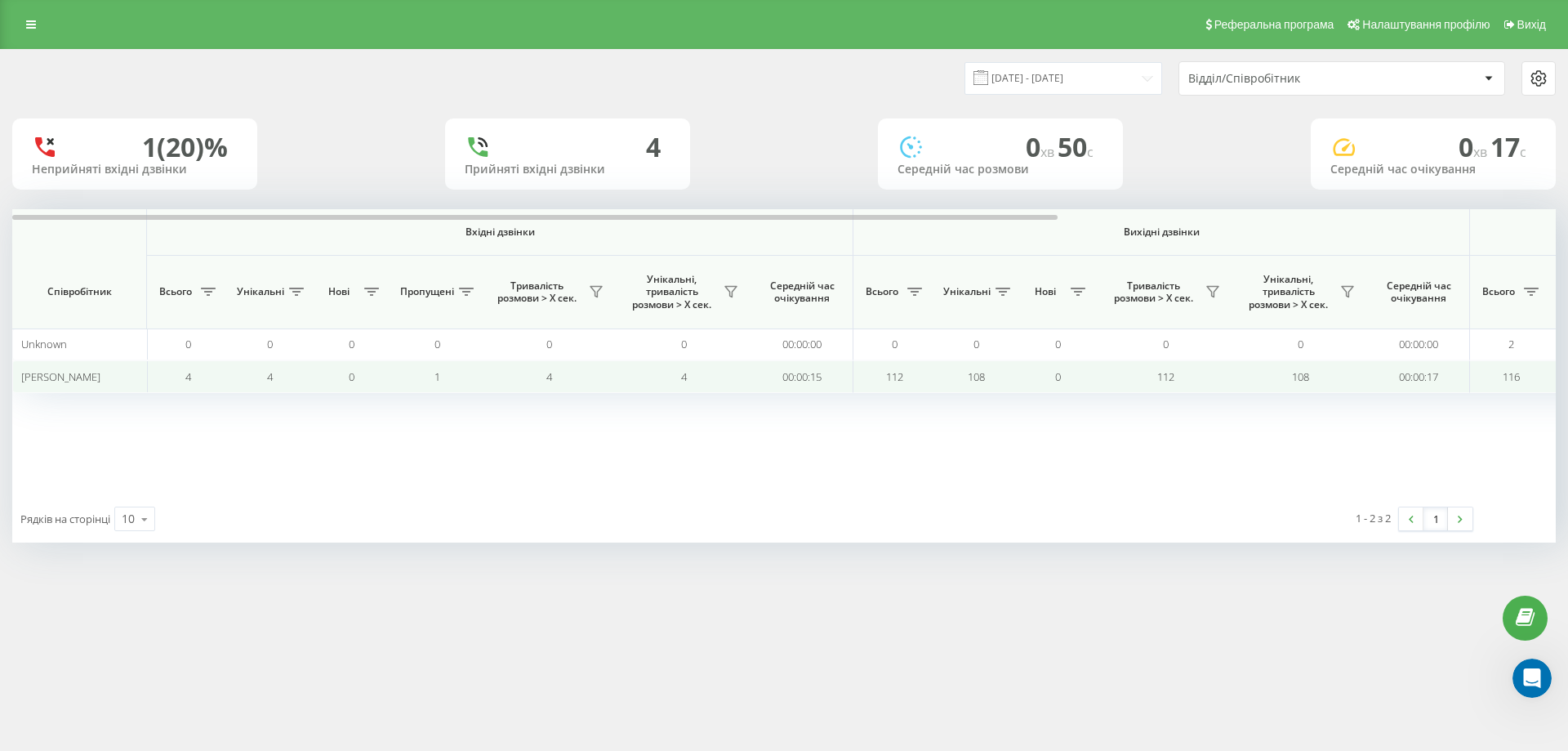
click at [977, 375] on span "108" at bounding box center [976, 376] width 17 height 15
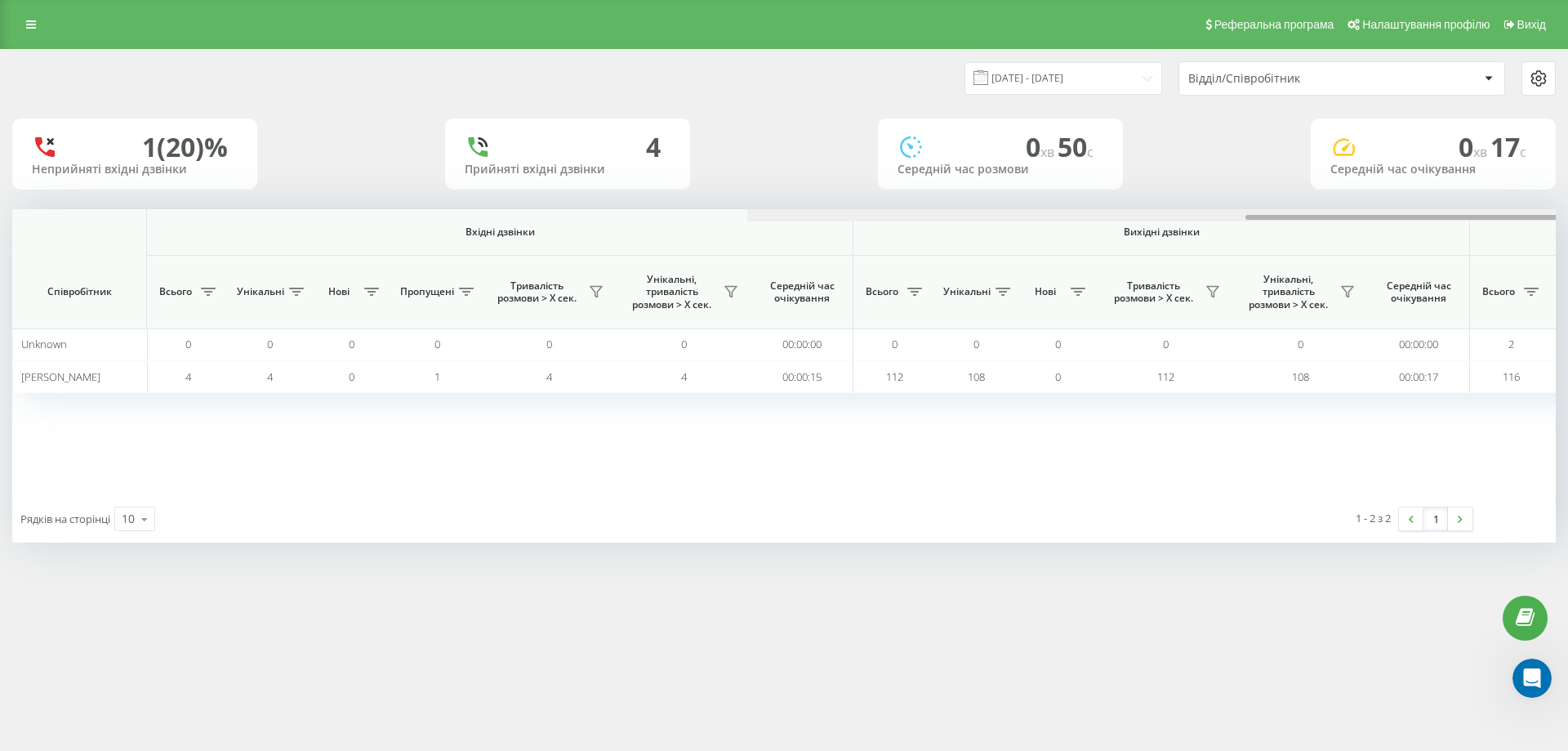
scroll to position [0, 734]
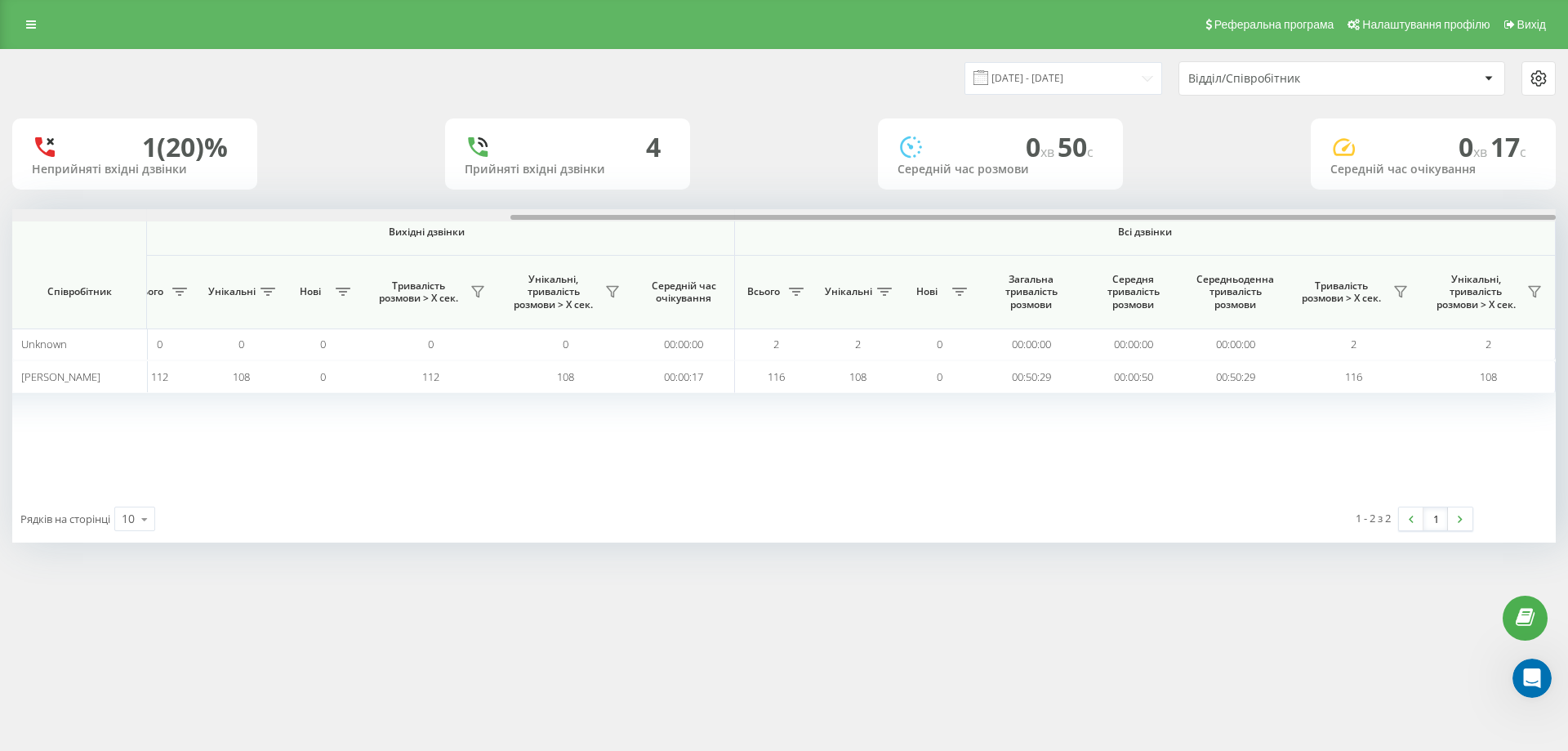
drag, startPoint x: 872, startPoint y: 213, endPoint x: 933, endPoint y: 214, distance: 61.0
click at [933, 214] on div at bounding box center [784, 215] width 1543 height 12
drag, startPoint x: 1038, startPoint y: 218, endPoint x: 1156, endPoint y: 215, distance: 118.0
click at [1148, 216] on div at bounding box center [1032, 217] width 1045 height 5
click at [1142, 233] on span "Всі дзвінки" at bounding box center [1144, 232] width 723 height 13
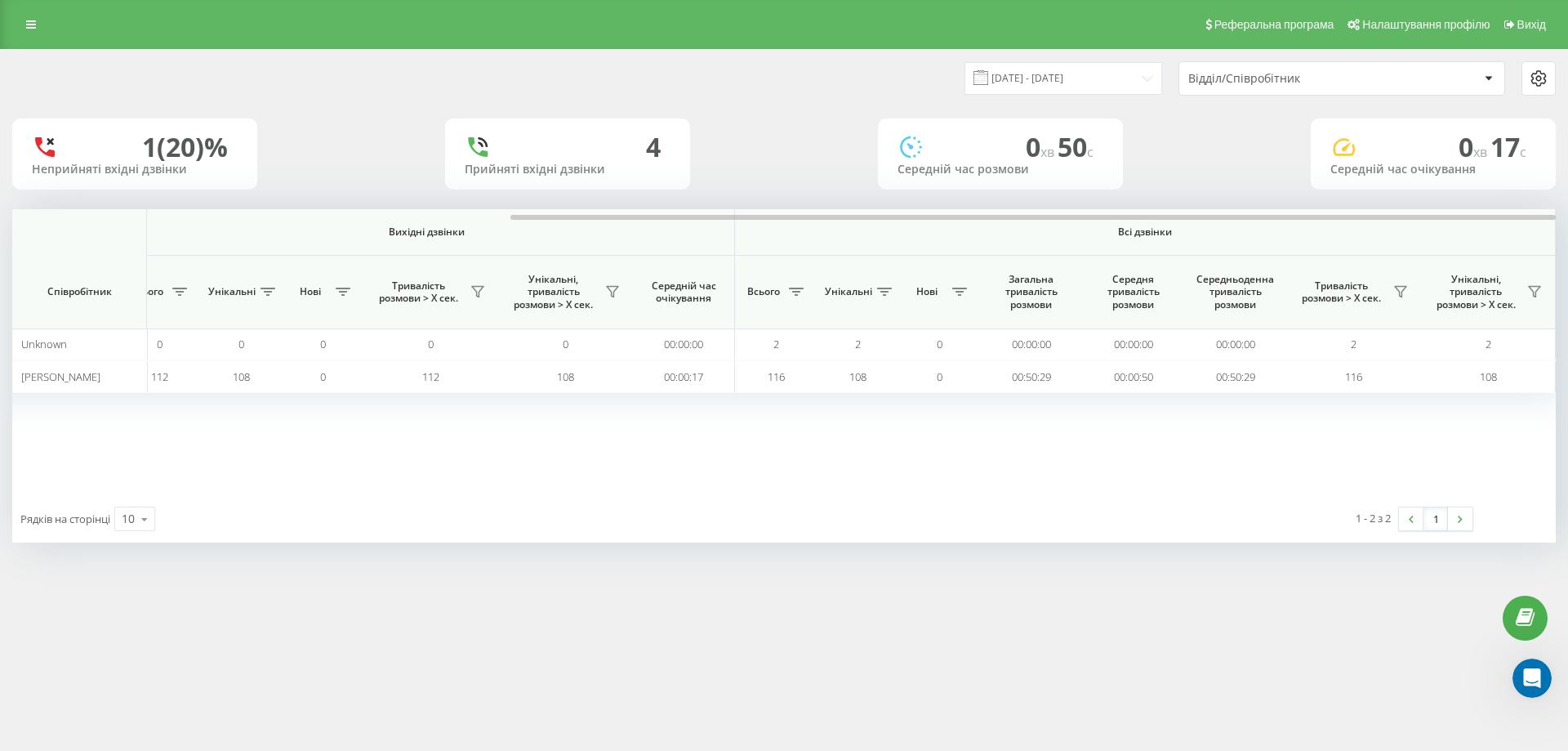
click at [1121, 247] on th "Всі дзвінки" at bounding box center [1145, 232] width 820 height 46
click at [30, 25] on icon at bounding box center [31, 25] width 9 height 11
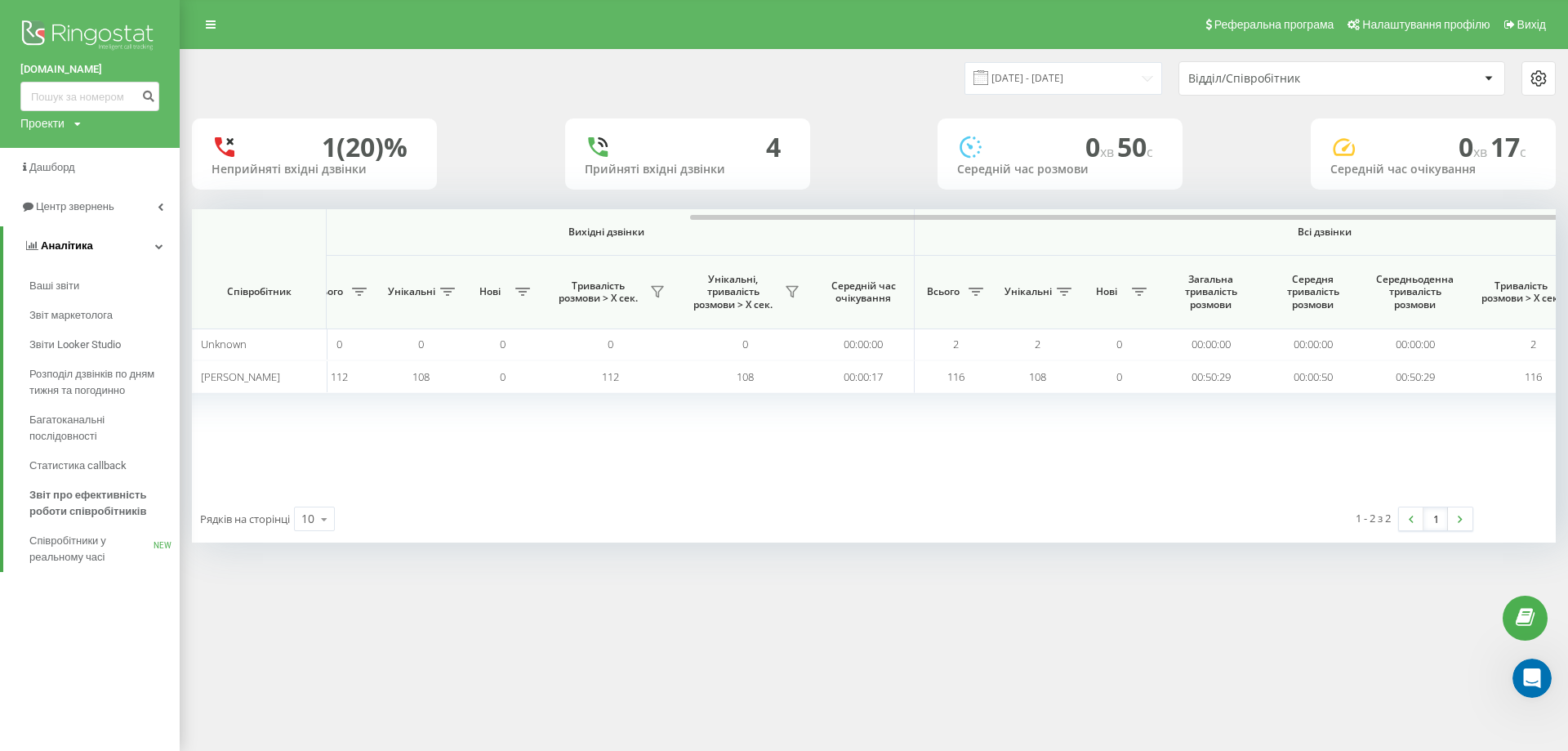
click at [61, 246] on span "Аналiтика" at bounding box center [66, 245] width 52 height 12
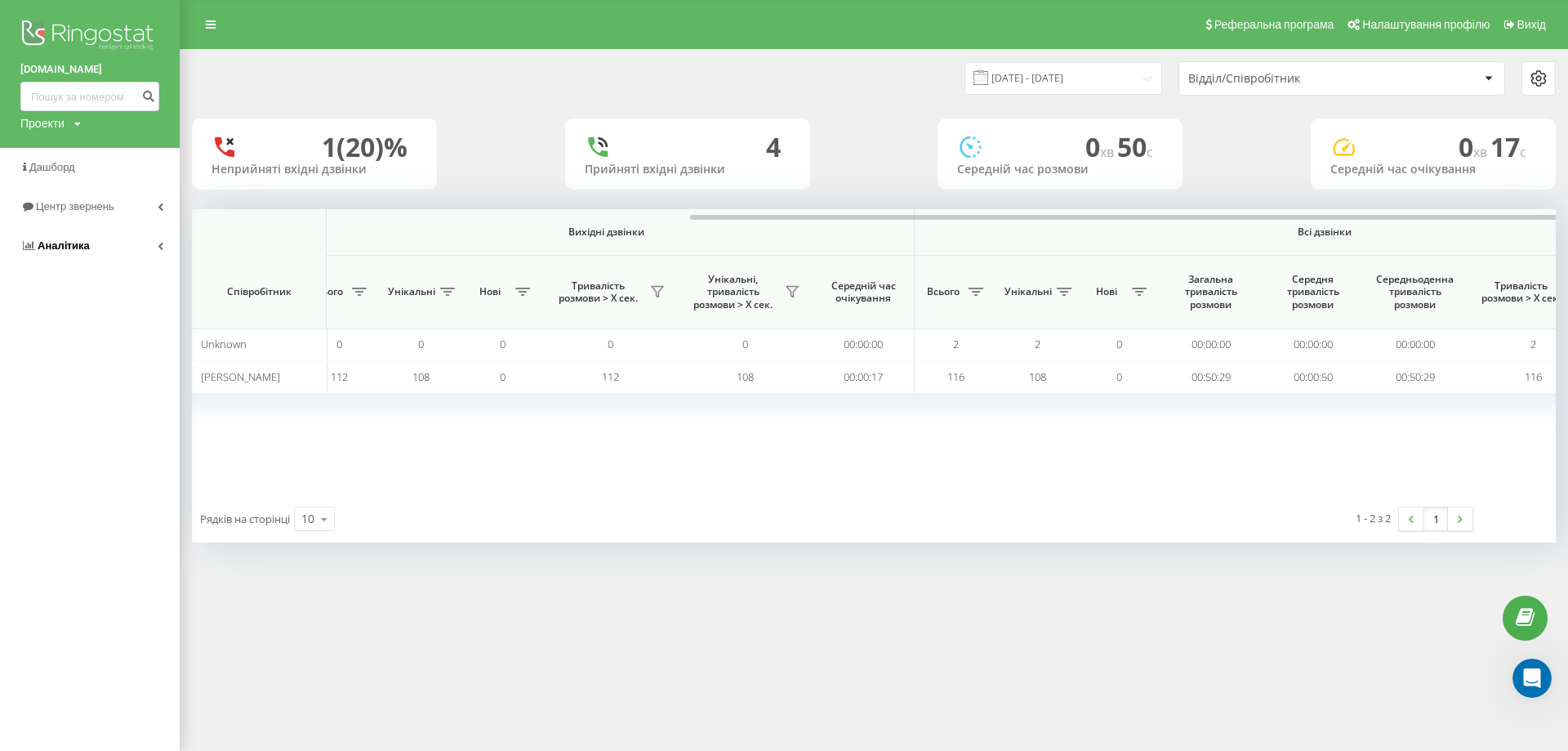
click at [160, 247] on icon at bounding box center [160, 245] width 6 height 8
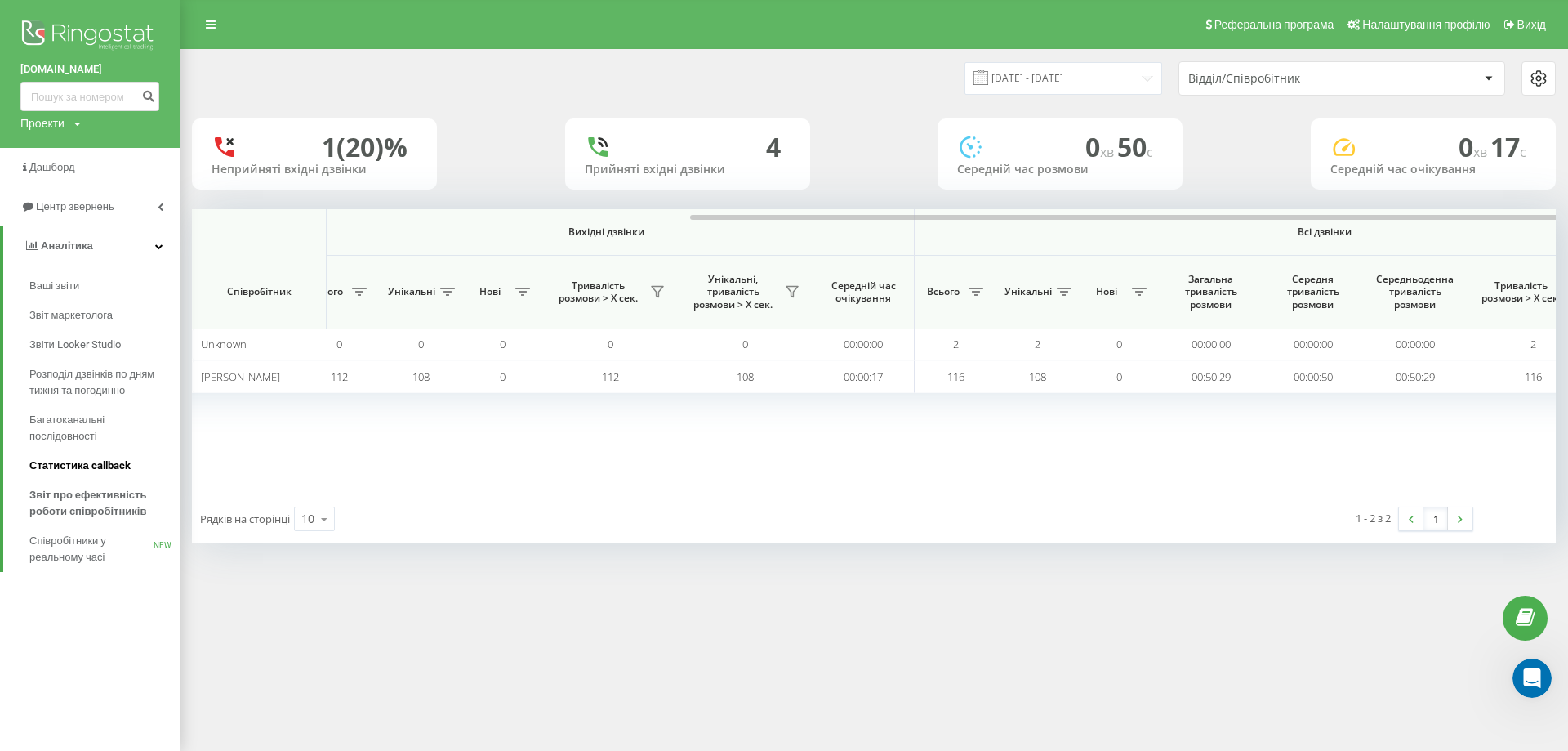
click at [90, 467] on span "Статистика callback" at bounding box center [79, 465] width 101 height 16
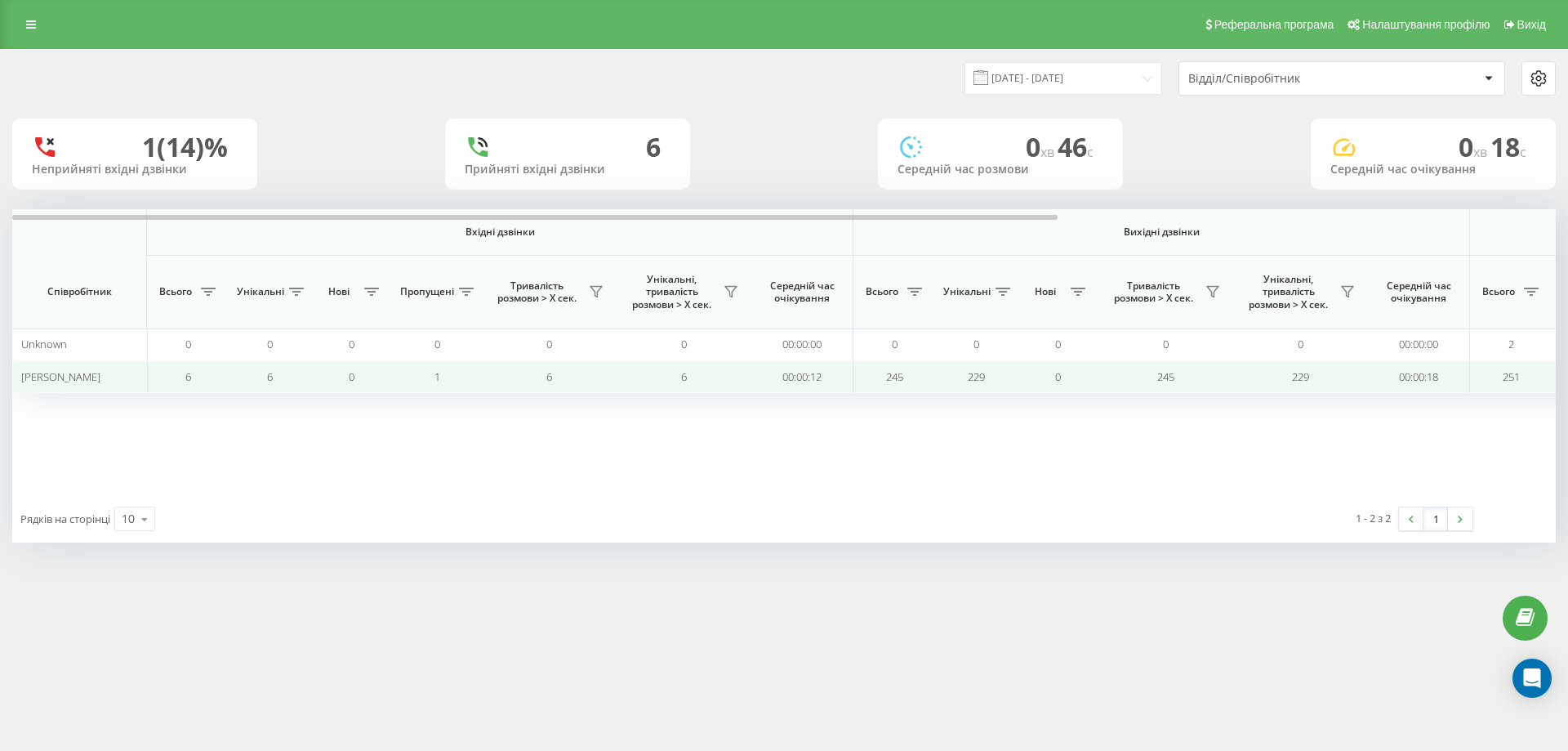
click at [891, 378] on span "245" at bounding box center [895, 376] width 17 height 15
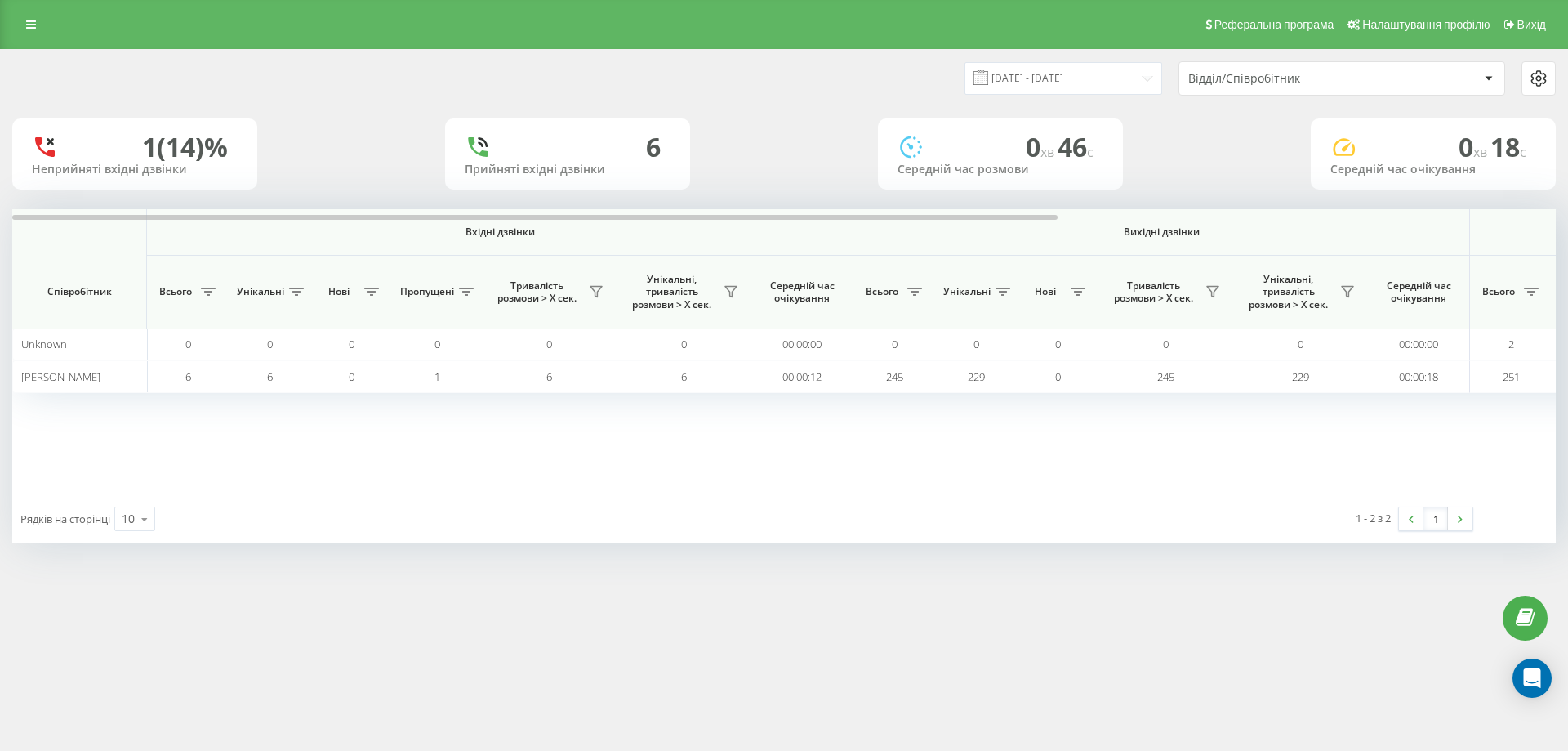
click at [988, 79] on span at bounding box center [981, 77] width 15 height 15
click at [1087, 80] on input "[DATE] - [DATE]" at bounding box center [1064, 78] width 198 height 32
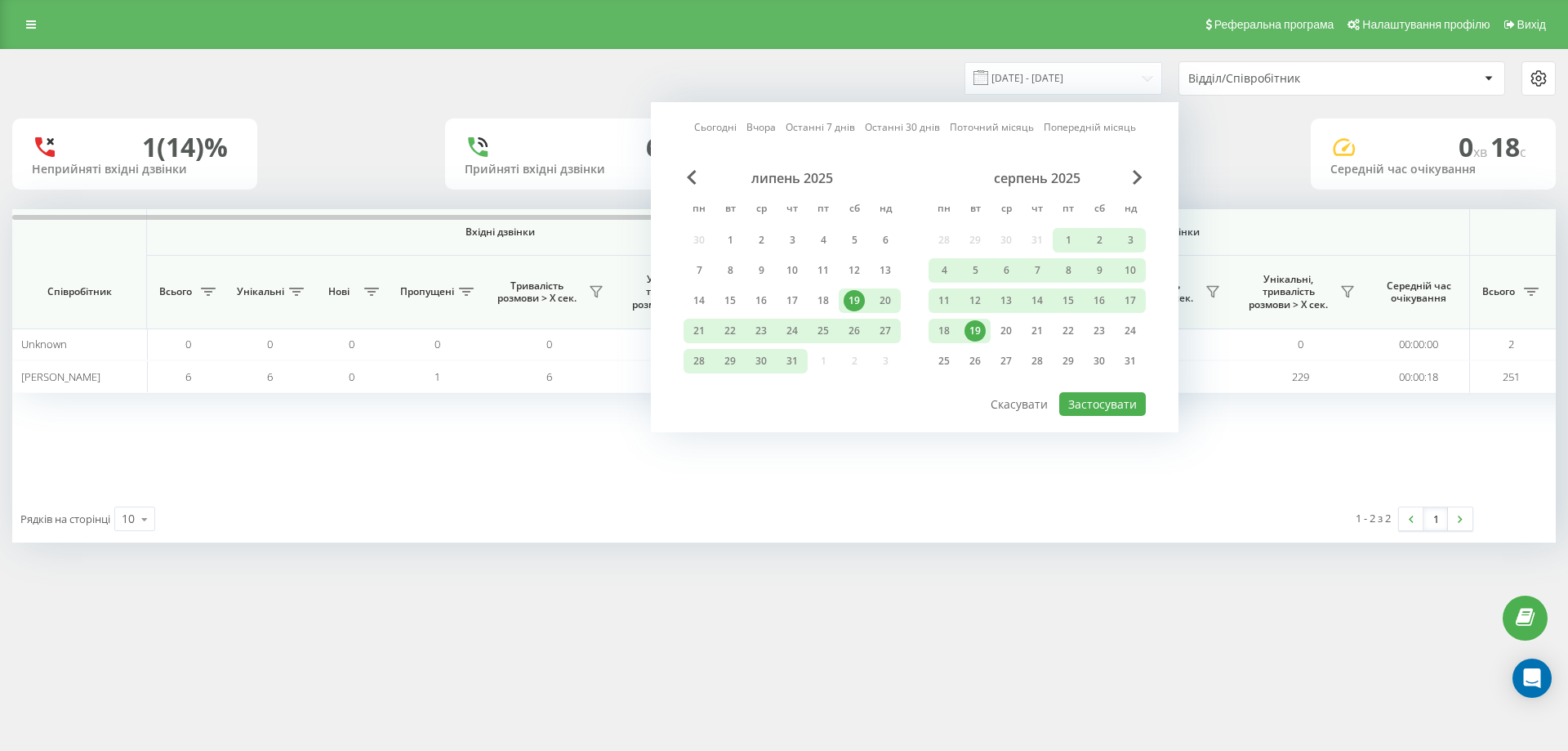
click at [976, 327] on div "19" at bounding box center [975, 330] width 22 height 22
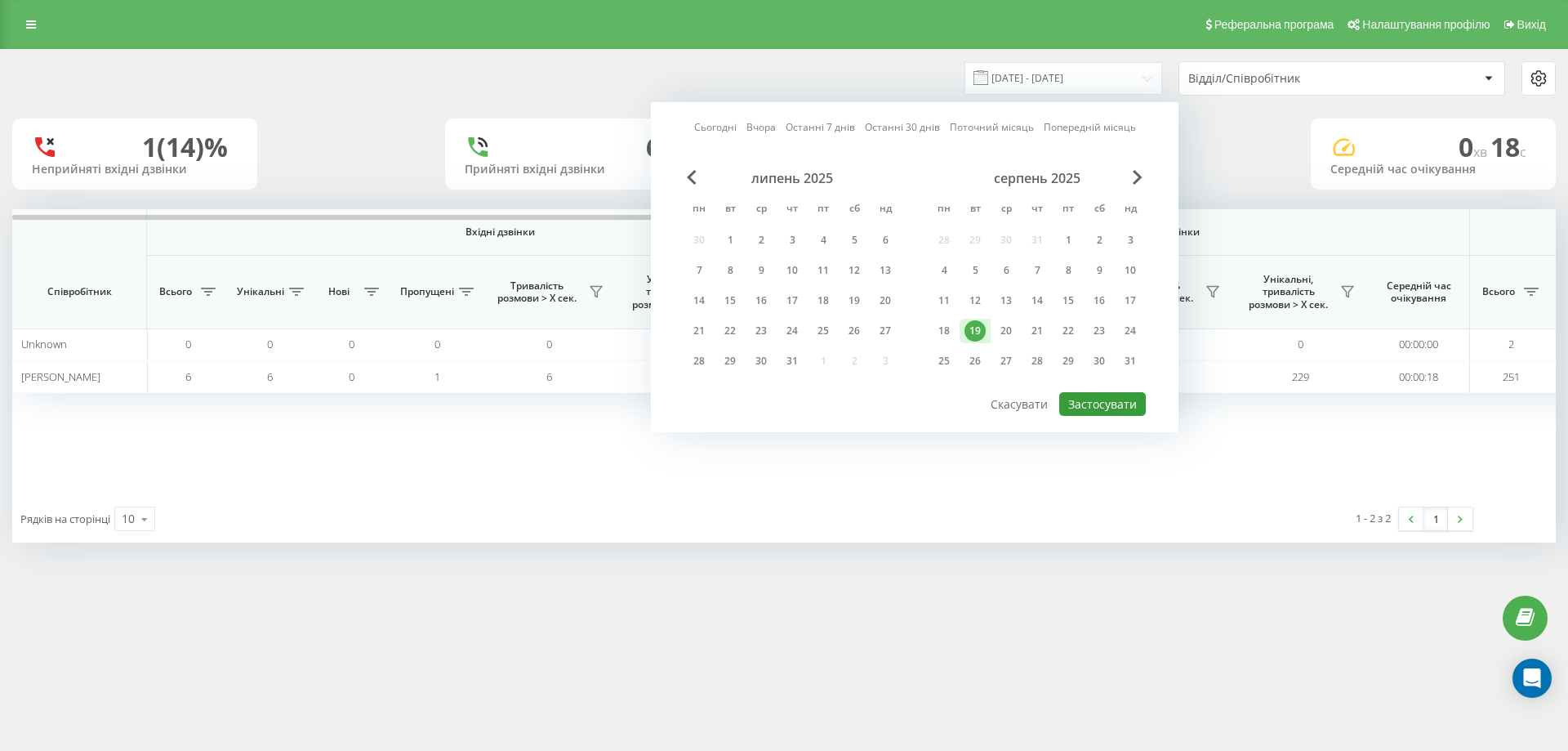
click at [1102, 402] on button "Застосувати" at bounding box center [1102, 404] width 87 height 24
type input "[DATE] - [DATE]"
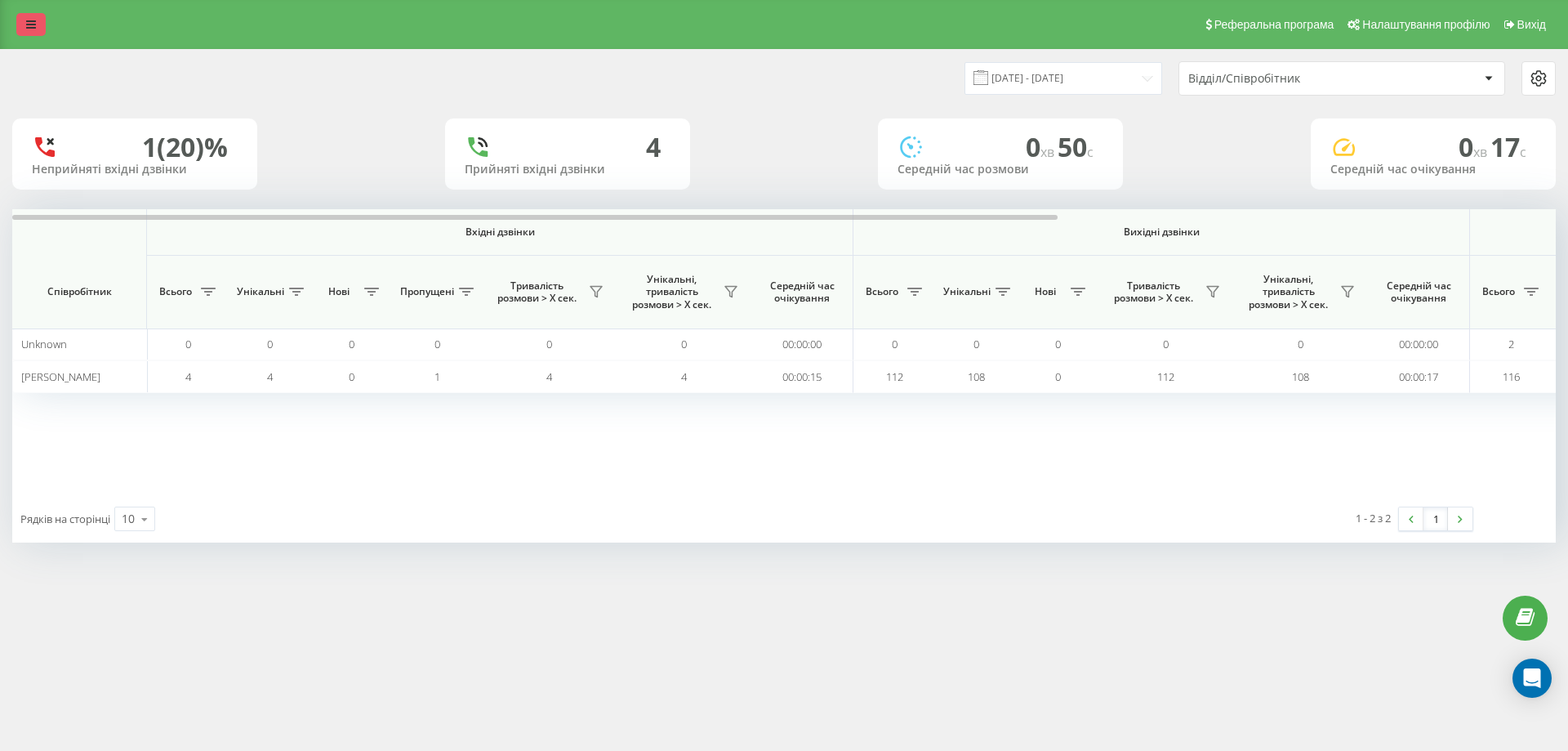
click at [31, 24] on icon at bounding box center [31, 25] width 9 height 11
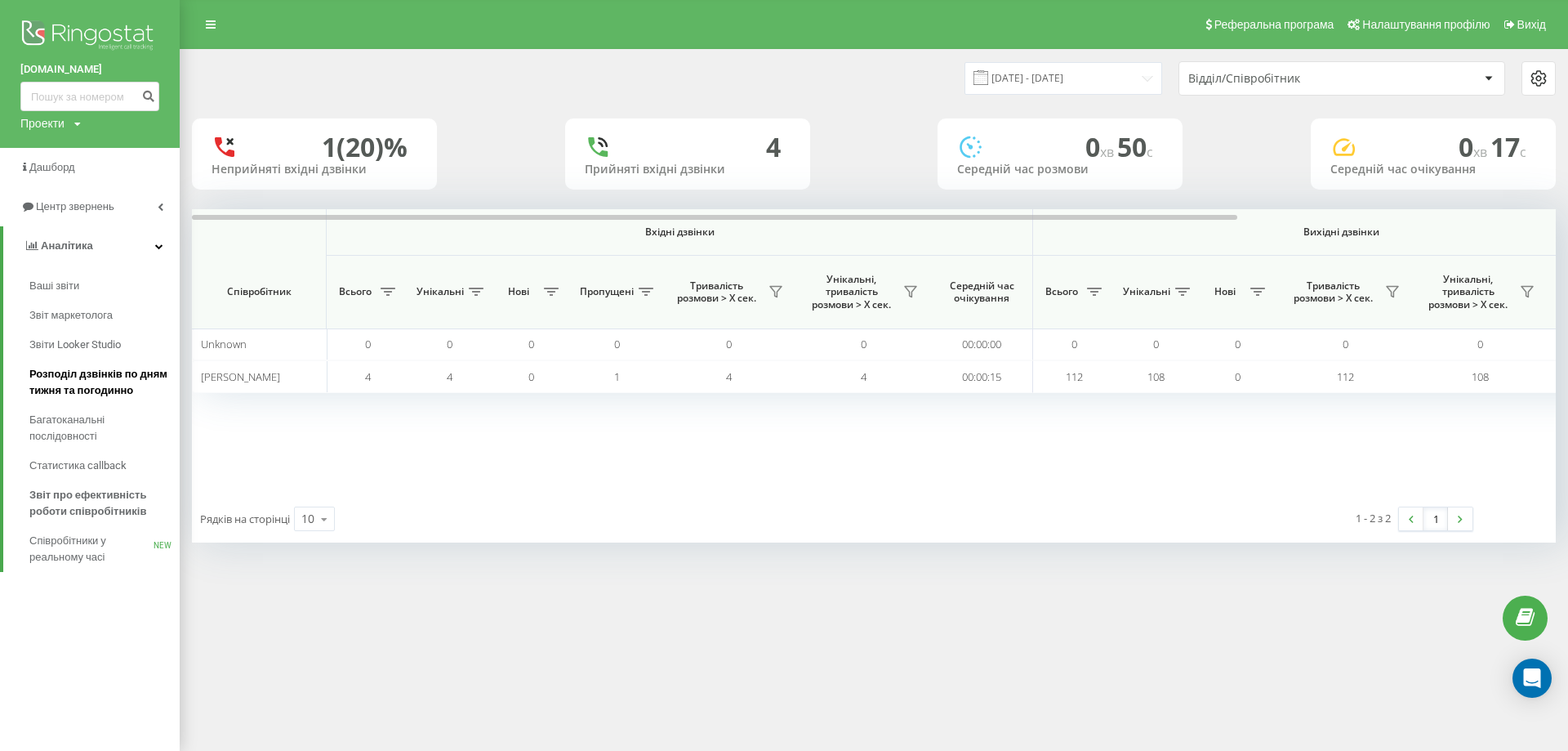
click at [67, 387] on span "Розподіл дзвінків по дням тижня та погодинно" at bounding box center [100, 382] width 142 height 33
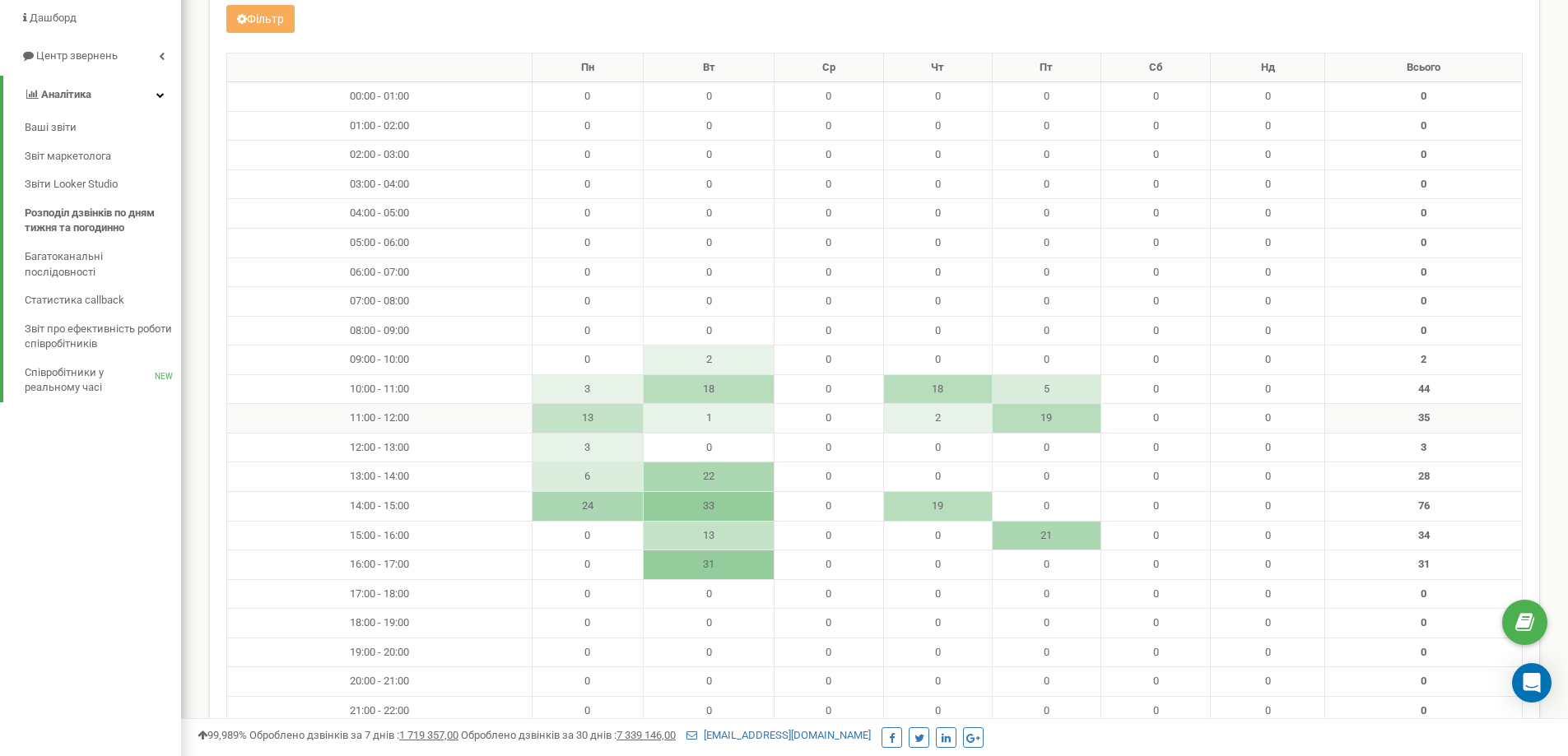
scroll to position [164, 0]
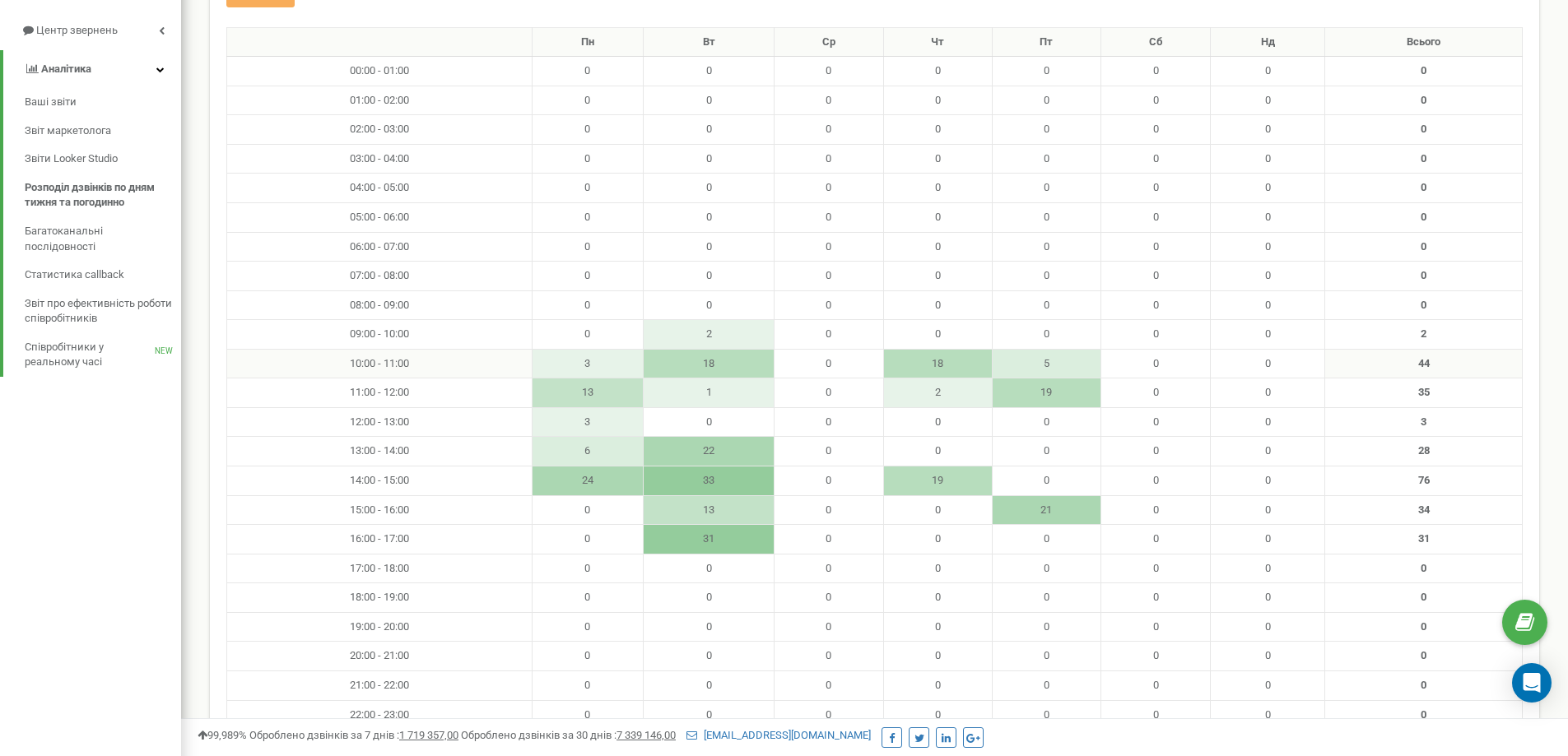
click at [942, 365] on td "18" at bounding box center [937, 363] width 108 height 29
click at [73, 239] on span "Багатоканальні послідовності" at bounding box center [99, 232] width 148 height 15
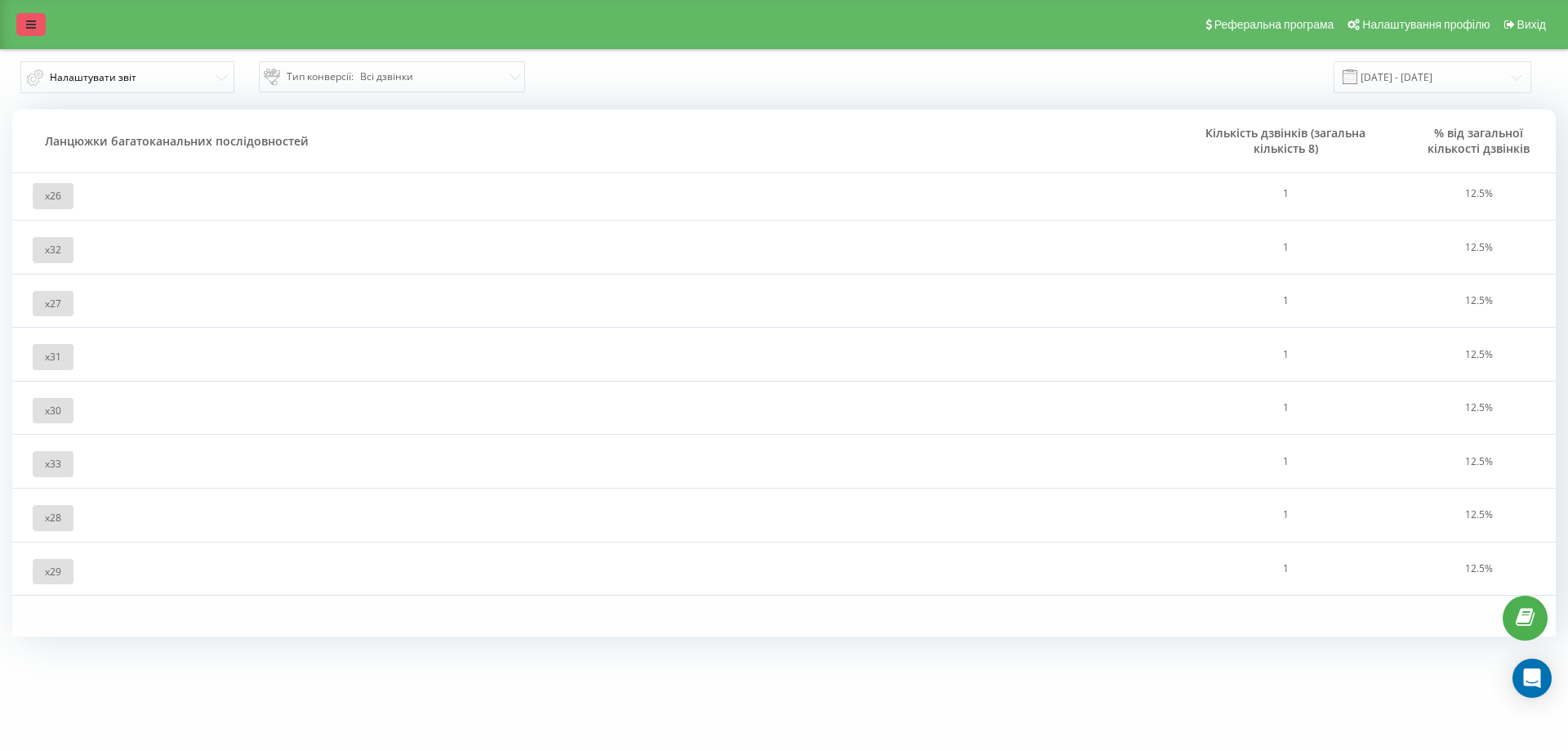
click at [34, 20] on icon at bounding box center [31, 25] width 9 height 11
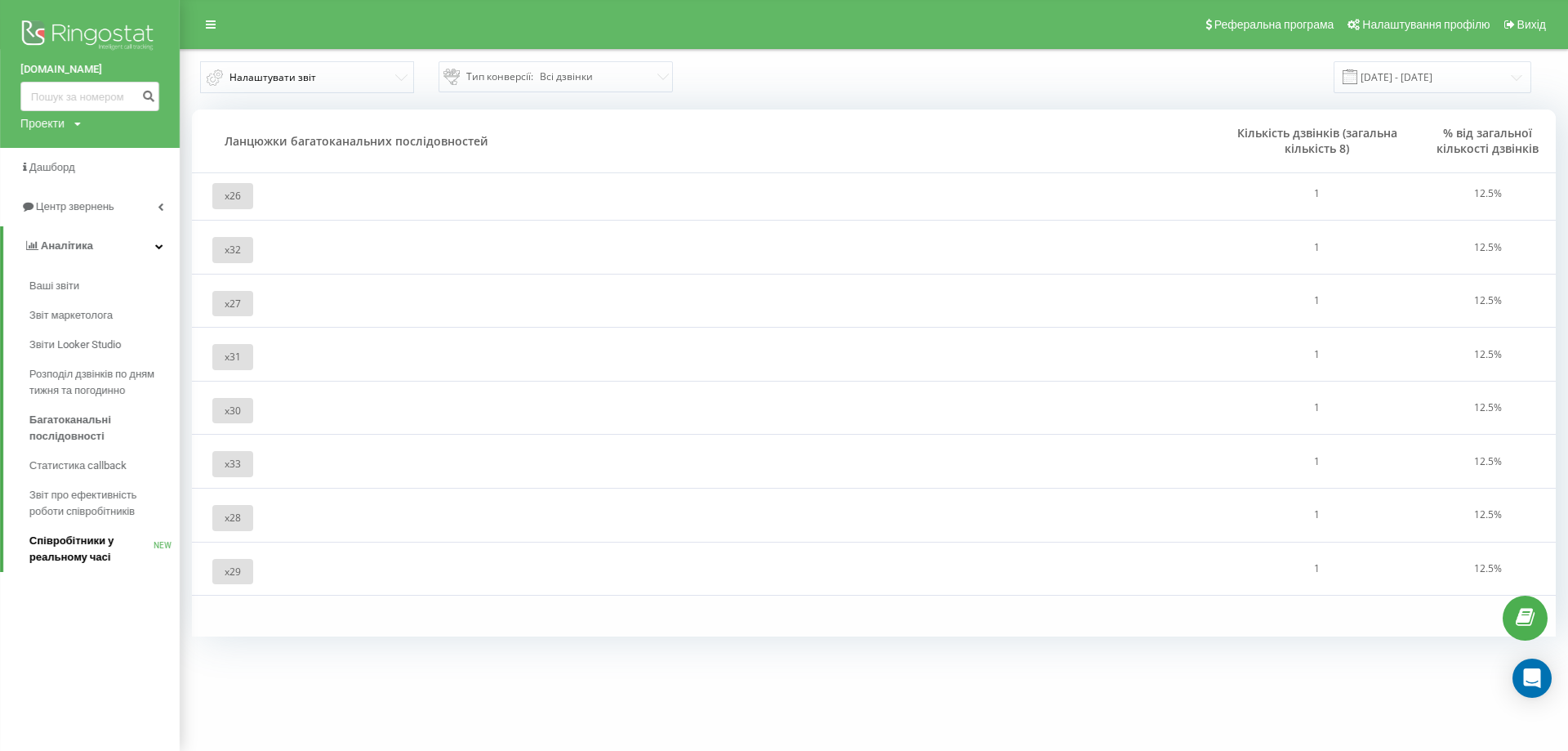
click at [80, 548] on span "Співробітники у реальному часі" at bounding box center [91, 549] width 124 height 33
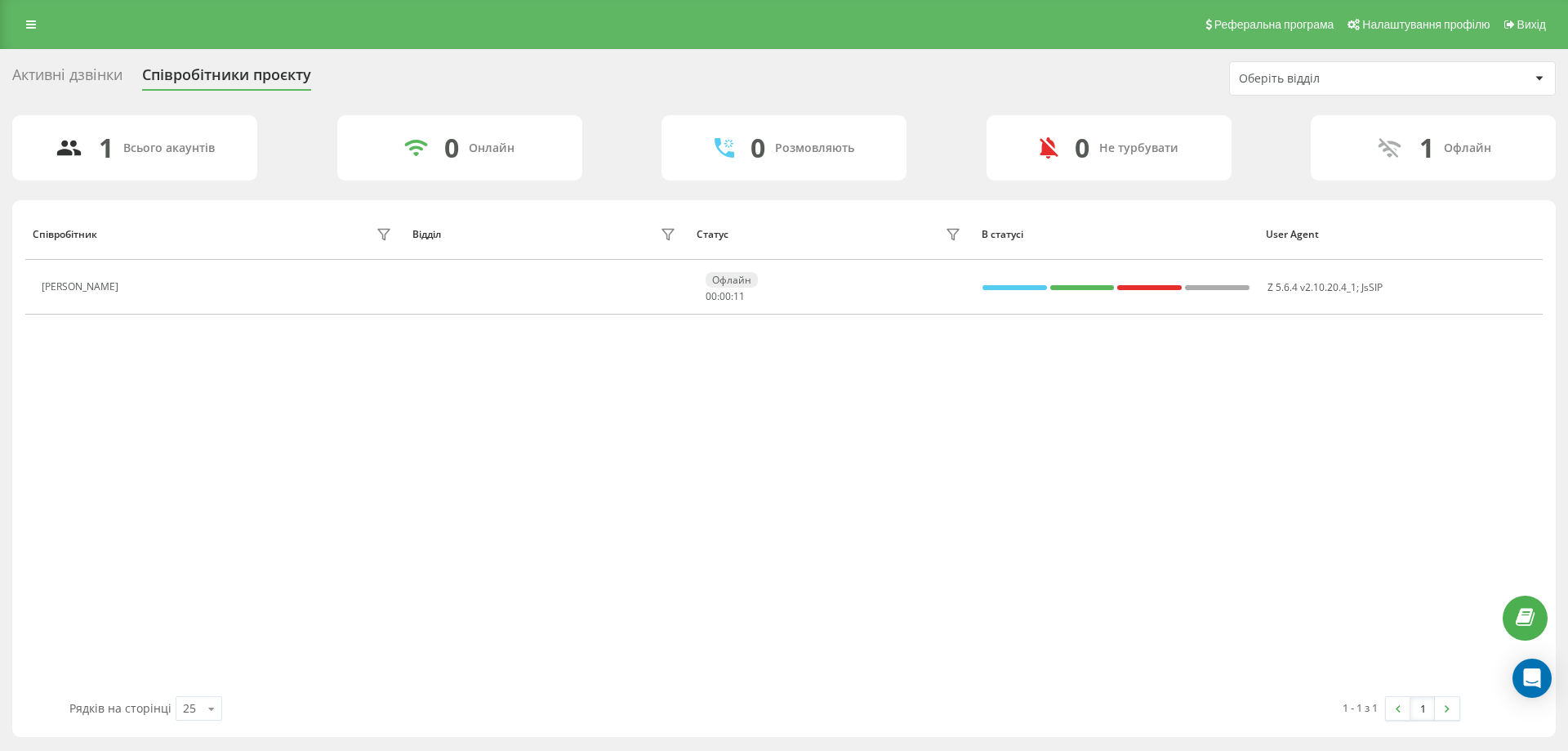
click at [41, 72] on div "Активні дзвінки" at bounding box center [67, 78] width 110 height 25
click at [40, 70] on div "Активні дзвінки" at bounding box center [67, 78] width 110 height 25
click at [30, 17] on link at bounding box center [30, 25] width 29 height 23
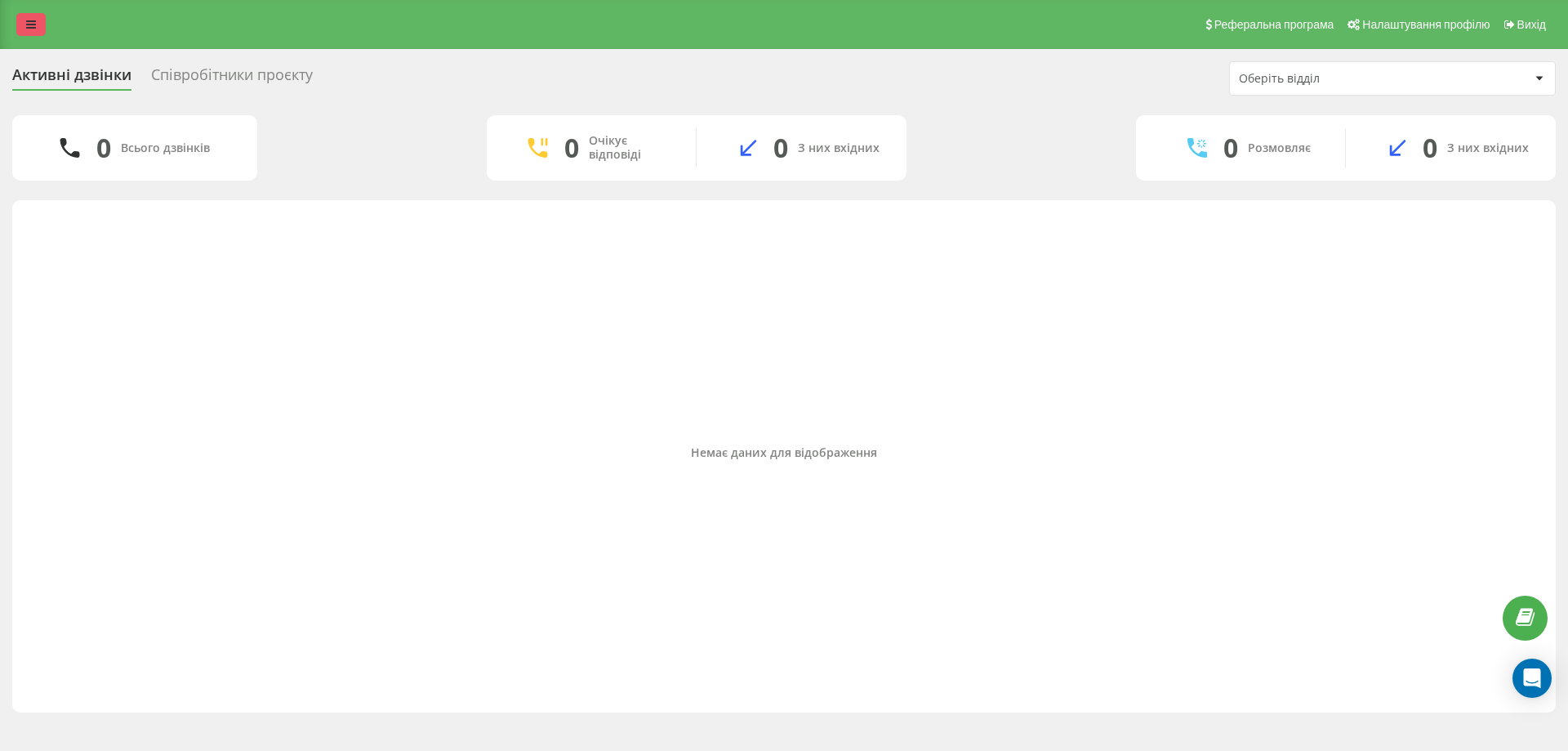
click at [35, 19] on icon at bounding box center [31, 25] width 9 height 11
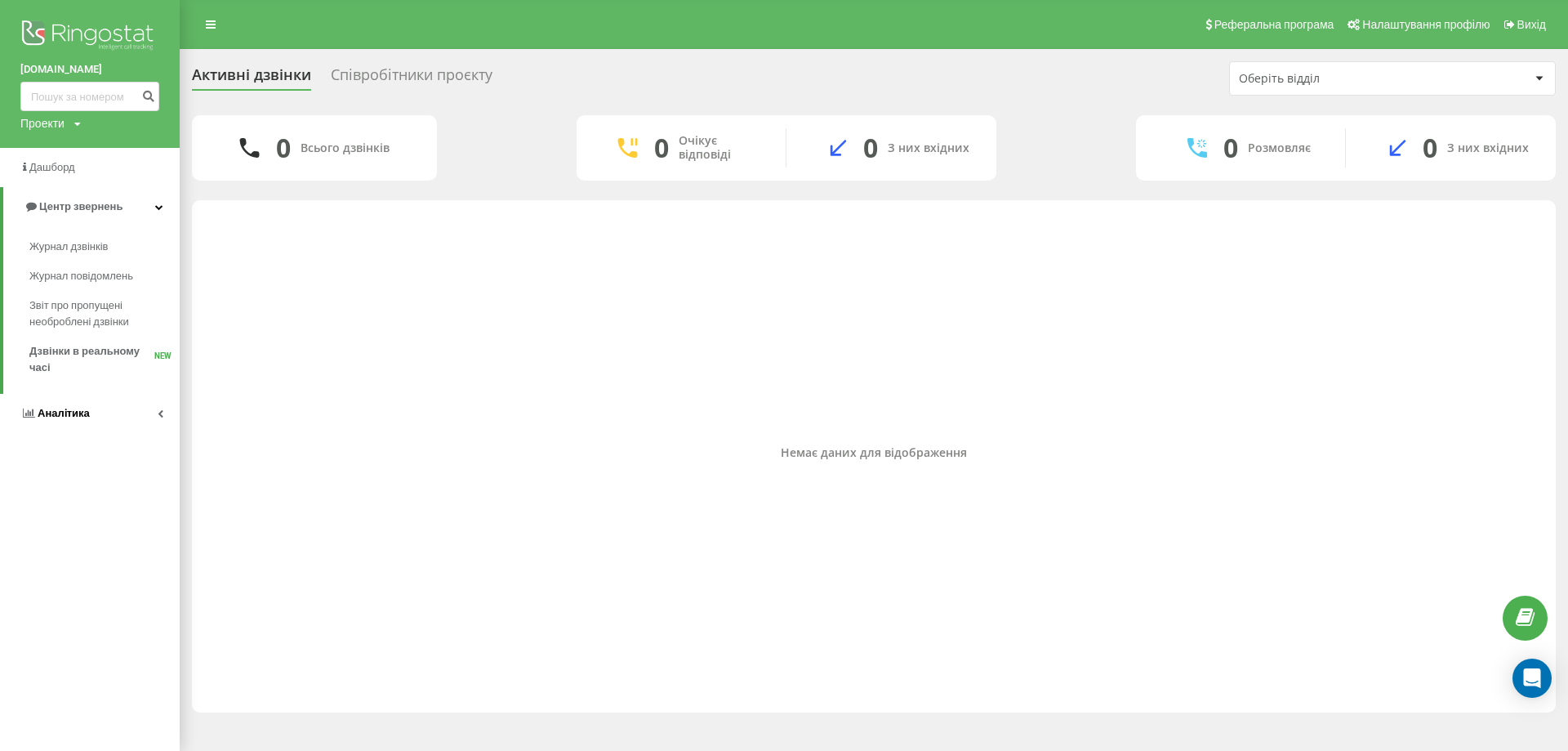
click at [81, 408] on span "Аналiтика" at bounding box center [63, 412] width 52 height 12
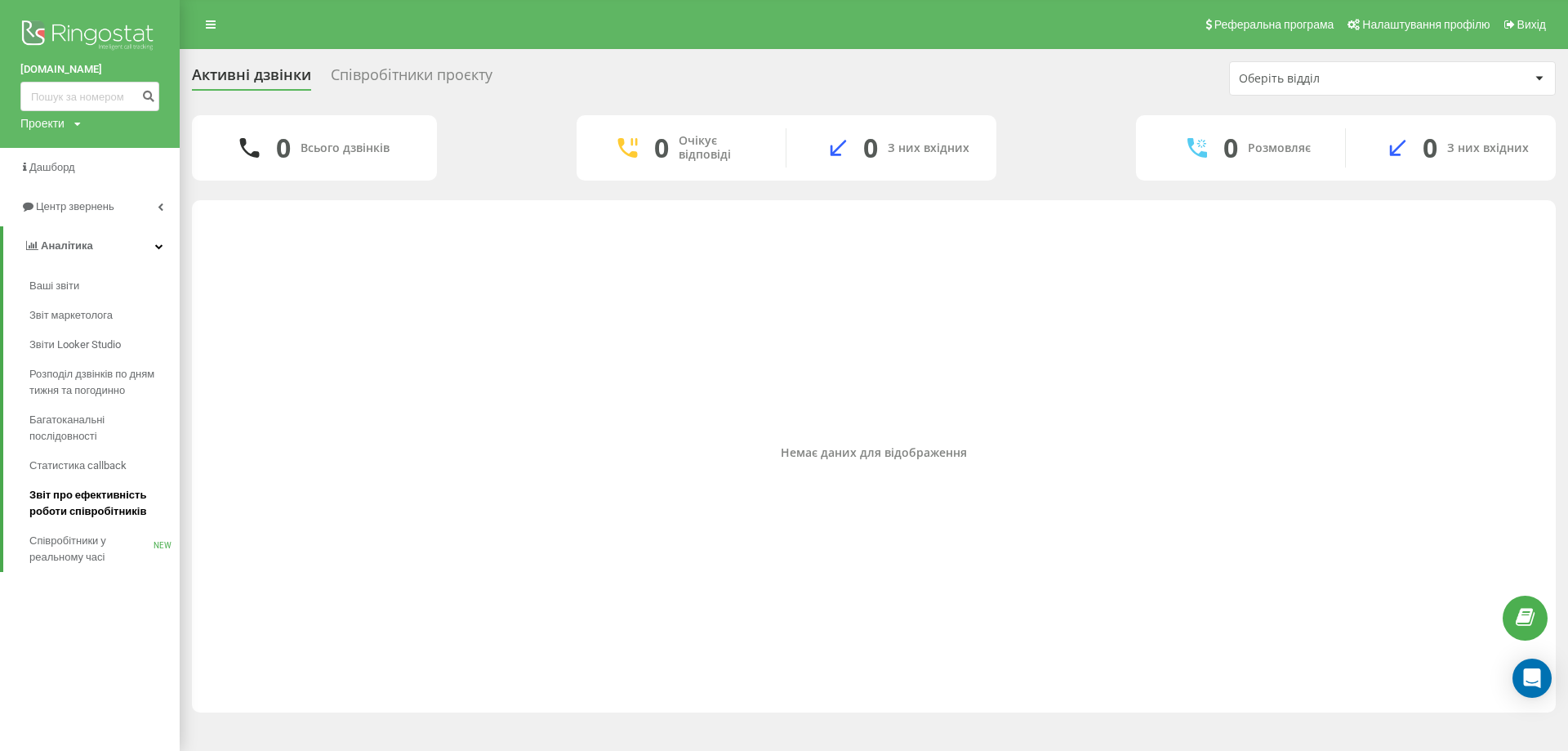
click at [101, 496] on span "Звіт про ефективність роботи співробітників" at bounding box center [100, 503] width 142 height 33
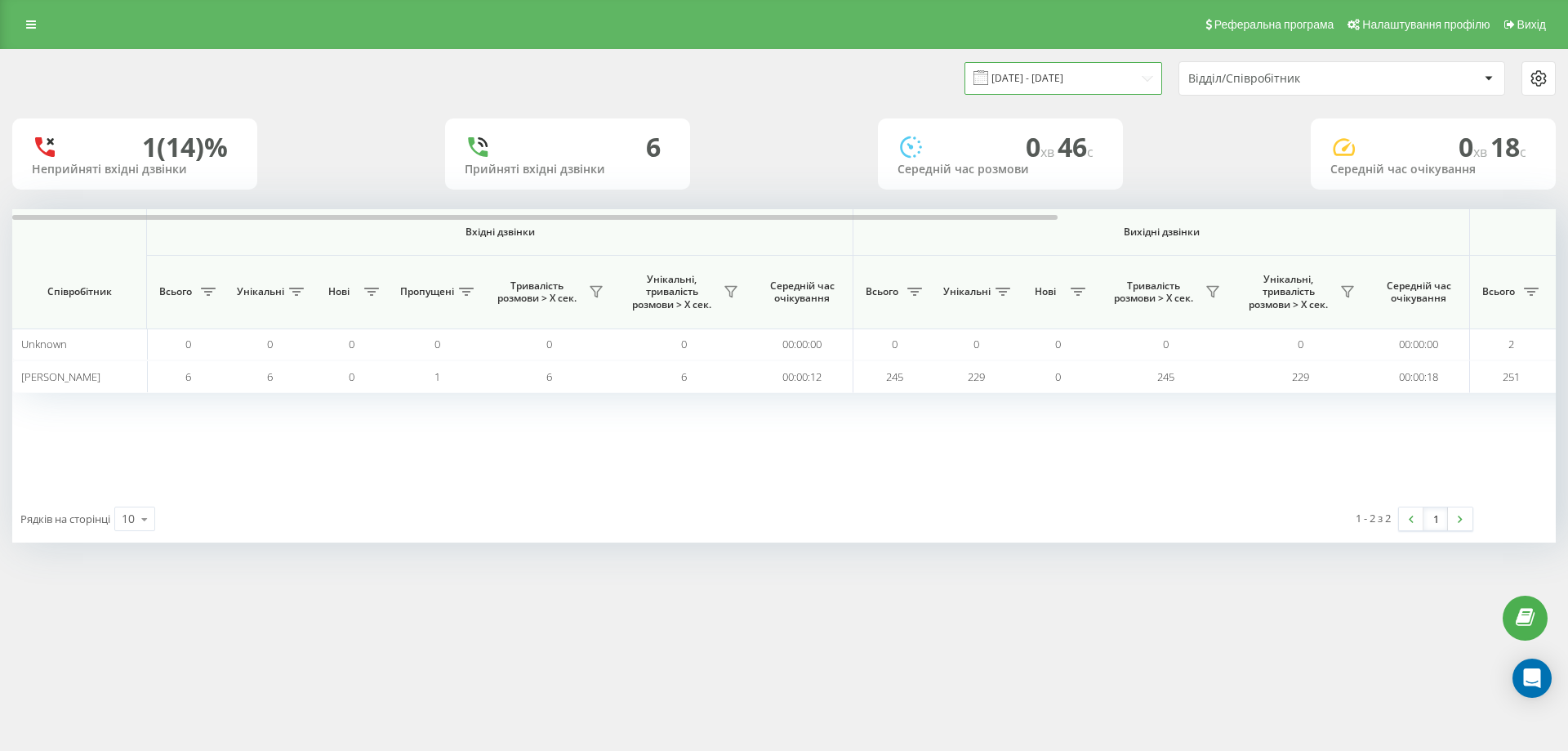
drag, startPoint x: 986, startPoint y: 76, endPoint x: 1013, endPoint y: 81, distance: 27.5
click at [992, 77] on div "[DATE] - [DATE]" at bounding box center [1064, 78] width 198 height 32
click at [988, 76] on span at bounding box center [981, 77] width 15 height 15
click at [1059, 76] on input "[DATE] - [DATE]" at bounding box center [1064, 78] width 198 height 32
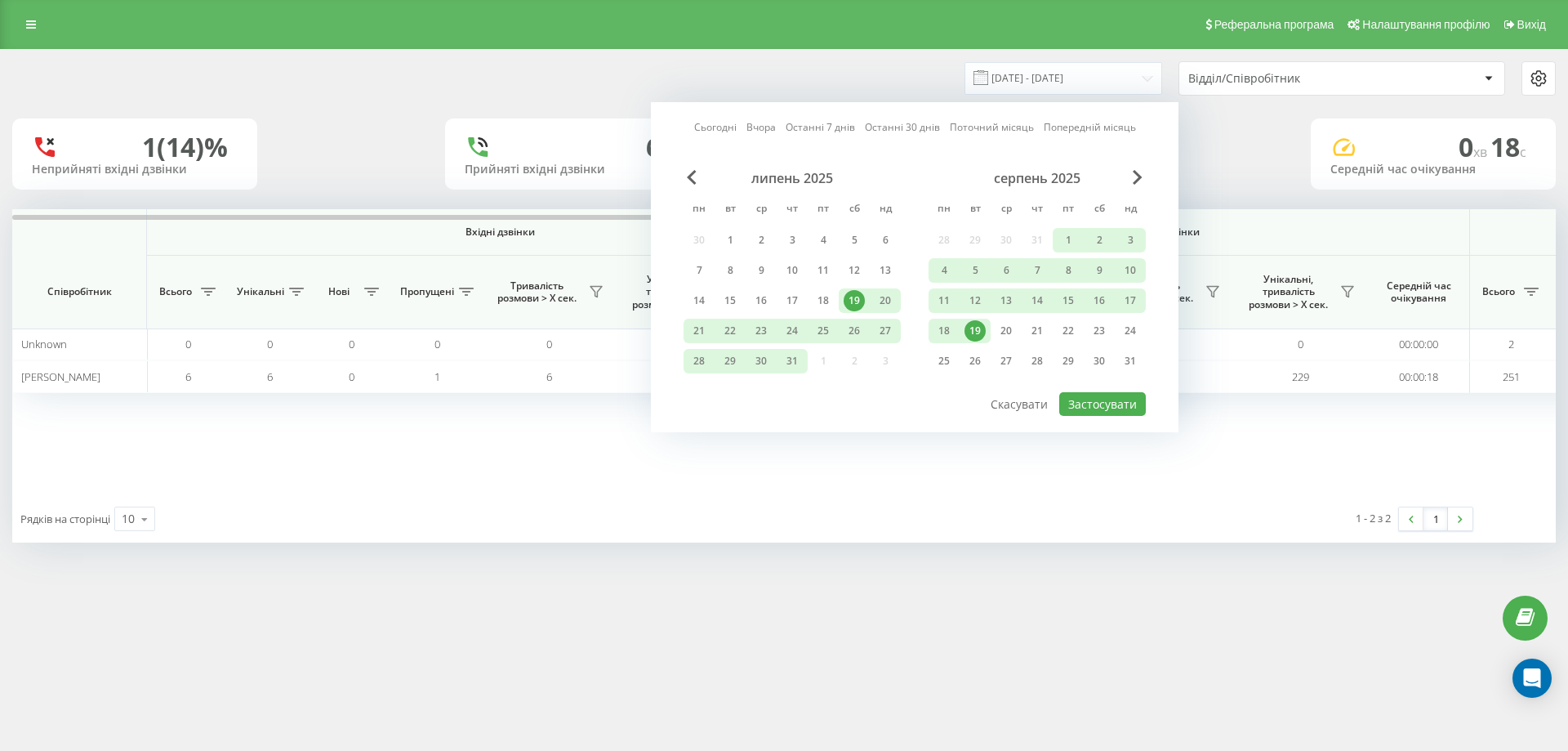
click at [972, 325] on div "19" at bounding box center [975, 330] width 22 height 22
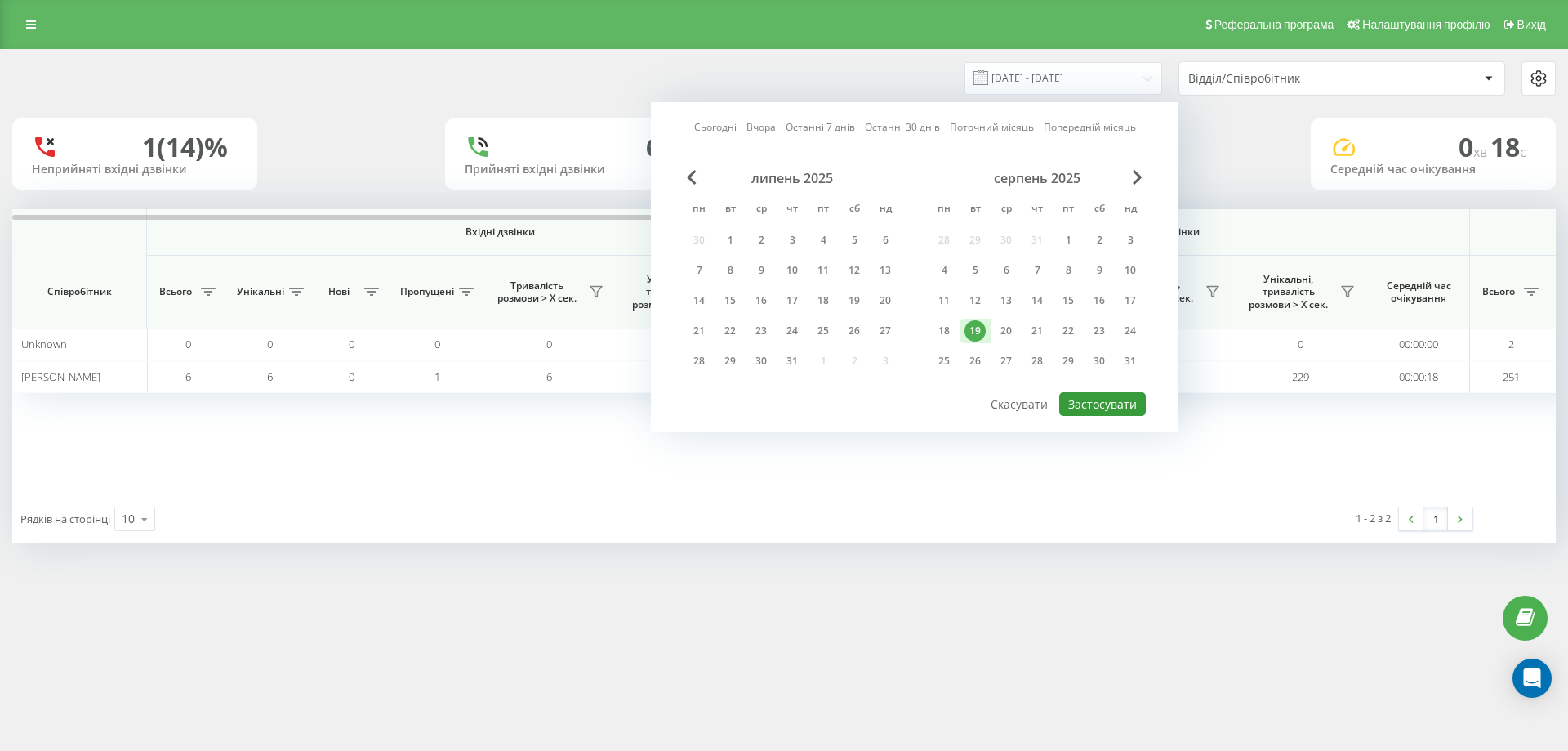
click at [1076, 405] on button "Застосувати" at bounding box center [1102, 404] width 87 height 24
type input "[DATE] - [DATE]"
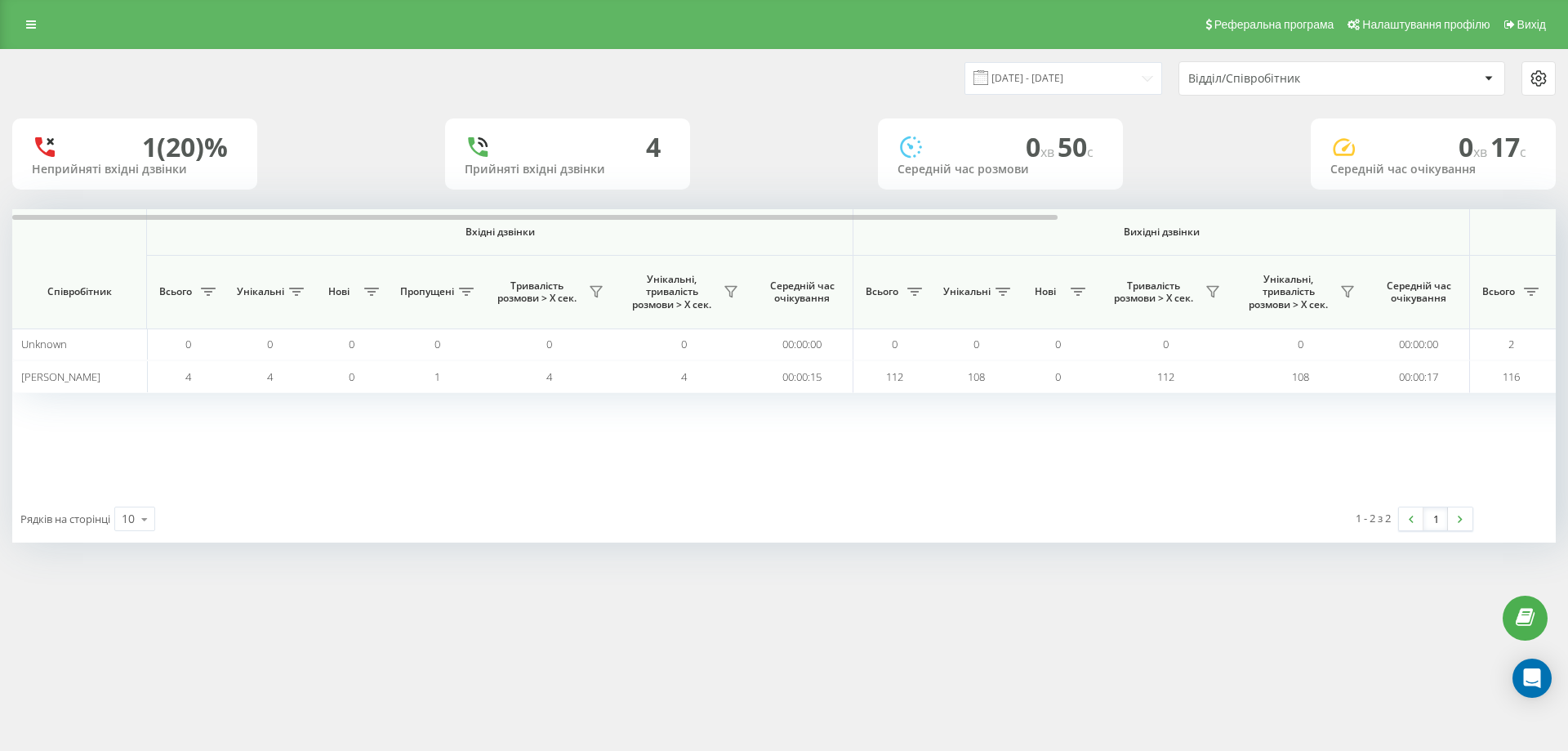
click at [1489, 79] on icon at bounding box center [1488, 78] width 8 height 4
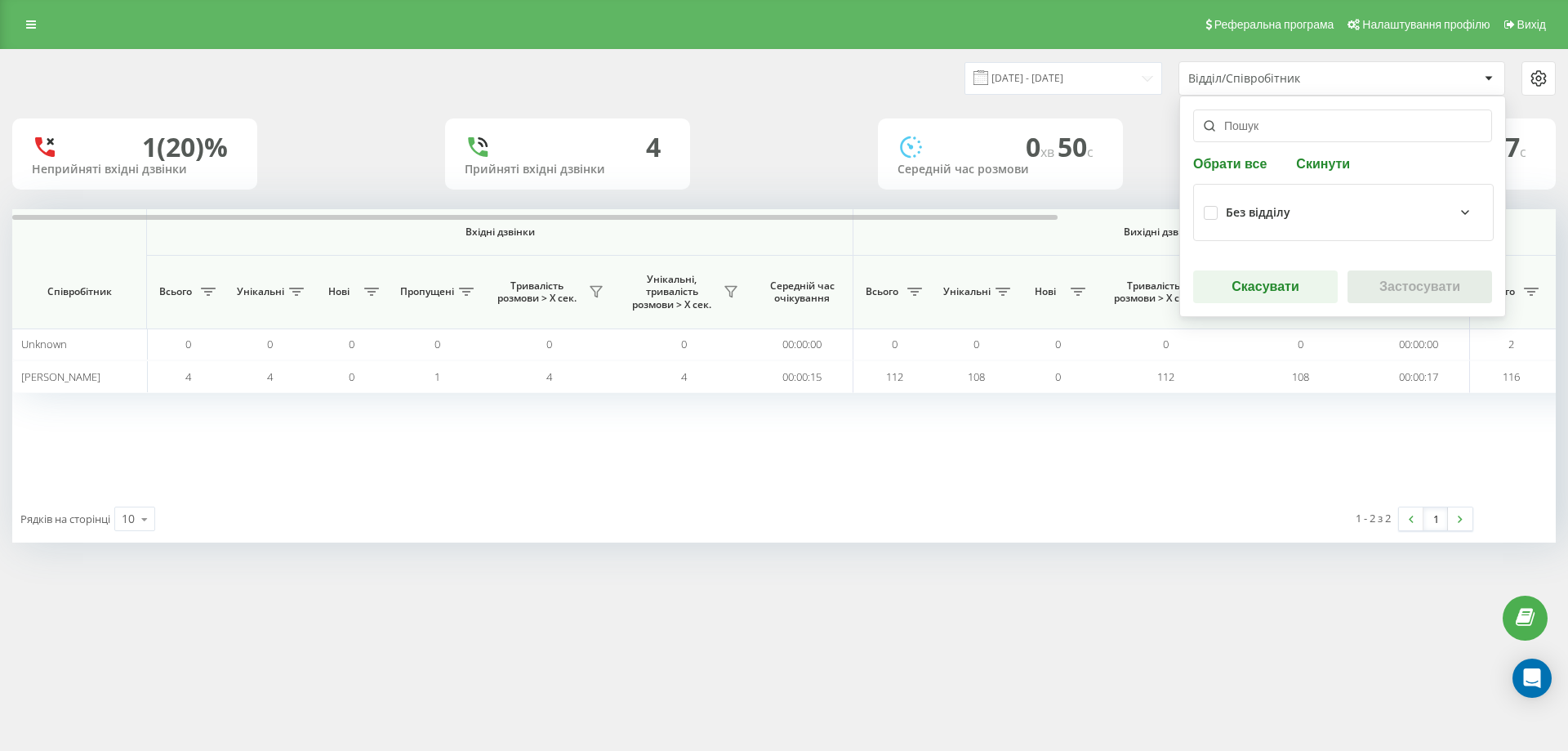
click at [1046, 658] on div "Реферальна програма Налаштування профілю Вихід 19.08.2025 - 19.08.2025 Відділ/С…" at bounding box center [784, 376] width 1568 height 751
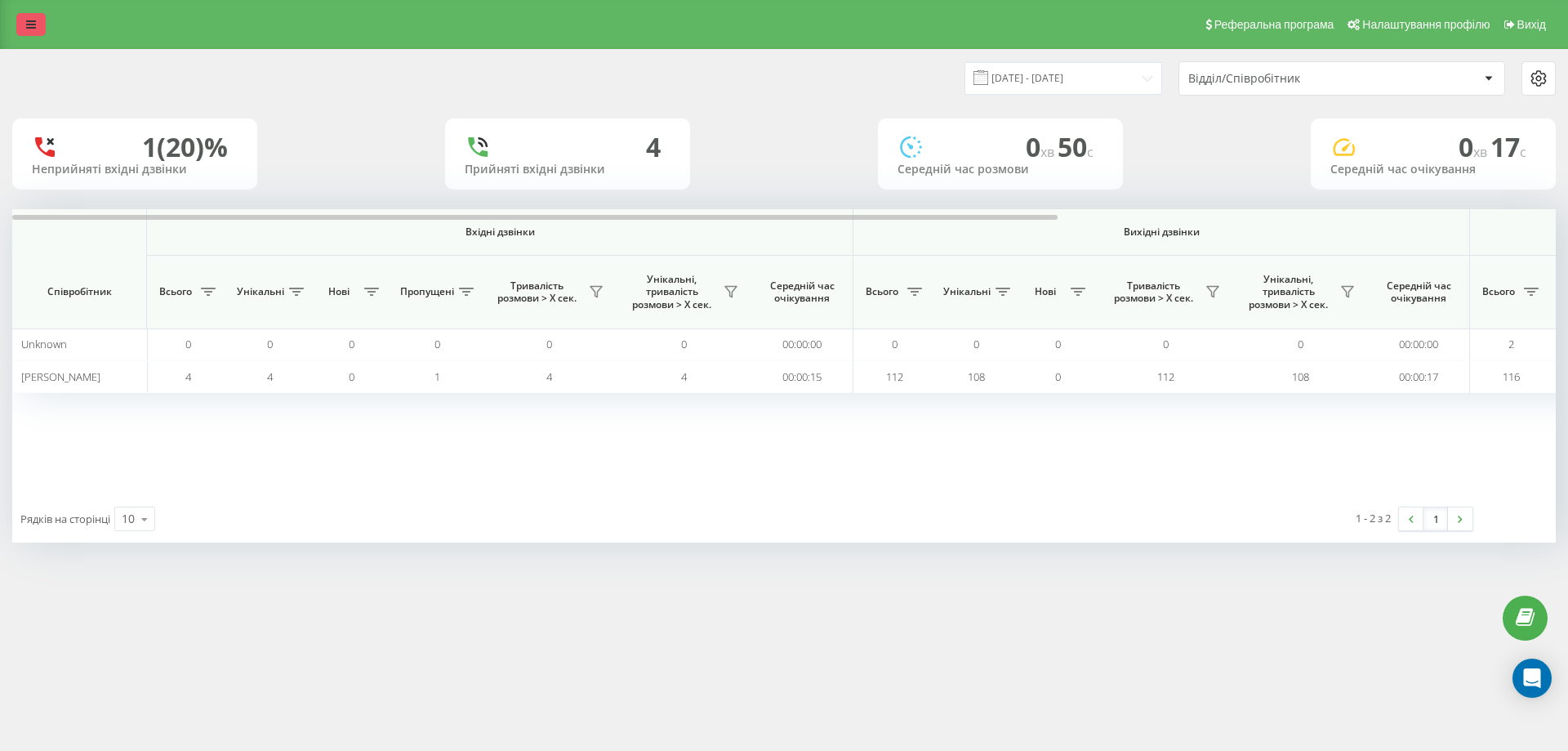
click at [28, 24] on icon at bounding box center [31, 25] width 9 height 11
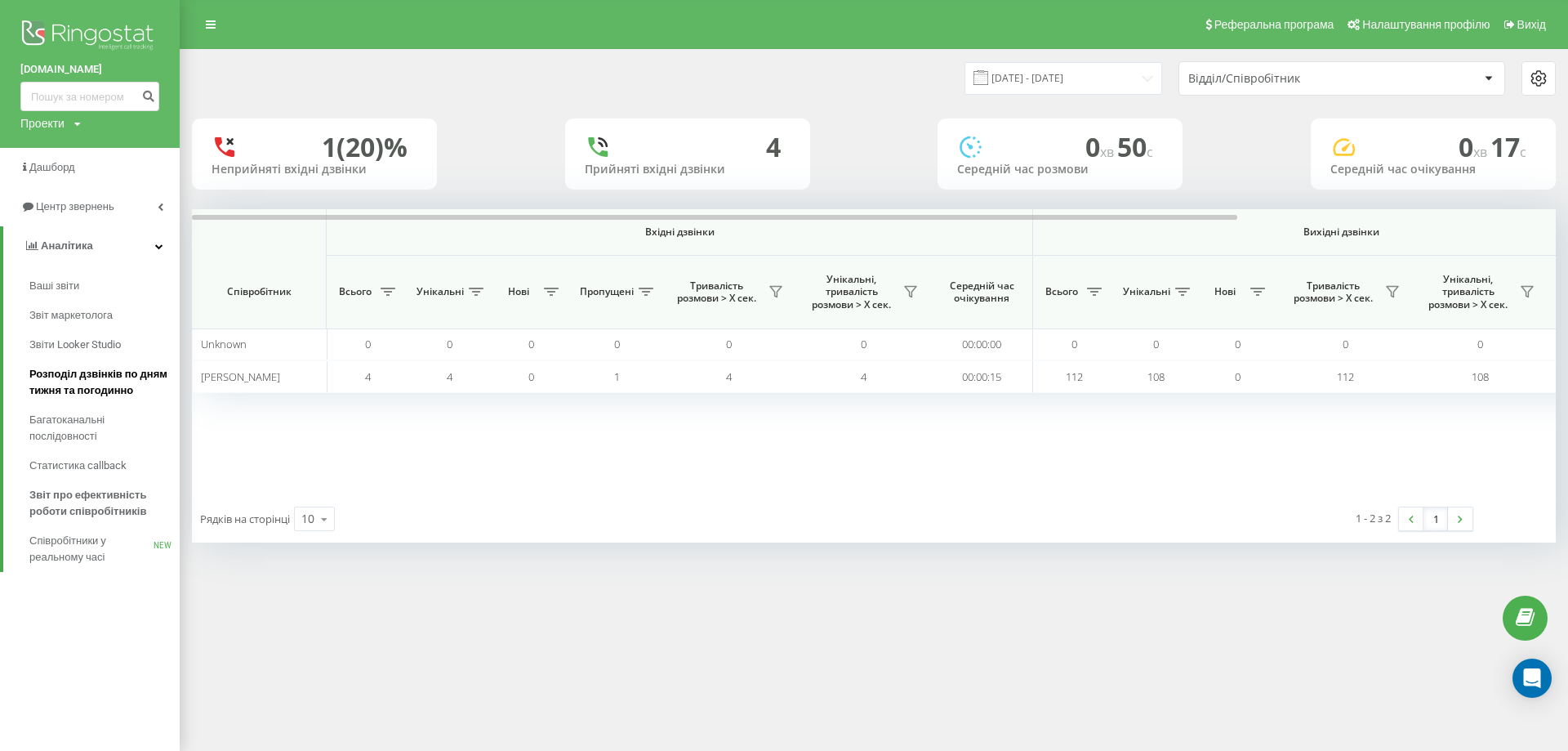
click at [96, 377] on span "Розподіл дзвінків по дням тижня та погодинно" at bounding box center [100, 382] width 142 height 33
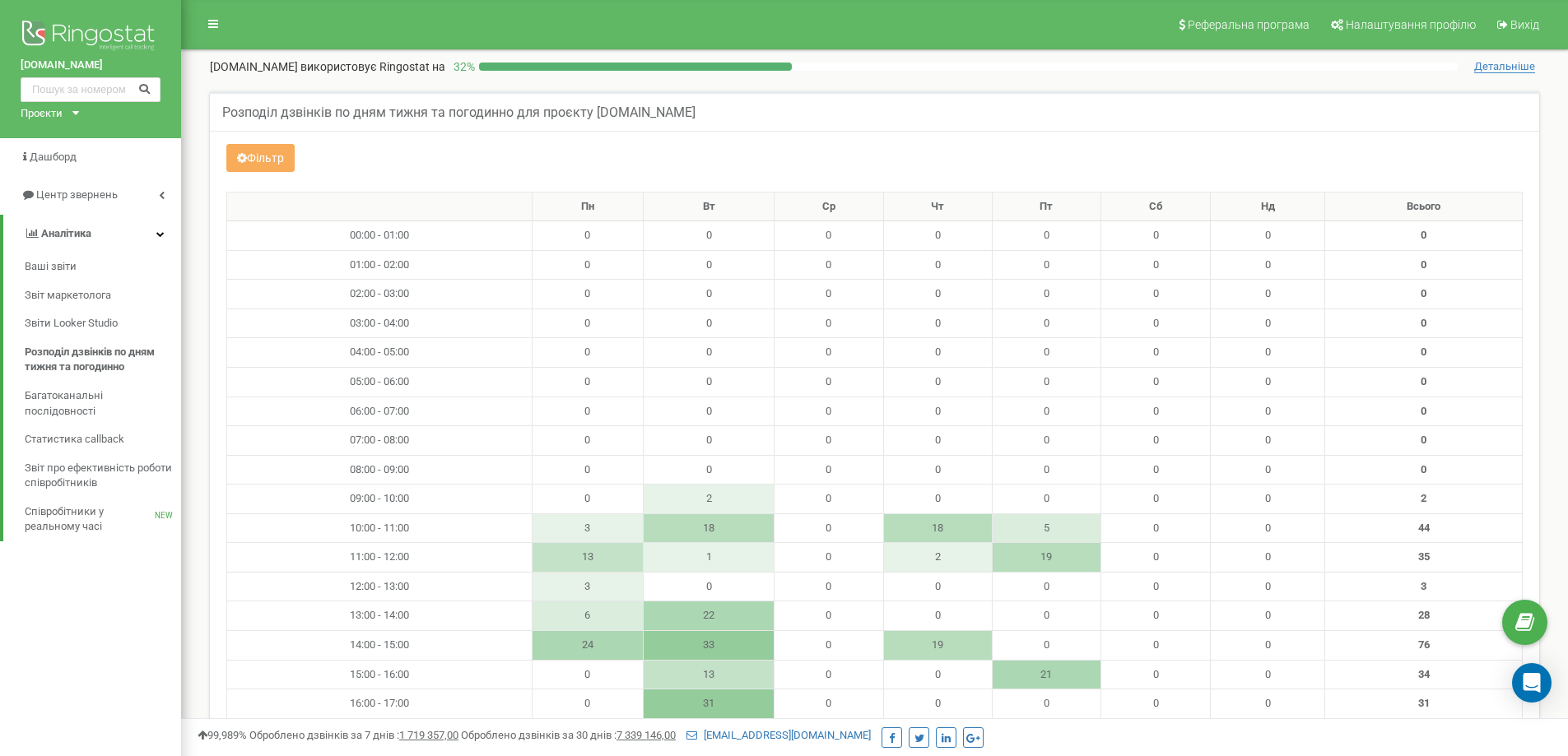
click at [71, 112] on div "Проєкти [DOMAIN_NAME]" at bounding box center [47, 114] width 52 height 15
click at [896, 146] on div "Фільтр" at bounding box center [874, 161] width 1321 height 32
click at [63, 235] on span "Аналiтика" at bounding box center [66, 233] width 50 height 12
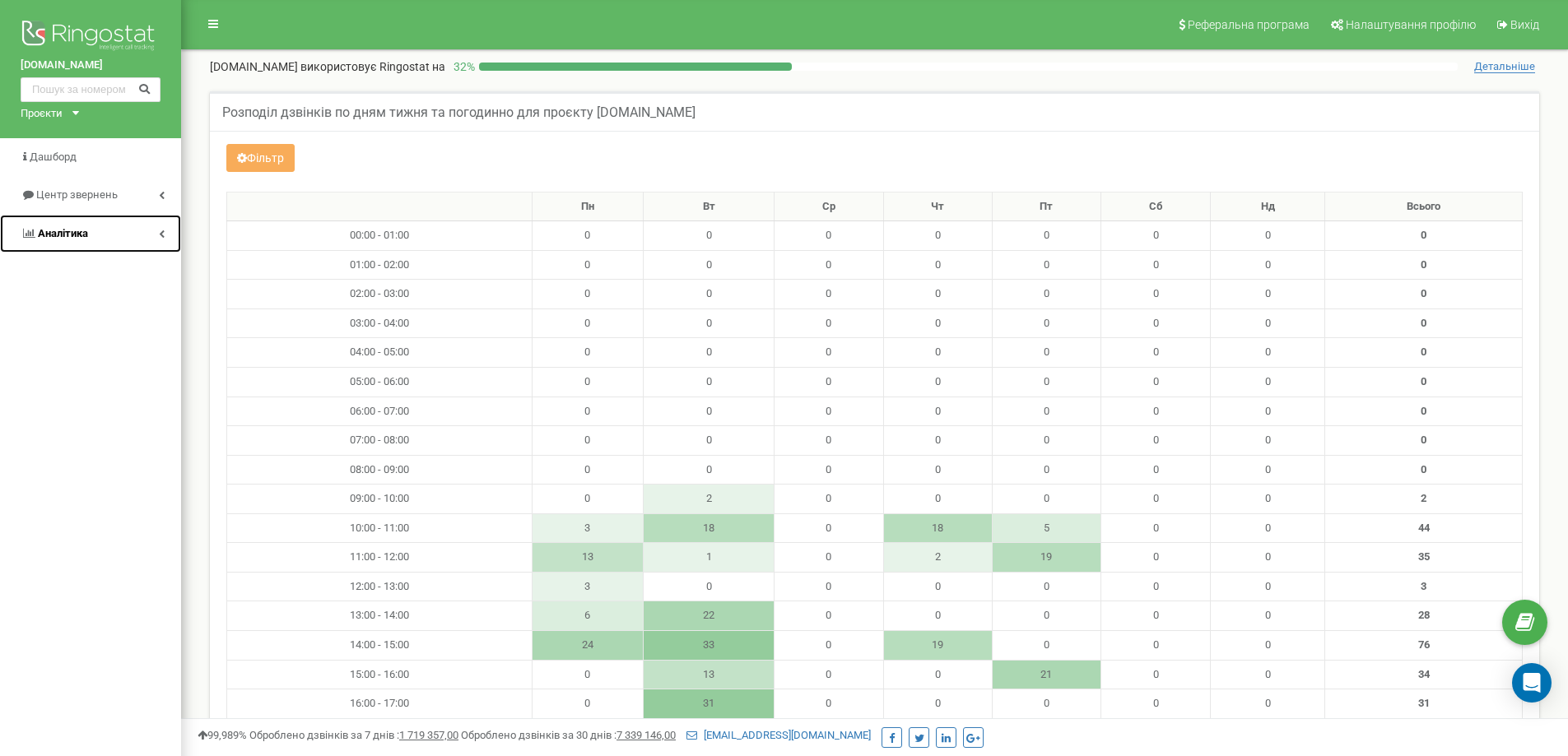
click at [63, 235] on span "Аналiтика" at bounding box center [63, 233] width 50 height 12
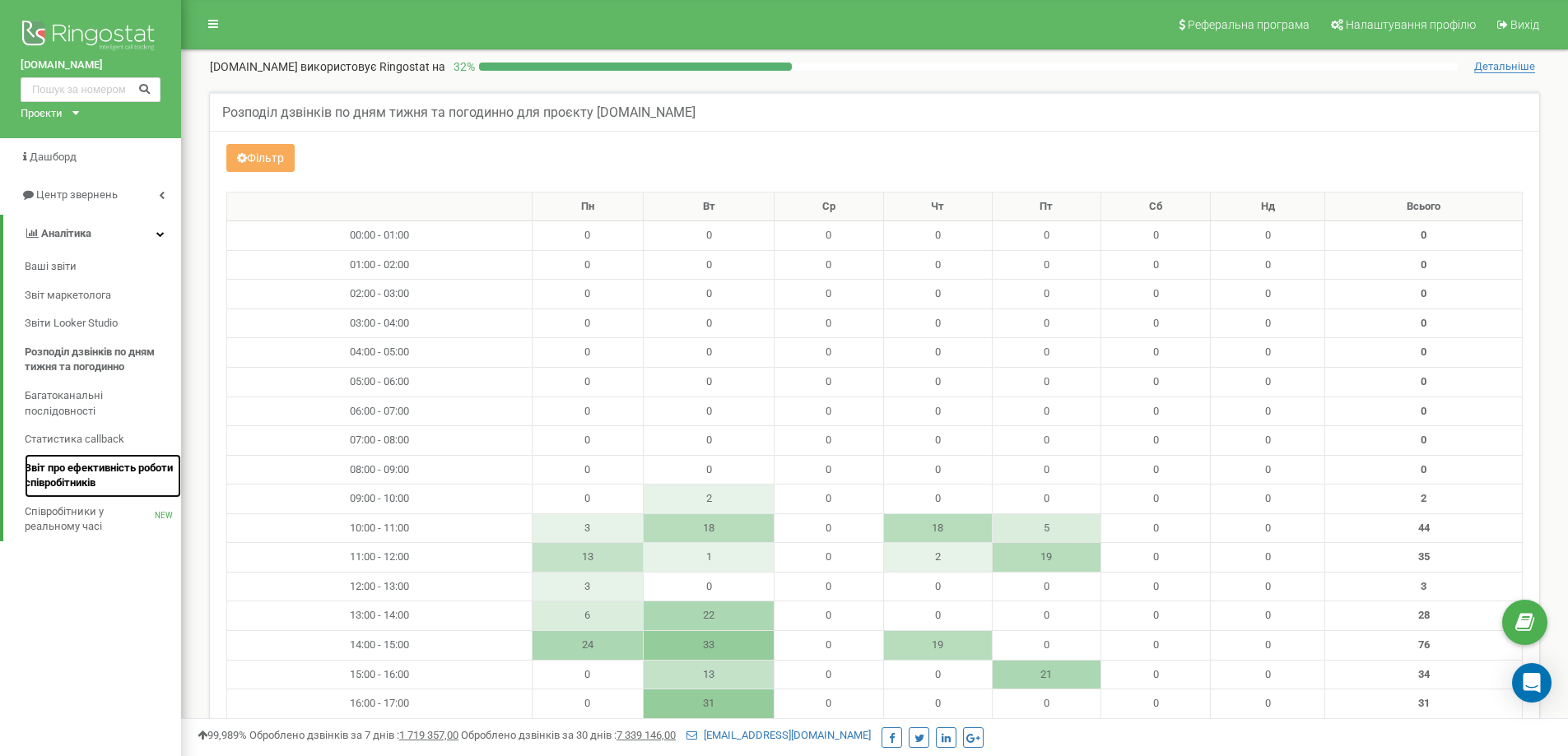
click at [98, 481] on span "Звіт про ефективність роботи співробітників" at bounding box center [99, 476] width 148 height 30
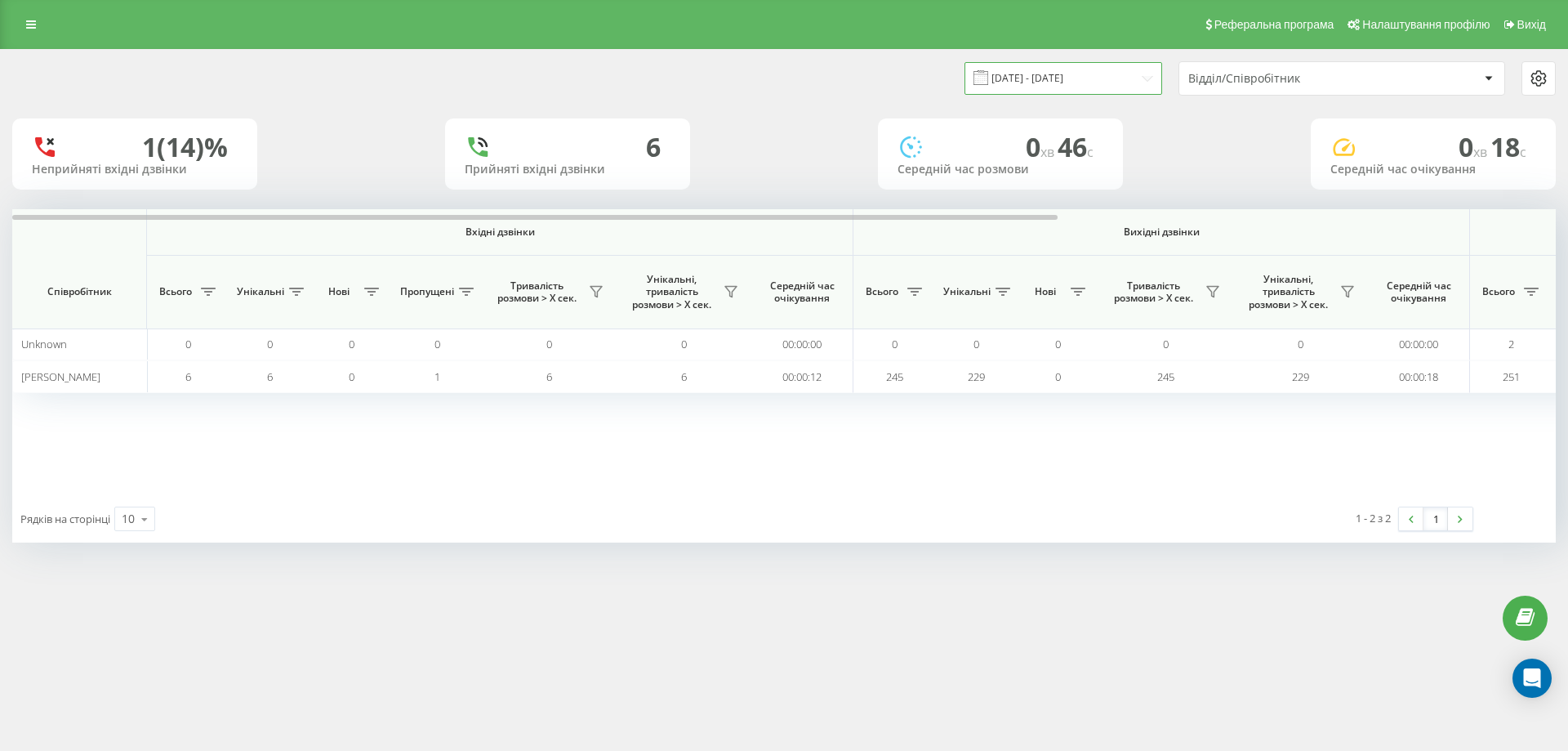
click at [1099, 78] on input "[DATE] - [DATE]" at bounding box center [1064, 78] width 198 height 32
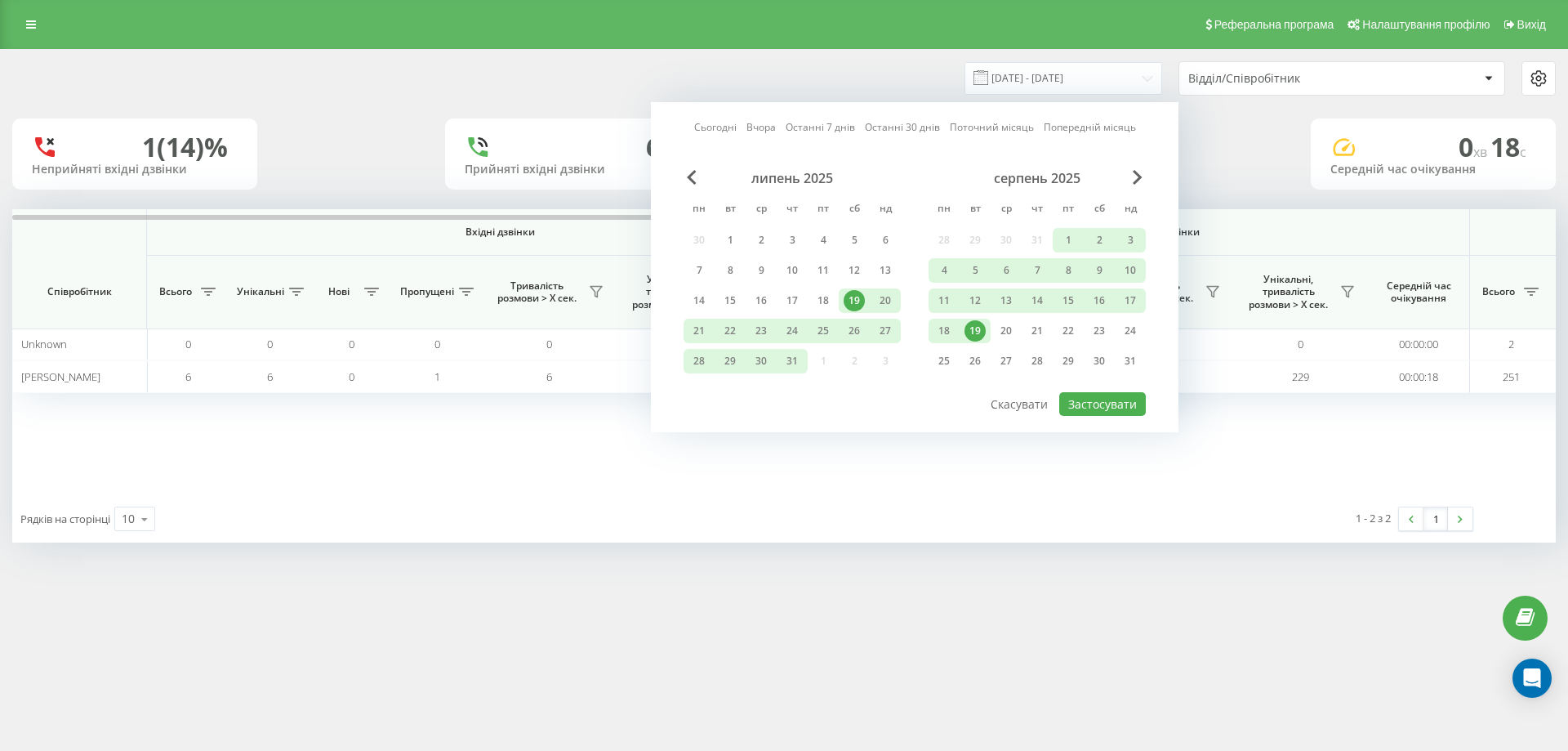
click at [971, 322] on div "19" at bounding box center [975, 330] width 22 height 22
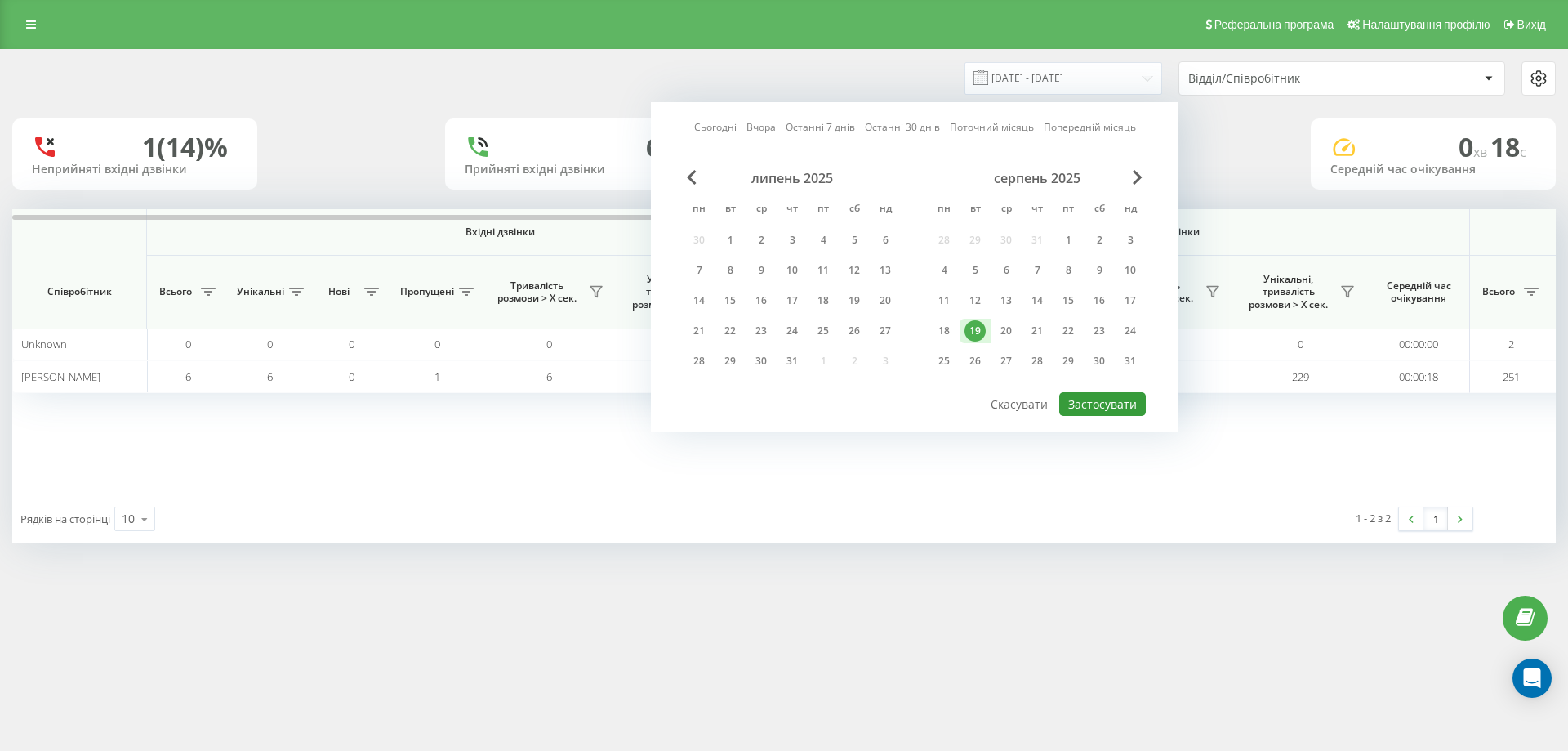
click at [1095, 402] on button "Застосувати" at bounding box center [1102, 404] width 87 height 24
type input "[DATE] - [DATE]"
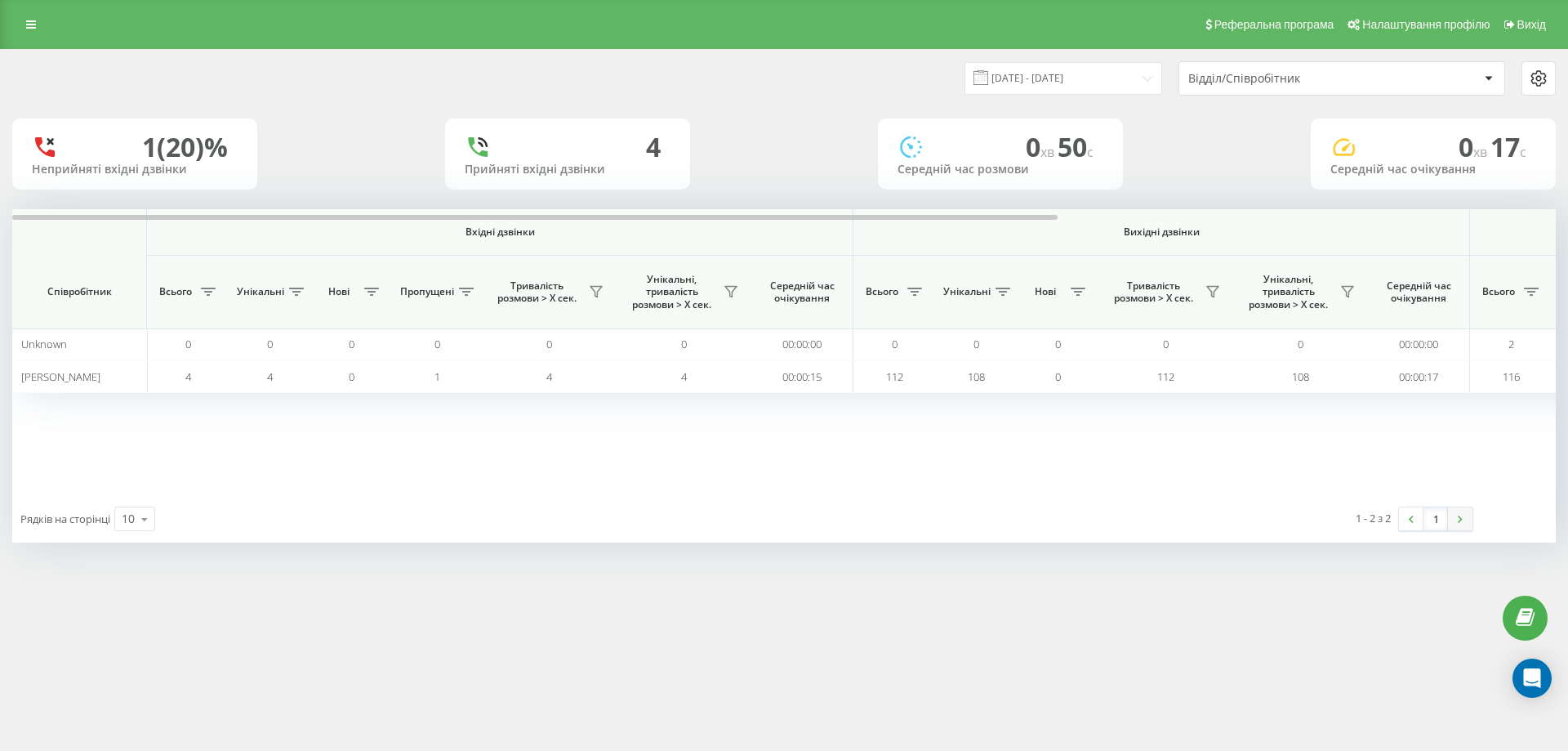
click at [1459, 524] on link at bounding box center [1460, 519] width 25 height 23
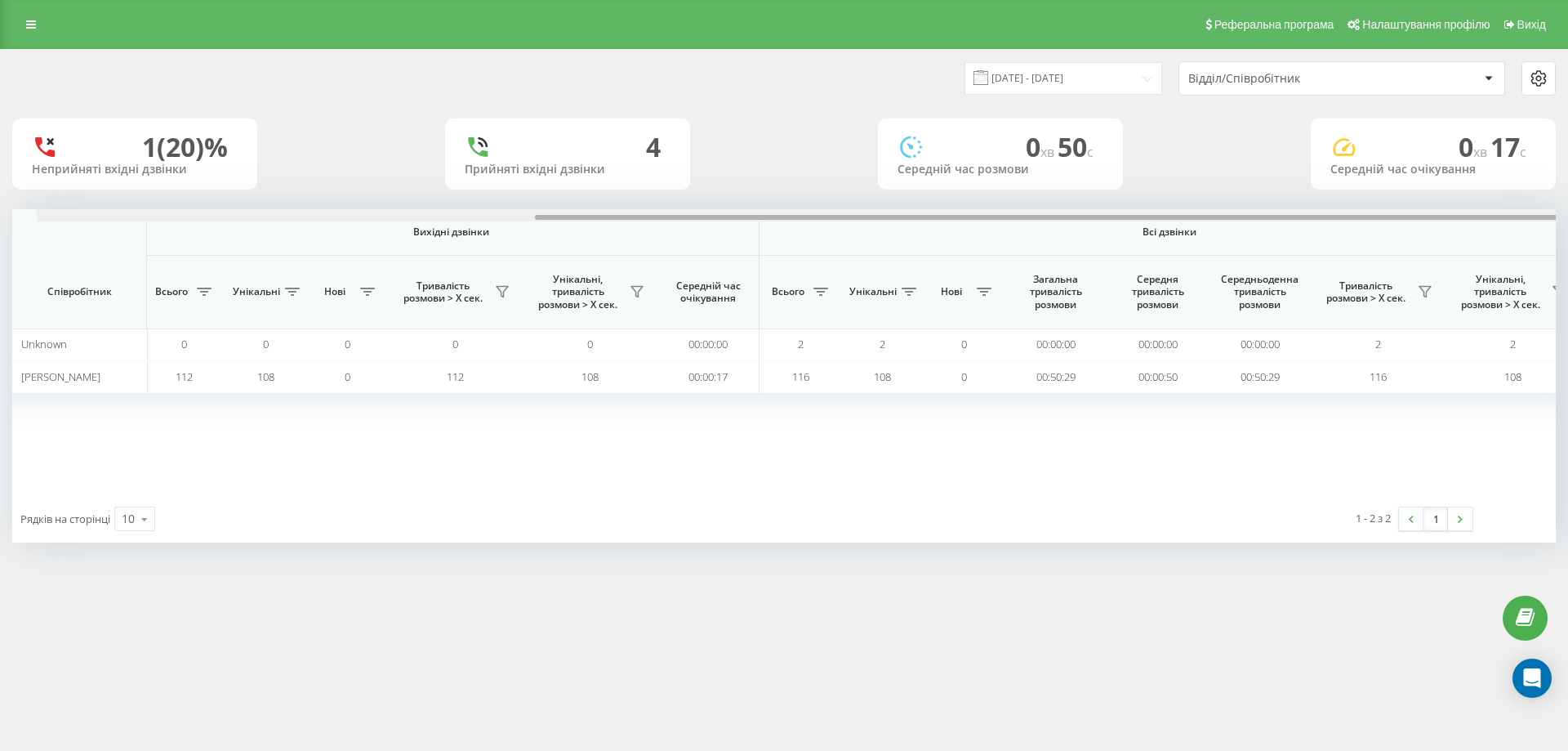
scroll to position [0, 734]
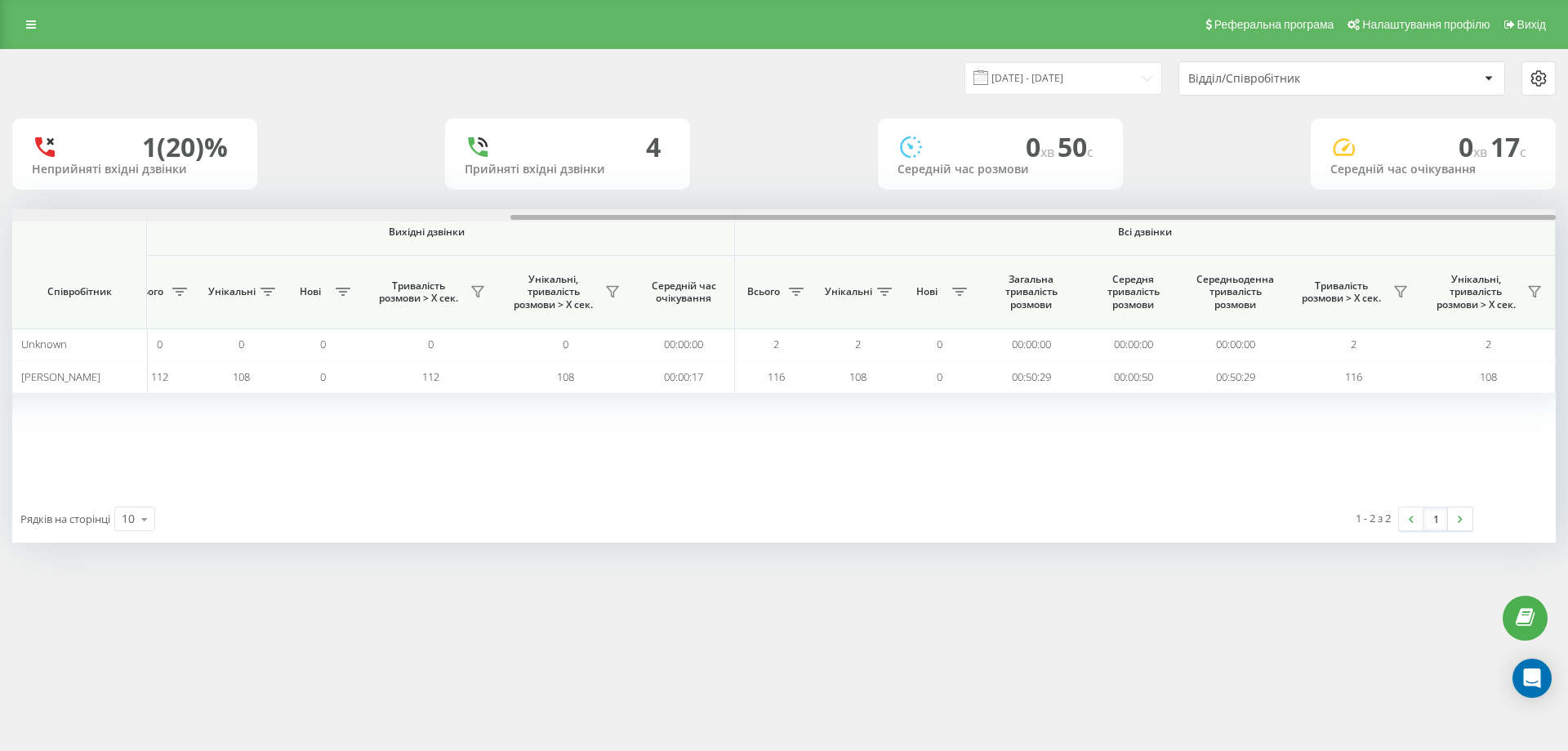
drag, startPoint x: 982, startPoint y: 215, endPoint x: 1567, endPoint y: 222, distance: 585.0
click at [1567, 222] on div "[DATE] - [DATE] Відділ/Співробітник 1 (20)% Неприйняті вхідні дзвінки 4 Прийнят…" at bounding box center [784, 312] width 1568 height 526
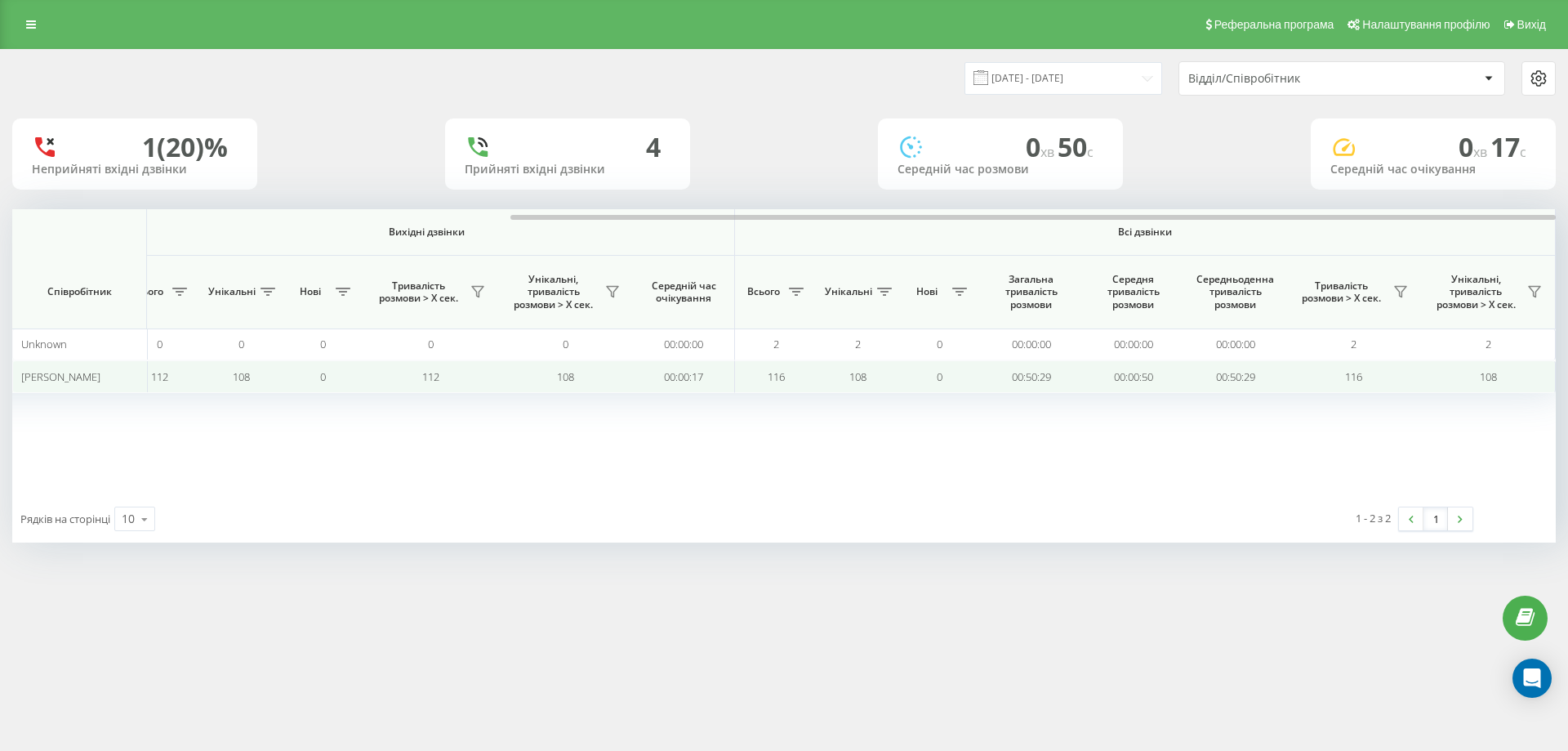
click at [776, 376] on span "116" at bounding box center [776, 376] width 17 height 15
click at [1025, 372] on td "00:50:29" at bounding box center [1031, 376] width 102 height 32
click at [1354, 375] on span "116" at bounding box center [1353, 376] width 17 height 15
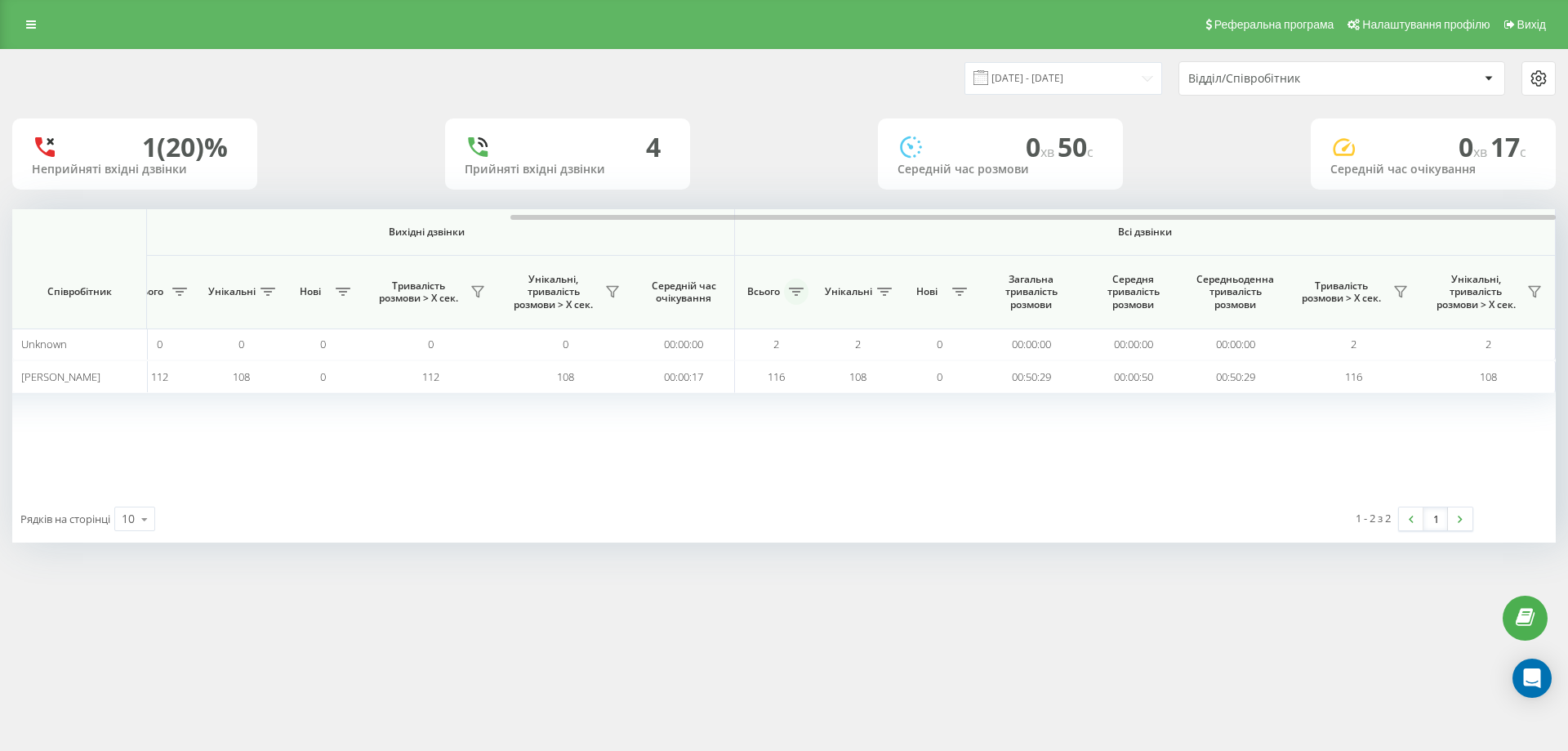
click at [797, 290] on icon at bounding box center [796, 292] width 15 height 8
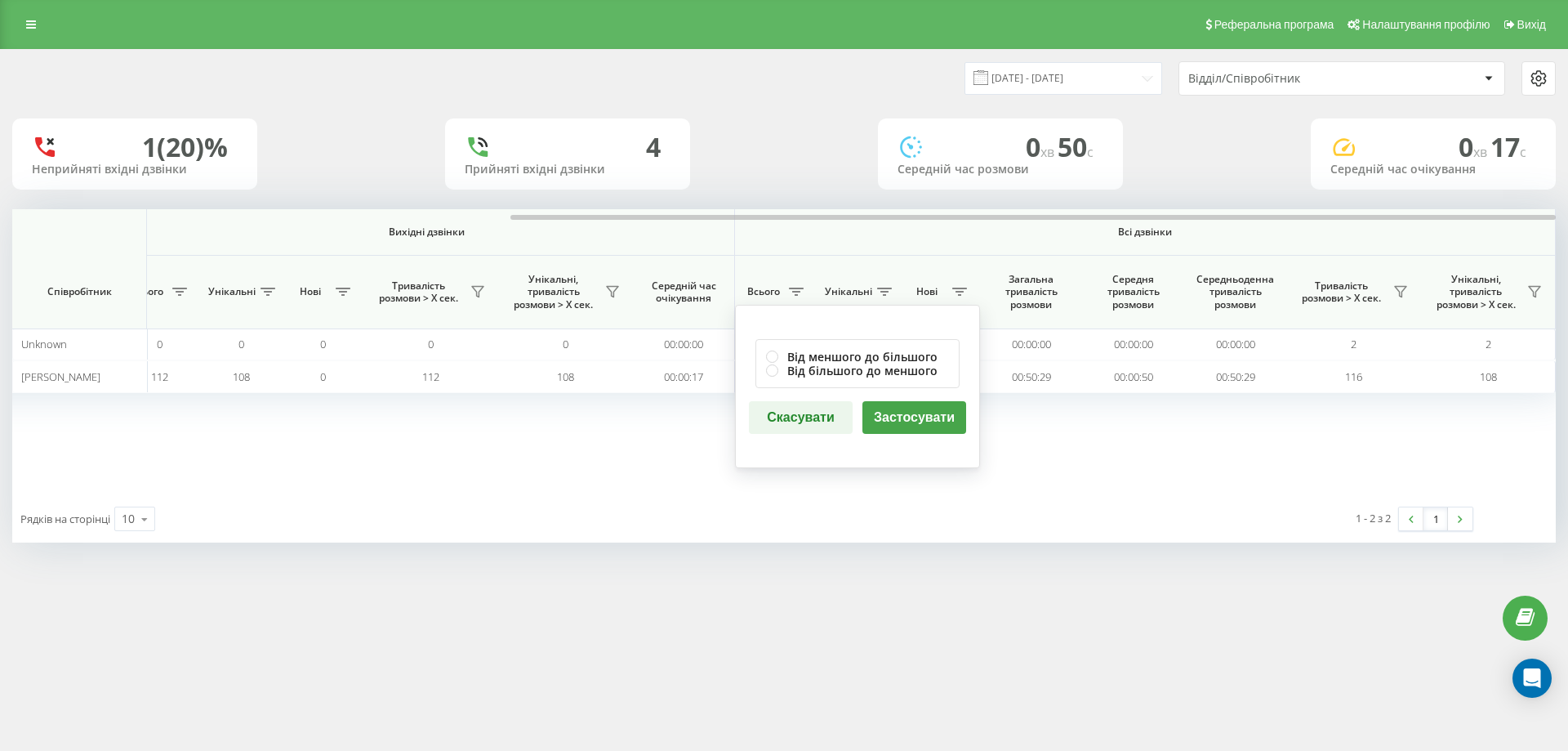
click at [910, 423] on button "Застосувати" at bounding box center [914, 417] width 104 height 33
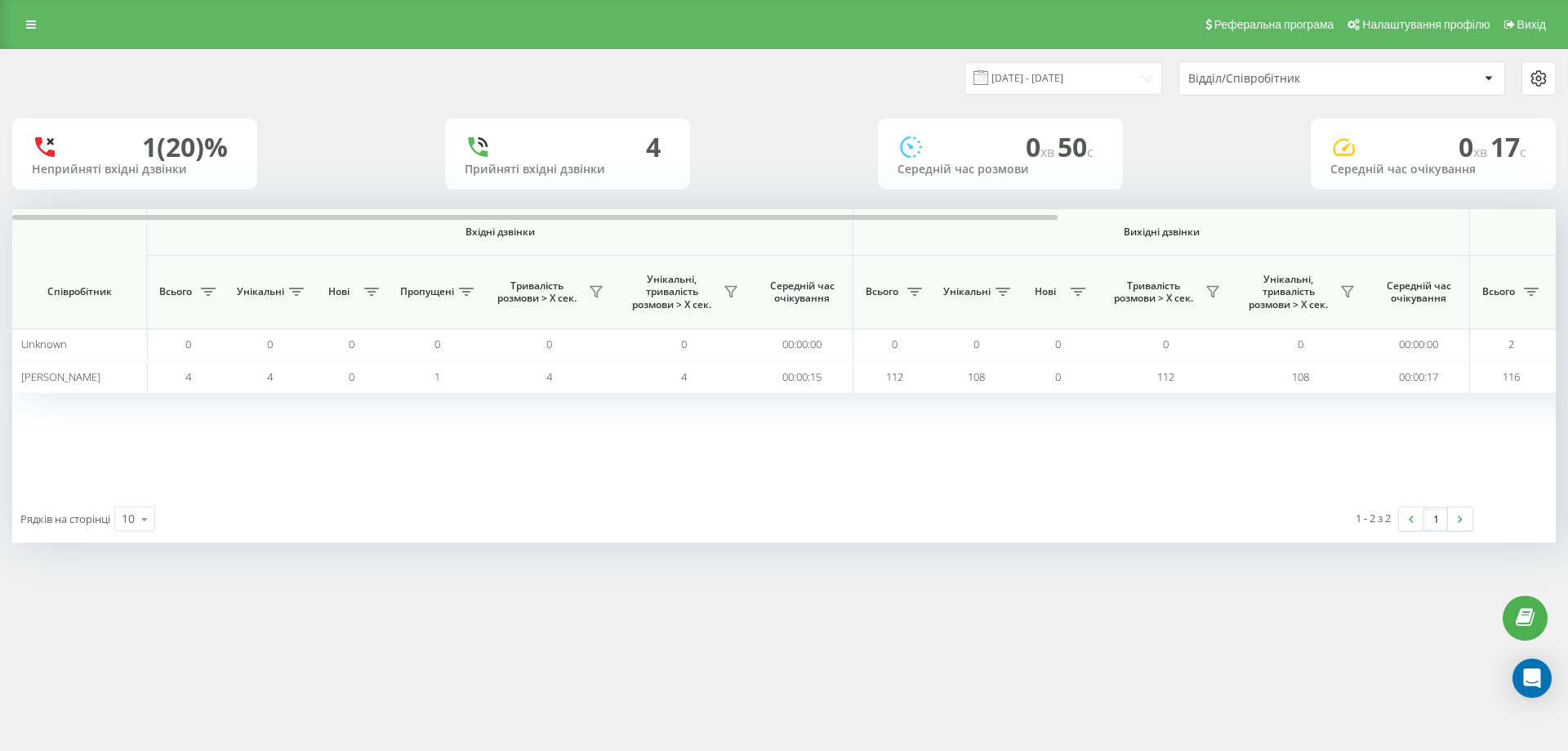
click at [956, 298] on span "Унікальні" at bounding box center [966, 292] width 47 height 13
click at [955, 290] on span "Унікальні" at bounding box center [966, 292] width 47 height 13
click at [1005, 290] on icon at bounding box center [1003, 292] width 15 height 8
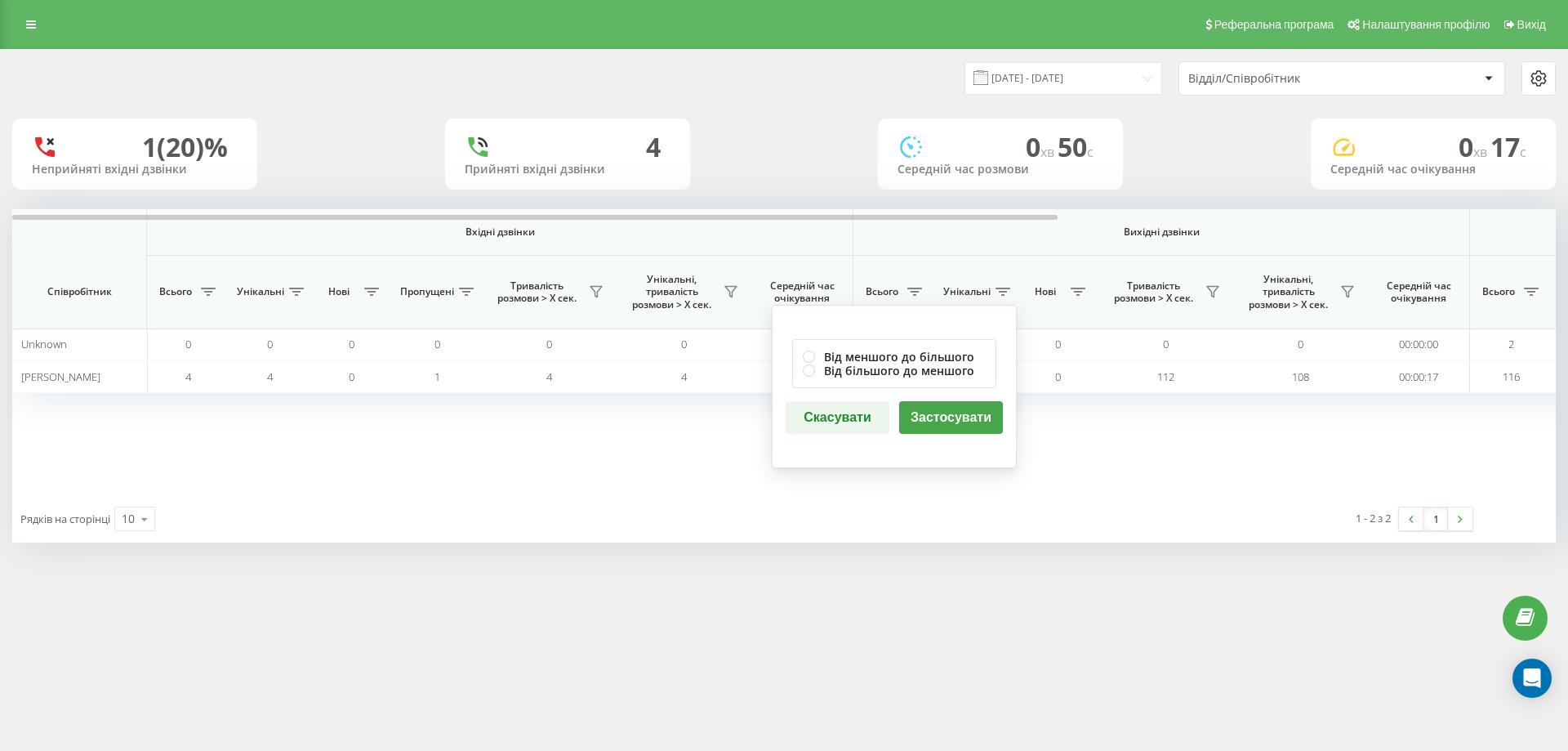
click at [970, 496] on div "1 - 2 з 2 1" at bounding box center [1195, 519] width 579 height 47
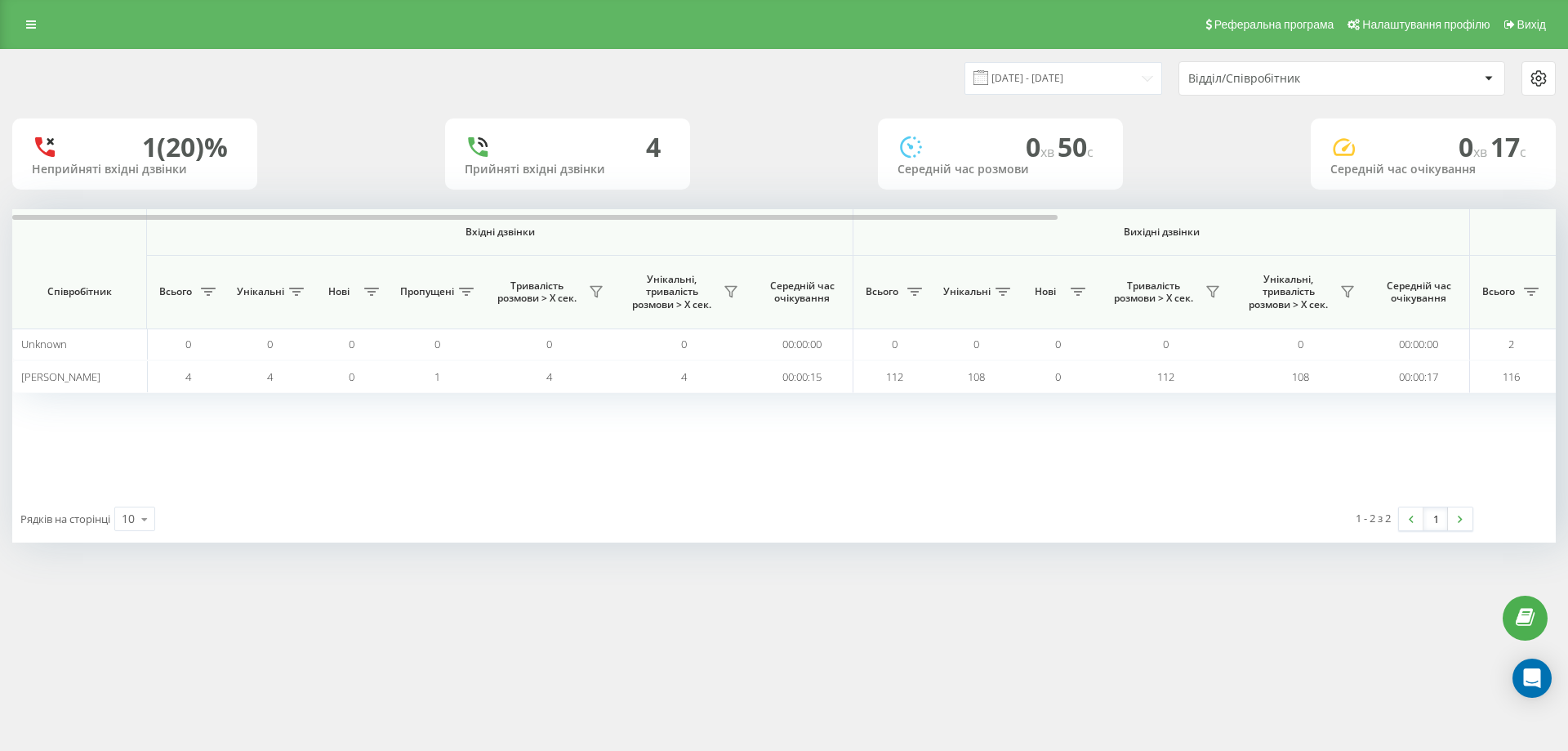
click at [907, 151] on icon at bounding box center [911, 147] width 27 height 26
click at [907, 149] on icon at bounding box center [911, 147] width 27 height 26
click at [1046, 147] on span "хв" at bounding box center [1048, 152] width 17 height 18
click at [1096, 143] on div "0 хв 50 c" at bounding box center [1000, 146] width 206 height 31
click at [1330, 173] on div "Середній час очікування" at bounding box center [1433, 169] width 206 height 14
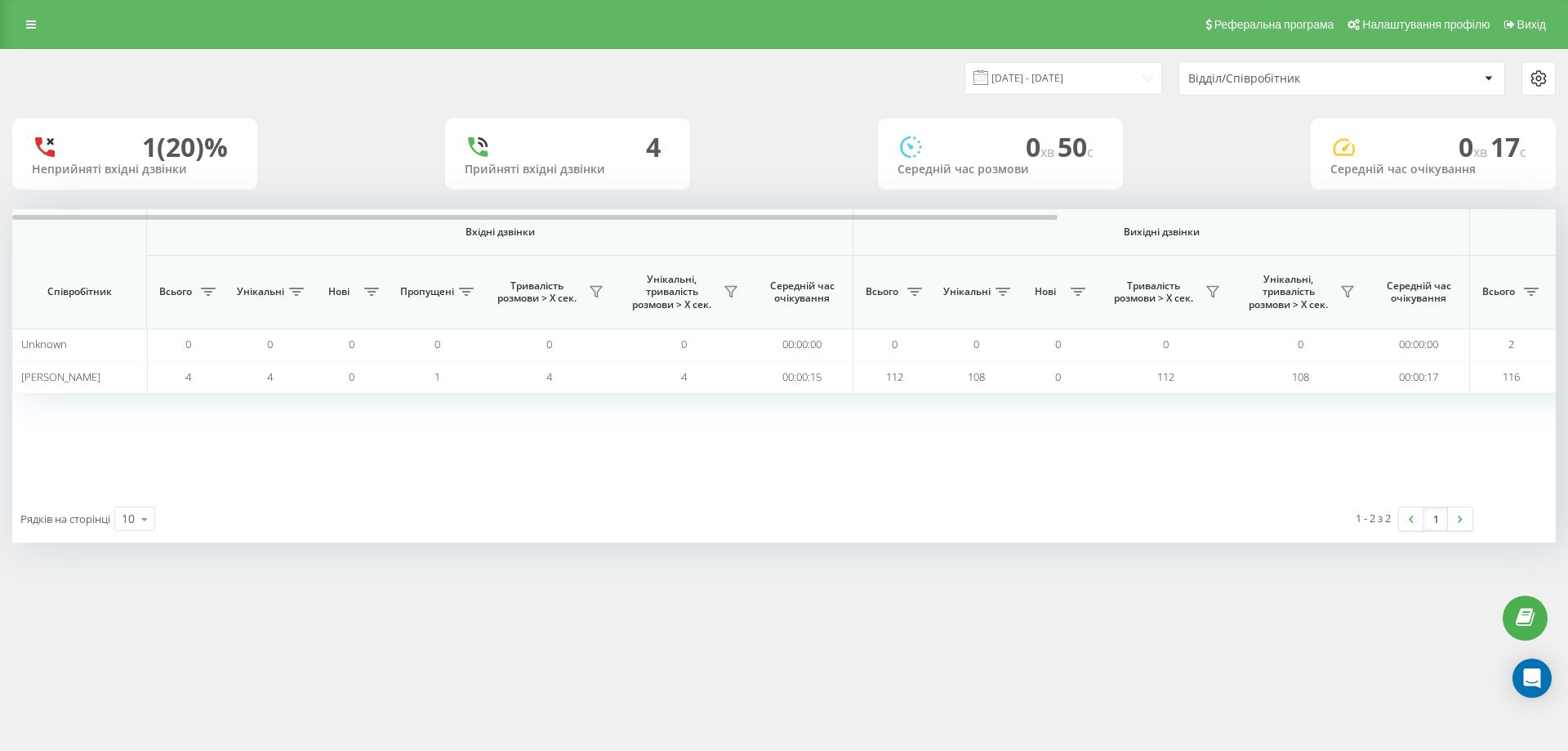
click at [1345, 146] on icon at bounding box center [1343, 147] width 22 height 17
drag, startPoint x: 751, startPoint y: 215, endPoint x: 93, endPoint y: 242, distance: 658.6
click at [108, 235] on div "Вхідні дзвінки Вихідні дзвінки Всі дзвінки Співробітник Всього Унікальні Нові П…" at bounding box center [784, 352] width 1543 height 286
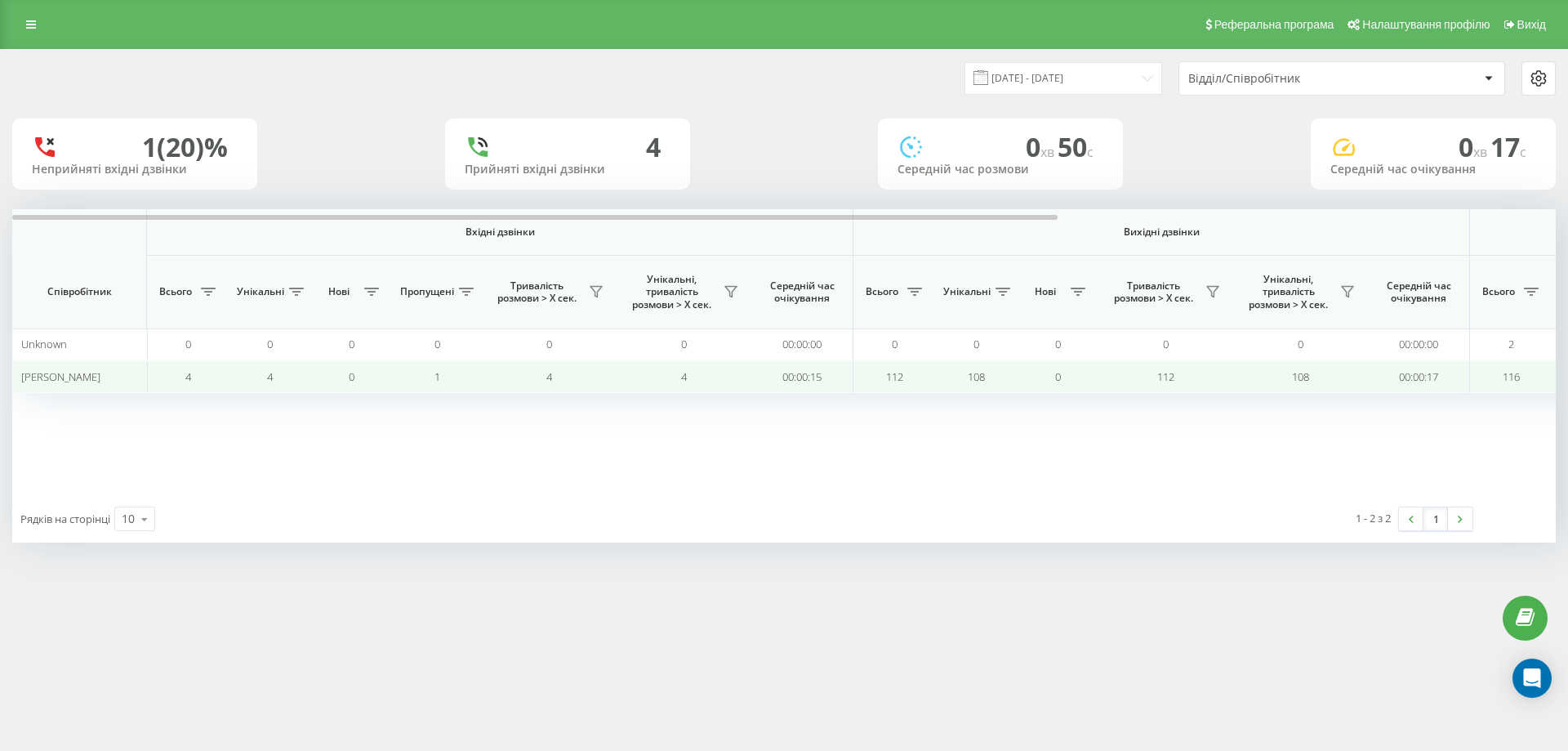
click at [100, 378] on span "Михасюк Сергій Михайлович" at bounding box center [61, 376] width 79 height 15
click at [100, 377] on span "Михасюк Сергій Михайлович" at bounding box center [61, 376] width 79 height 15
click at [175, 381] on td "4" at bounding box center [188, 376] width 82 height 32
click at [181, 379] on td "4" at bounding box center [188, 376] width 82 height 32
click at [186, 376] on span "4" at bounding box center [189, 376] width 6 height 15
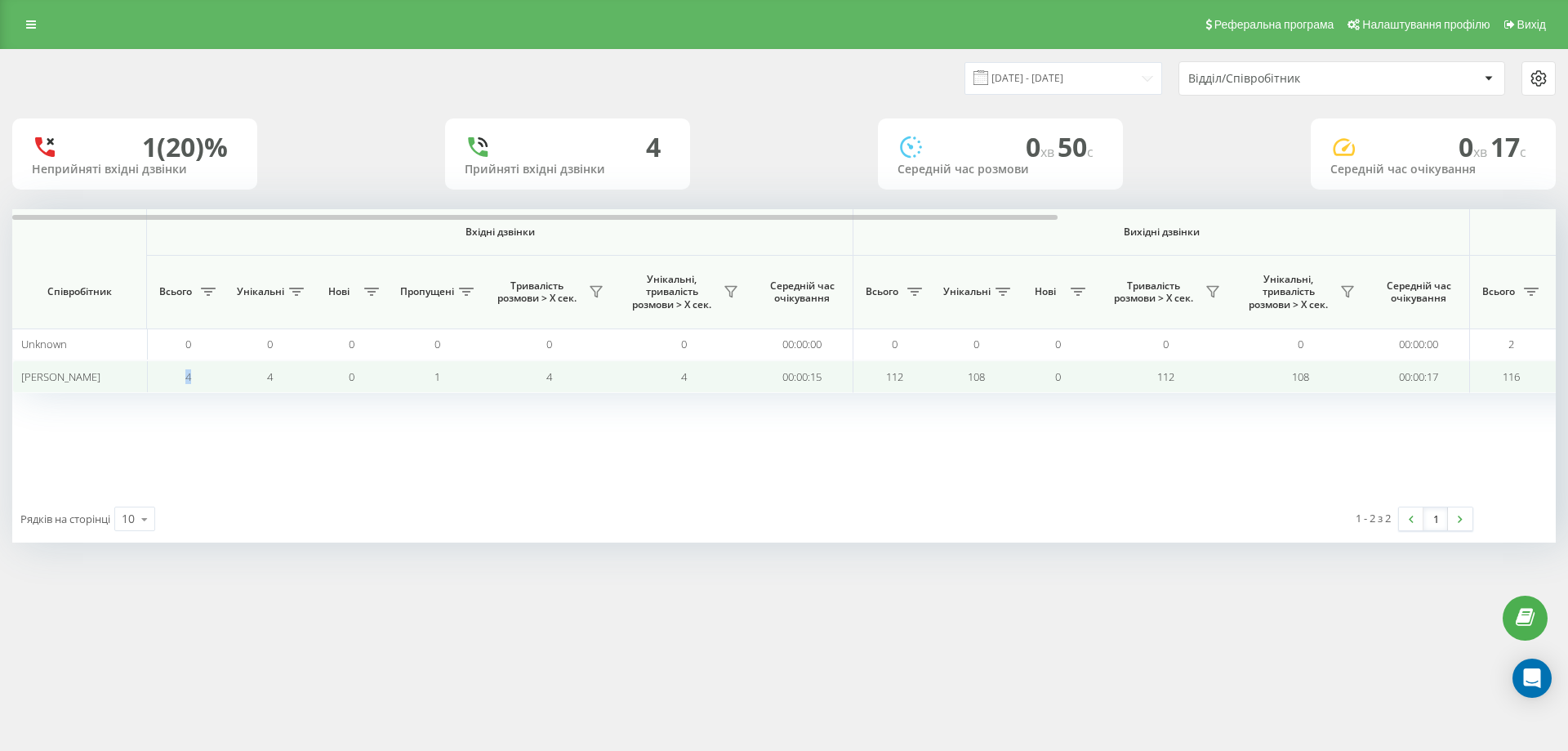
click at [186, 376] on span "4" at bounding box center [189, 376] width 6 height 15
click at [271, 383] on td "4" at bounding box center [269, 376] width 82 height 32
click at [271, 382] on span "4" at bounding box center [270, 376] width 6 height 15
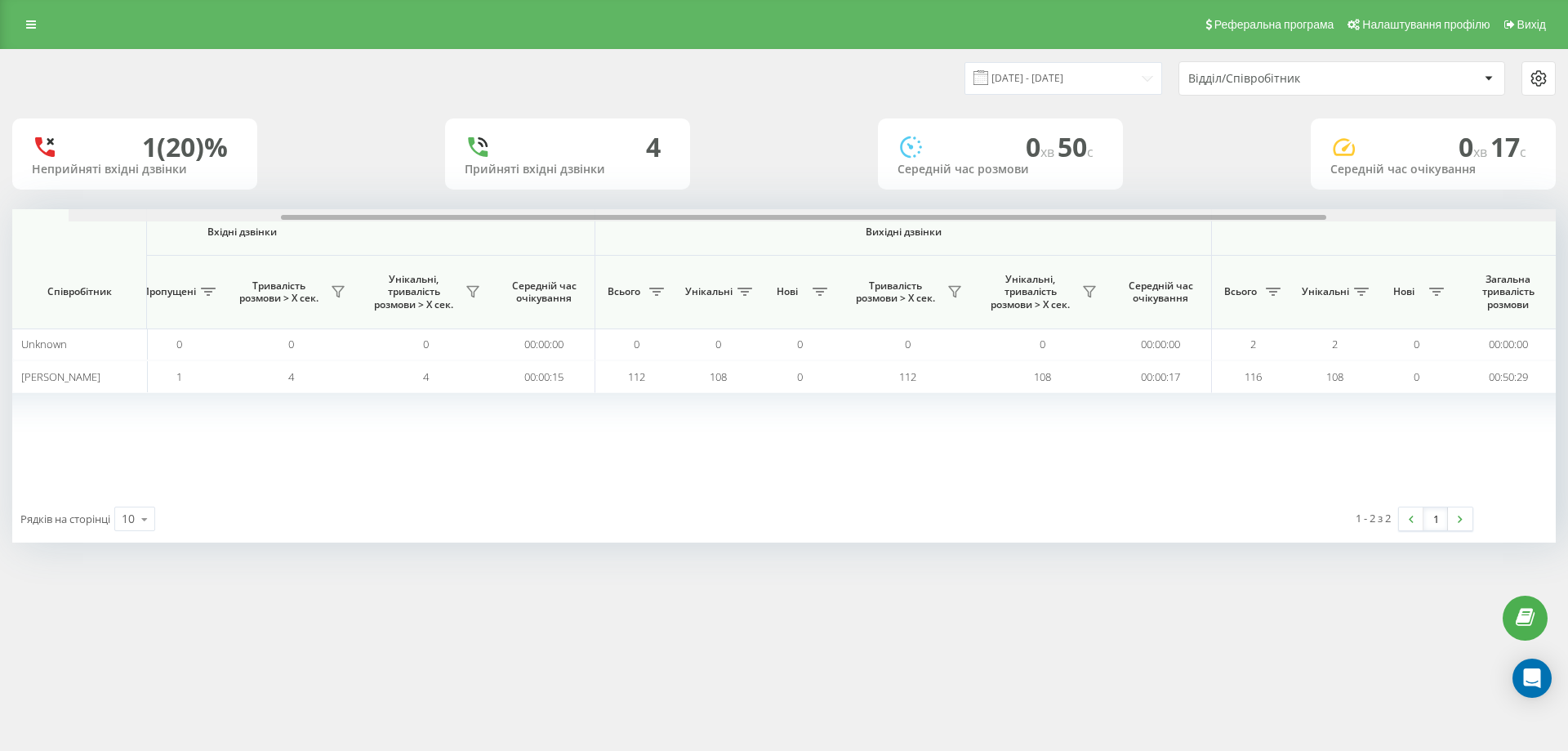
scroll to position [0, 322]
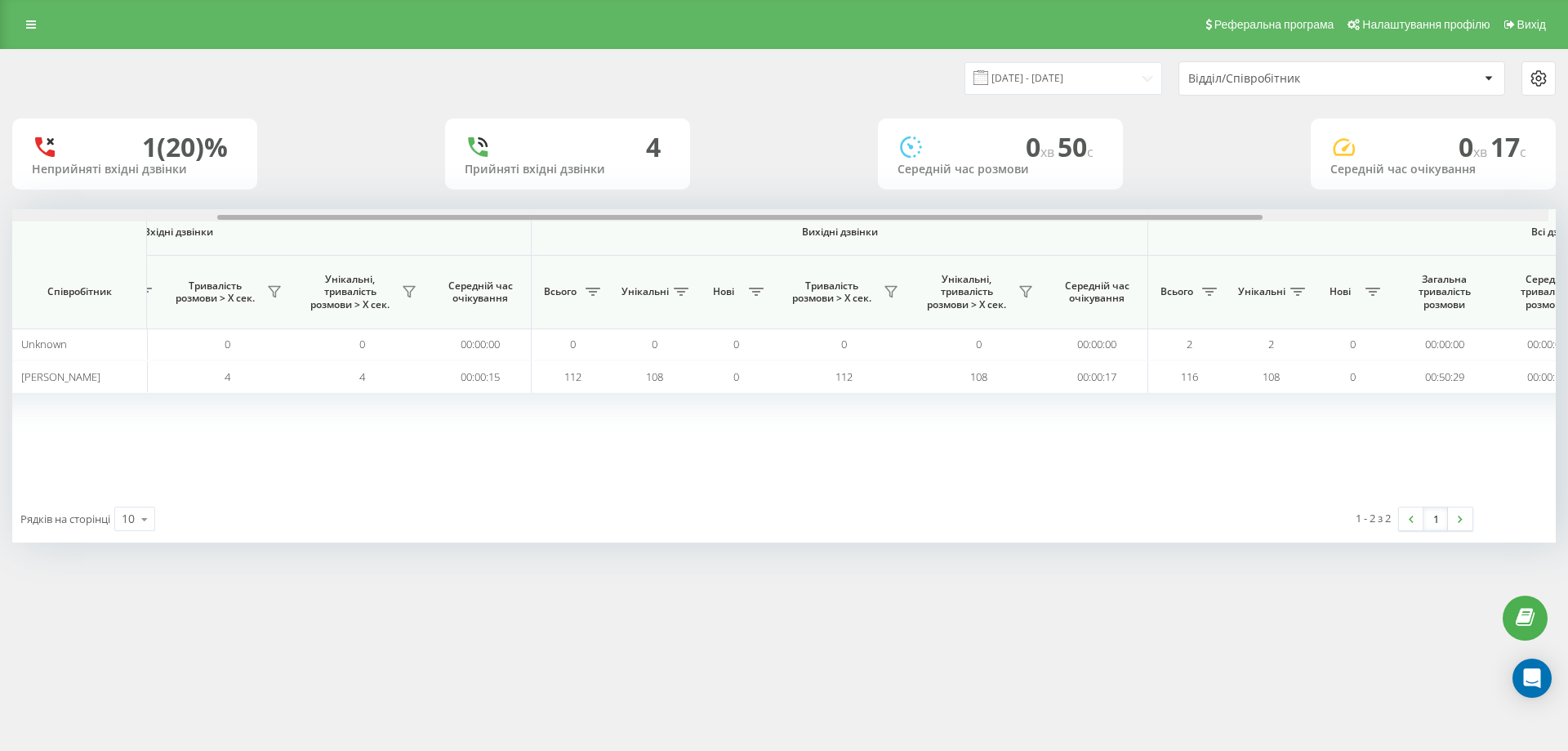
drag, startPoint x: 916, startPoint y: 216, endPoint x: 1134, endPoint y: 230, distance: 218.4
click at [1134, 230] on div "Вхідні дзвінки Вихідні дзвінки Всі дзвінки Співробітник Всього Унікальні Нові П…" at bounding box center [784, 352] width 1543 height 286
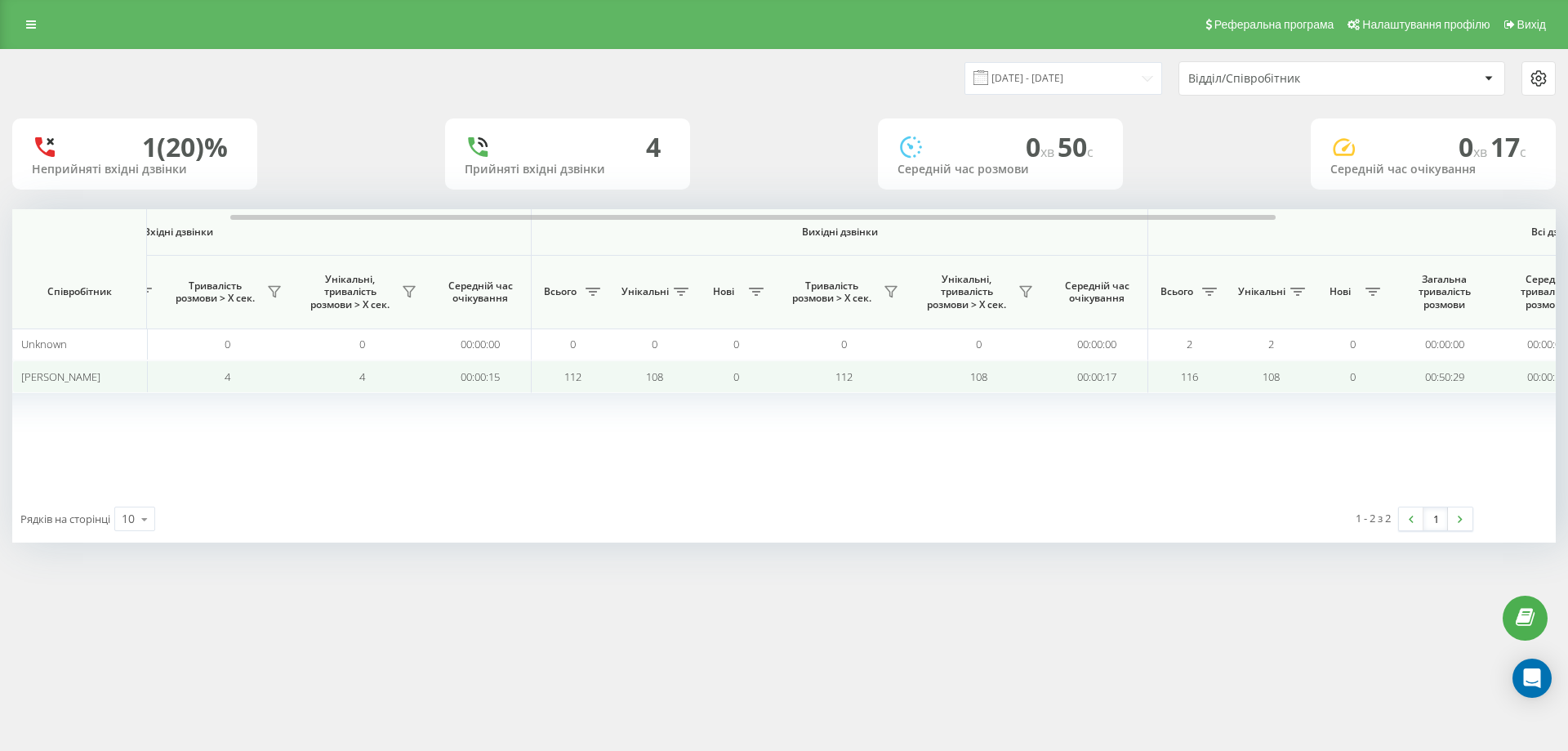
click at [575, 377] on span "112" at bounding box center [572, 376] width 17 height 15
click at [566, 377] on span "112" at bounding box center [572, 376] width 17 height 15
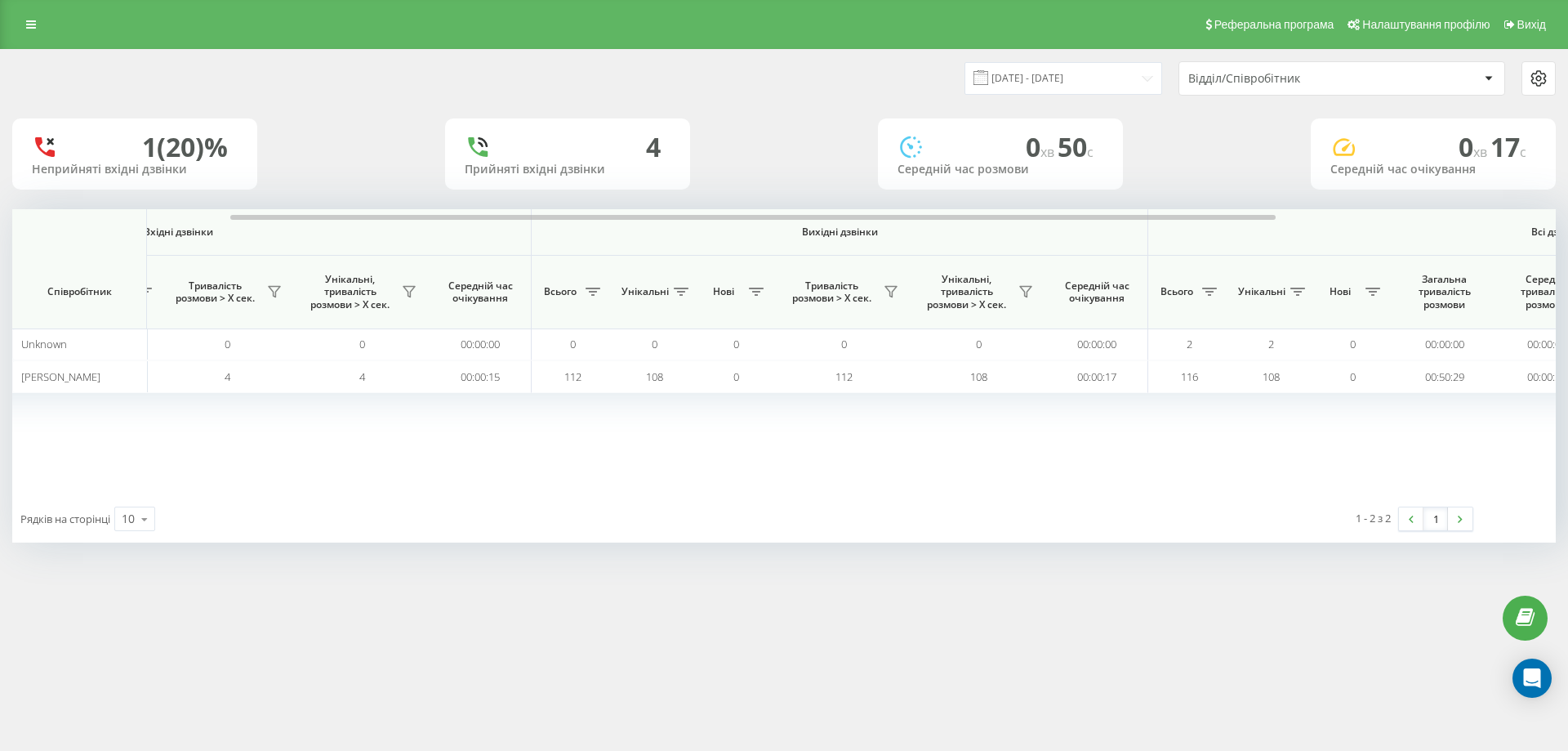
click at [1553, 76] on div at bounding box center [1538, 78] width 33 height 20
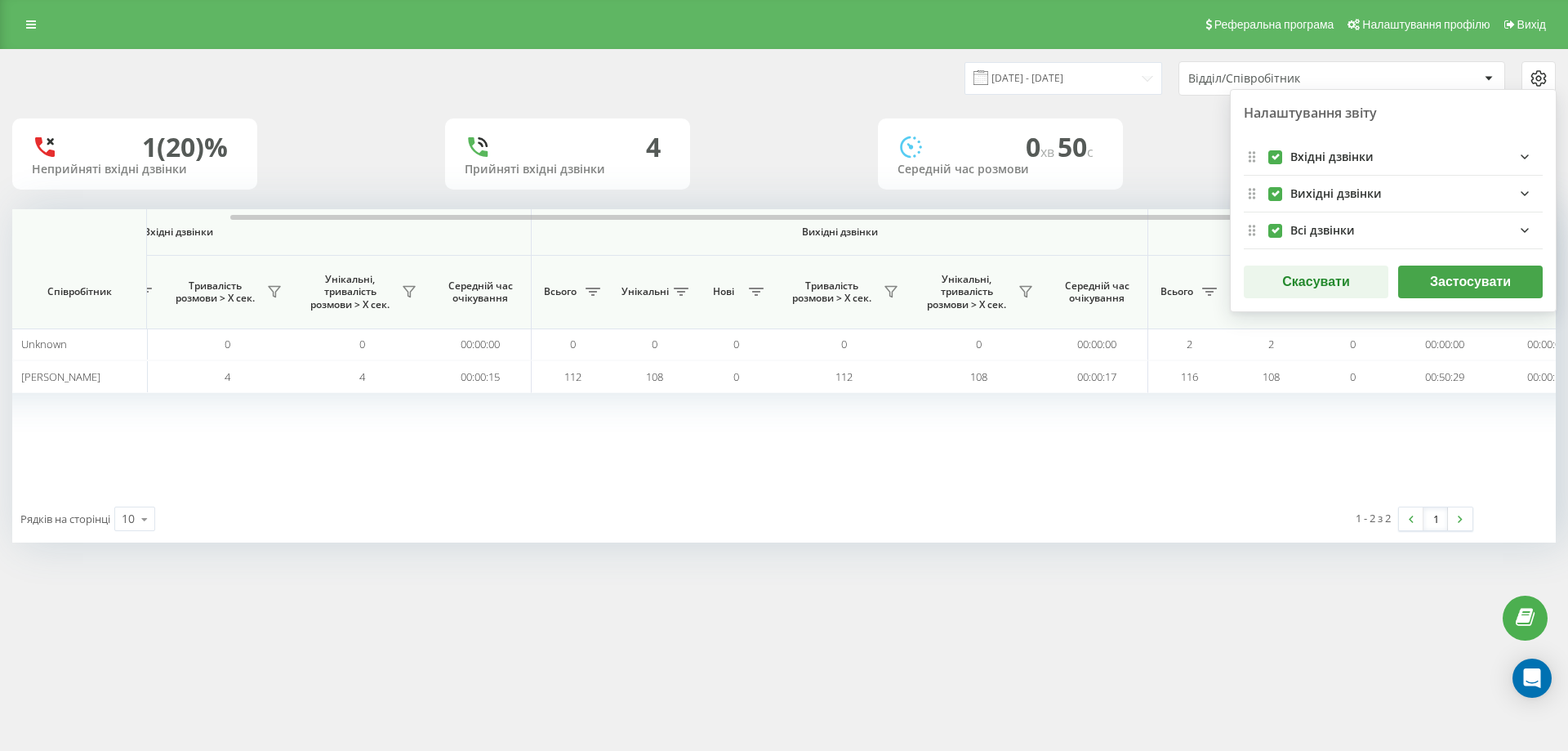
click at [996, 667] on div "Реферальна програма Налаштування профілю Вихід 19.08.2025 - 19.08.2025 Відділ/С…" at bounding box center [784, 376] width 1568 height 751
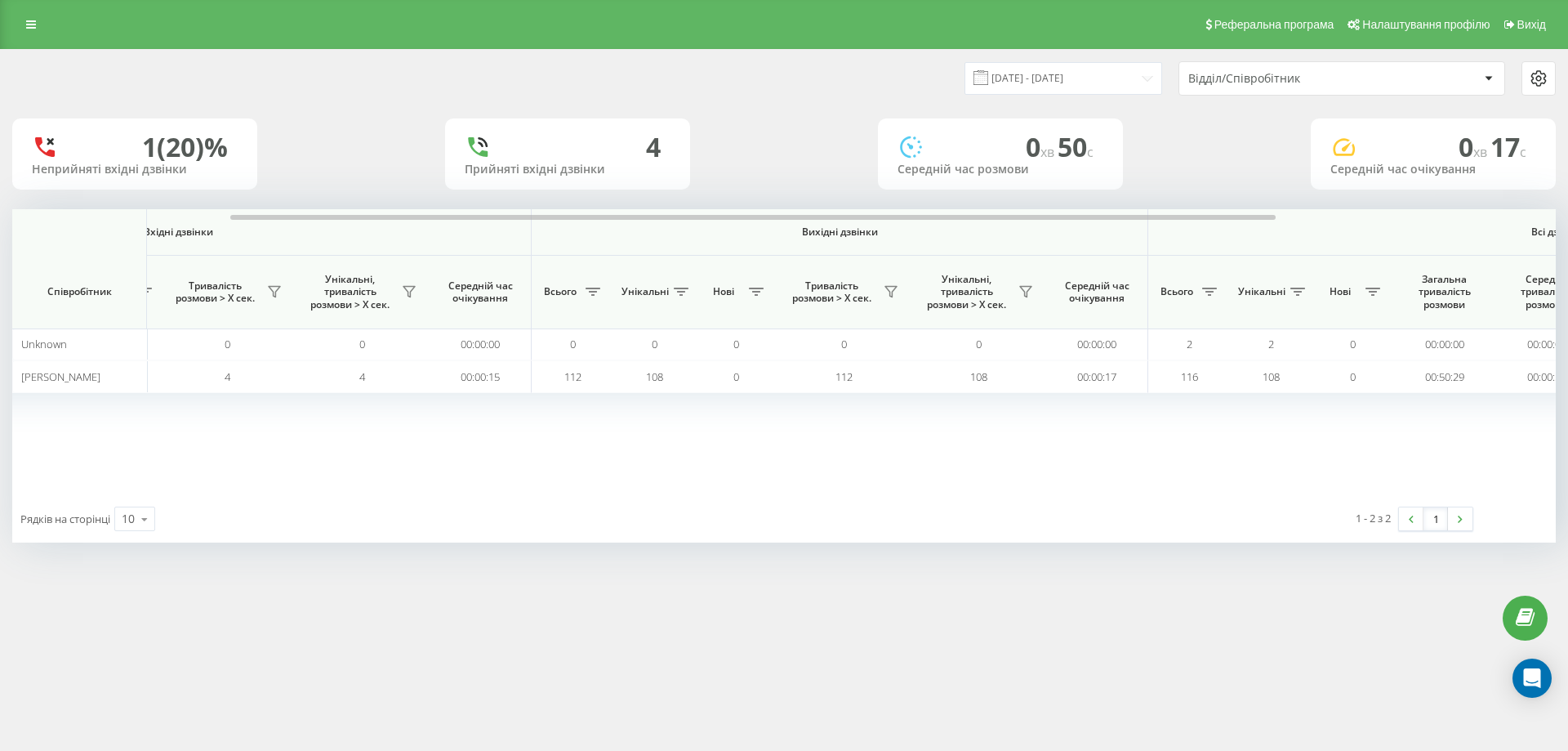
click at [224, 647] on div "Реферальна програма Налаштування профілю Вихід 19.08.2025 - 19.08.2025 Відділ/С…" at bounding box center [784, 376] width 1568 height 751
click at [761, 668] on div "Реферальна програма Налаштування профілю Вихід 19.08.2025 - 19.08.2025 Відділ/С…" at bounding box center [784, 376] width 1568 height 751
click at [287, 621] on div "Реферальна програма Налаштування профілю Вихід 19.08.2025 - 19.08.2025 Відділ/С…" at bounding box center [784, 376] width 1568 height 751
click at [459, 671] on div "Реферальна програма Налаштування профілю Вихід 19.08.2025 - 19.08.2025 Відділ/С…" at bounding box center [784, 376] width 1568 height 751
